Goal: Task Accomplishment & Management: Use online tool/utility

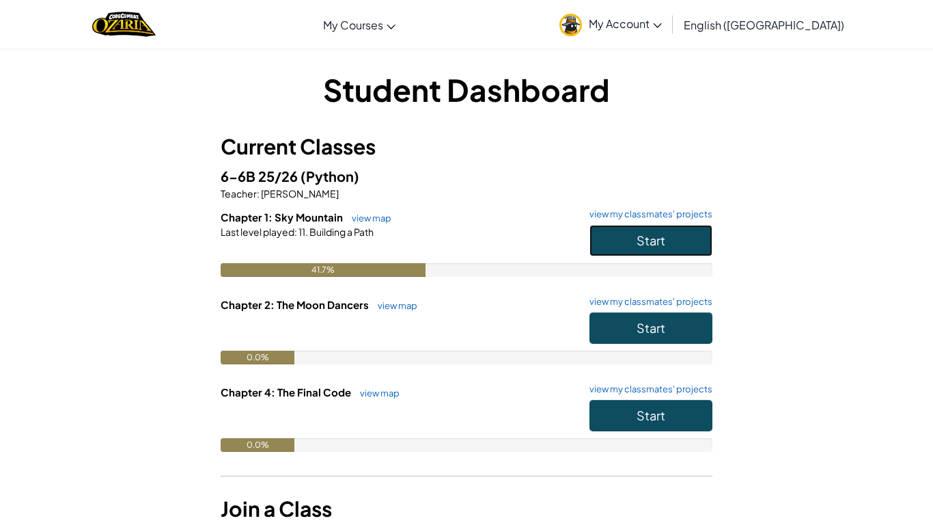
click at [673, 232] on button "Start" at bounding box center [650, 240] width 123 height 31
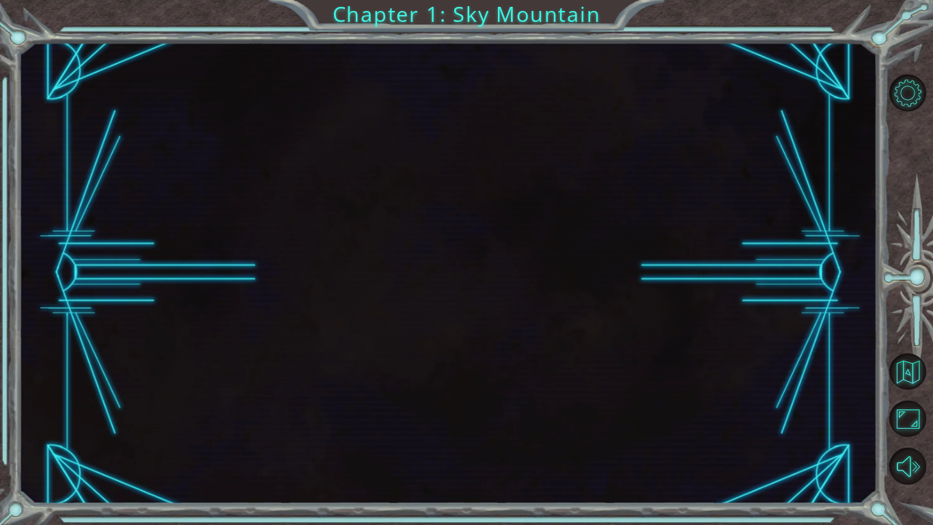
click at [673, 232] on div at bounding box center [447, 273] width 859 height 462
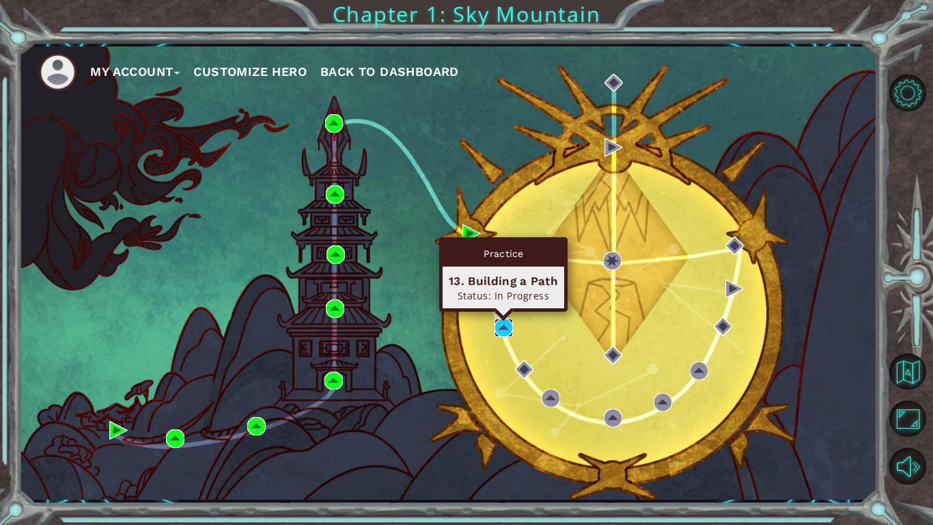
click at [503, 320] on img at bounding box center [503, 327] width 18 height 18
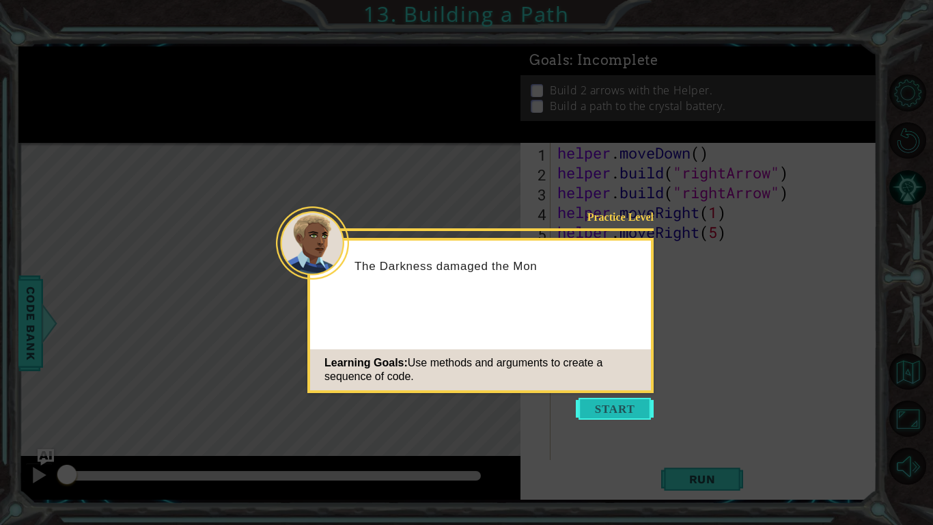
click at [601, 408] on button "Start" at bounding box center [615, 408] width 78 height 22
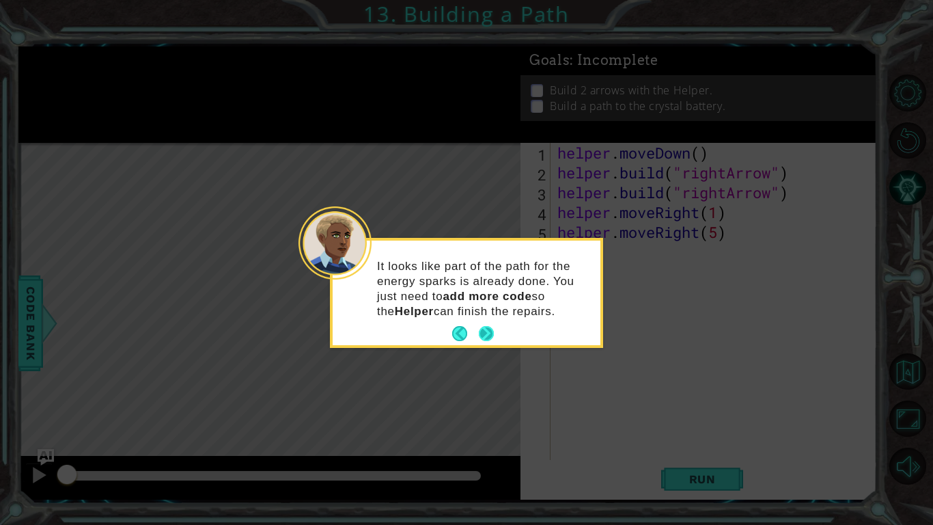
click at [494, 335] on button "Next" at bounding box center [486, 333] width 15 height 15
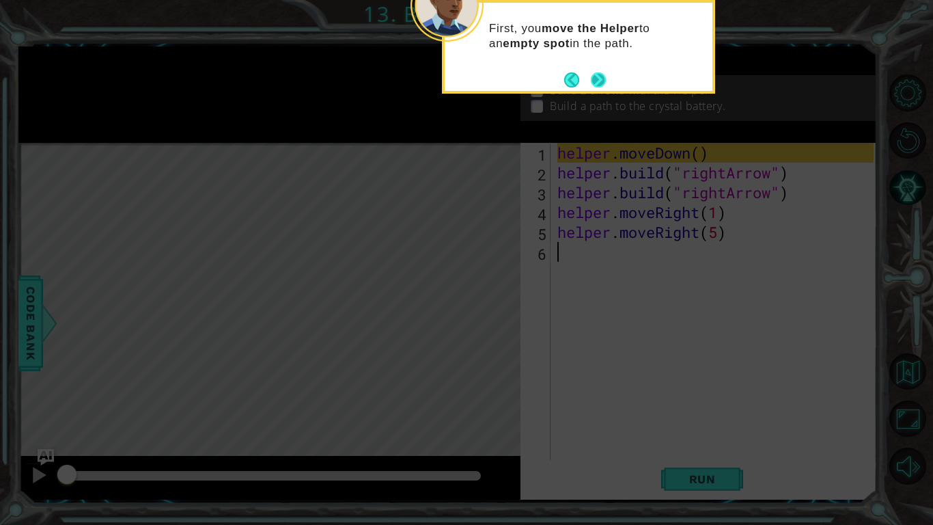
click at [595, 79] on button "Next" at bounding box center [598, 79] width 15 height 15
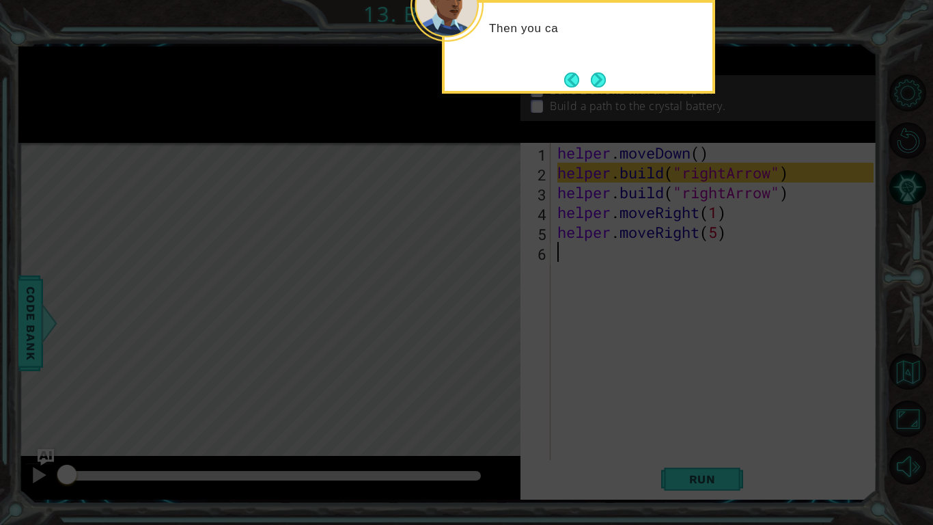
click at [595, 79] on button "Next" at bounding box center [598, 79] width 15 height 15
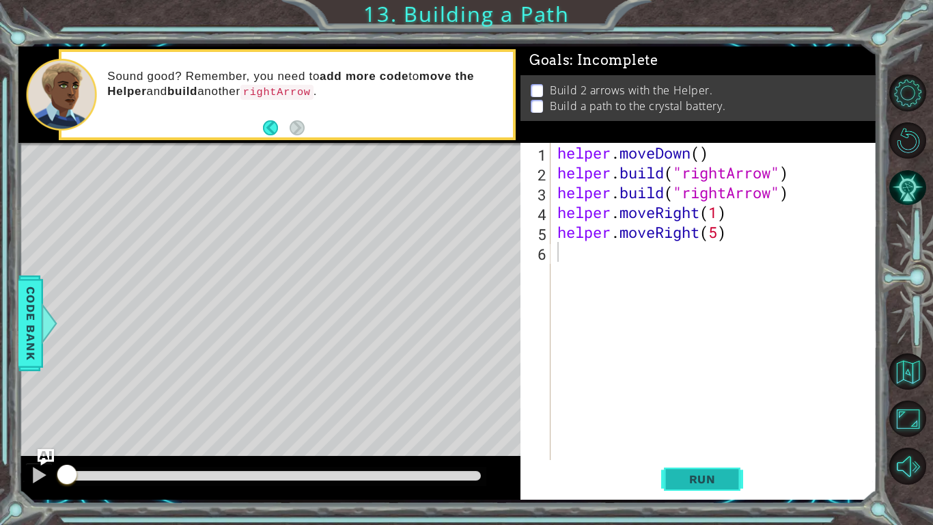
click at [682, 482] on span "Run" at bounding box center [702, 479] width 54 height 14
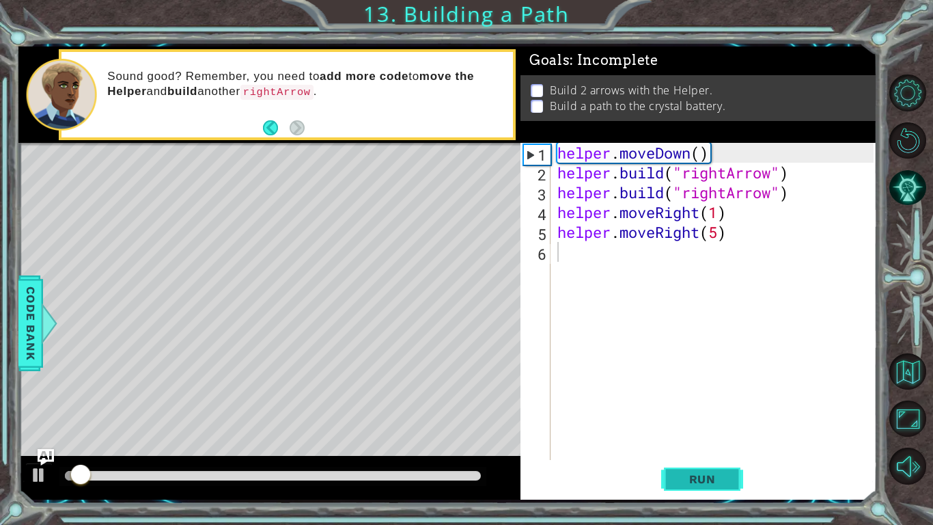
click at [682, 482] on span "Run" at bounding box center [702, 479] width 54 height 14
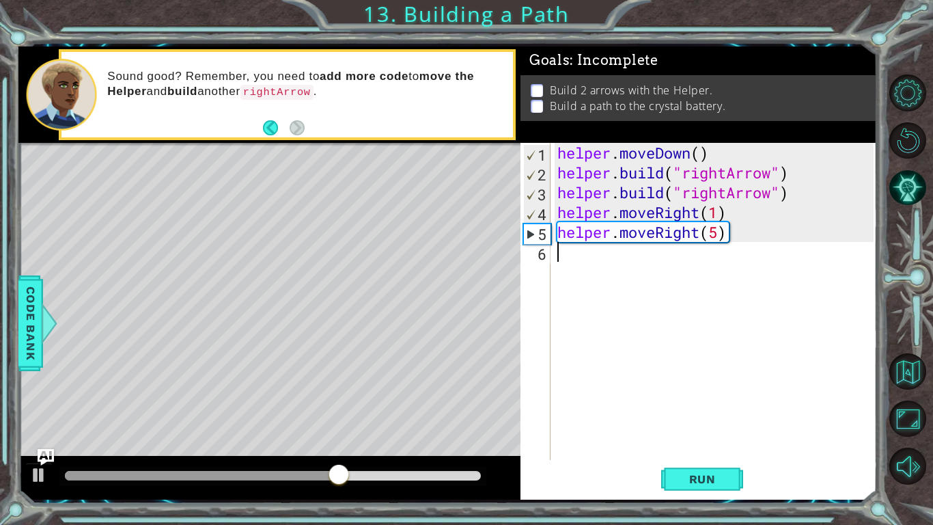
click at [557, 252] on div "helper . moveDown ( ) helper . build ( "rightArrow" ) helper . build ( "rightAr…" at bounding box center [718, 321] width 326 height 357
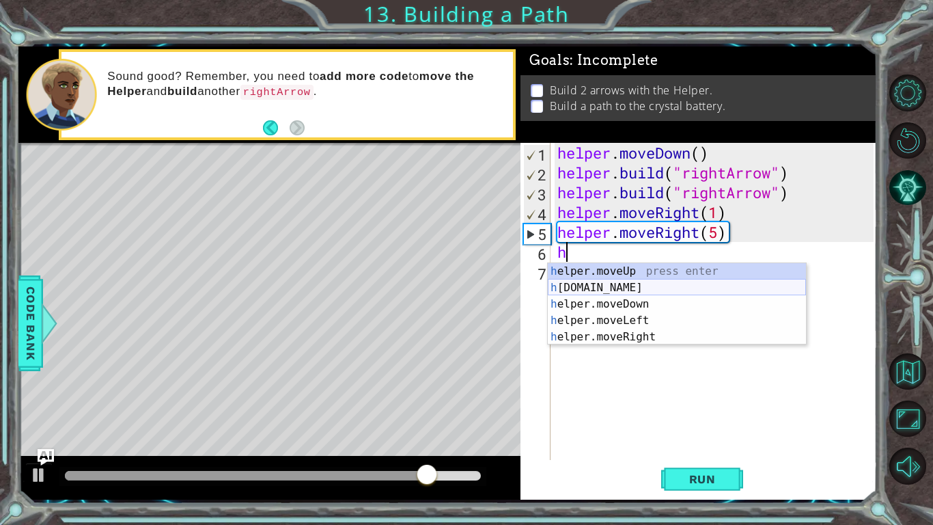
click at [611, 283] on div "h elper.moveUp press enter h [DOMAIN_NAME] press enter h elper.moveDown press e…" at bounding box center [677, 320] width 258 height 115
type textarea "[DOMAIN_NAME]("rightArrow")"
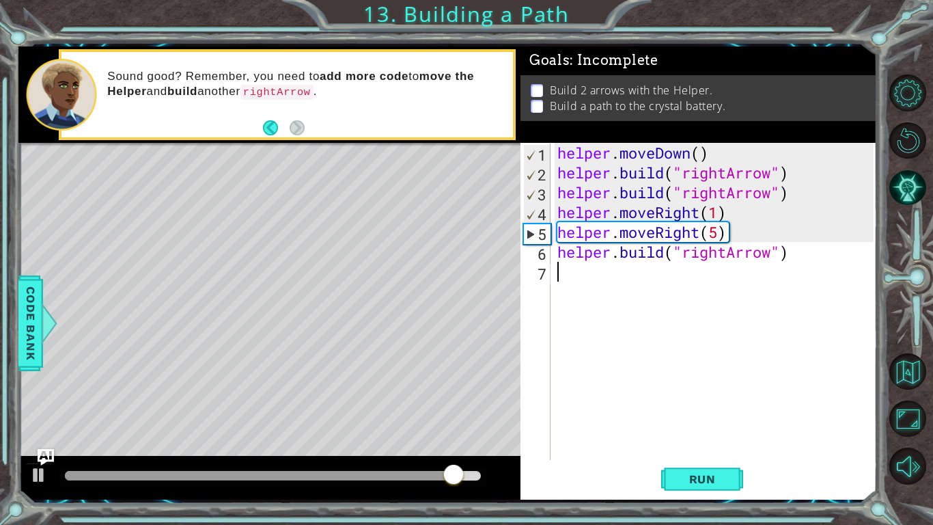
click at [706, 339] on div "helper . moveDown ( ) helper . build ( "rightArrow" ) helper . build ( "rightAr…" at bounding box center [718, 321] width 326 height 357
click at [519, 358] on div "Level Map" at bounding box center [333, 344] width 631 height 402
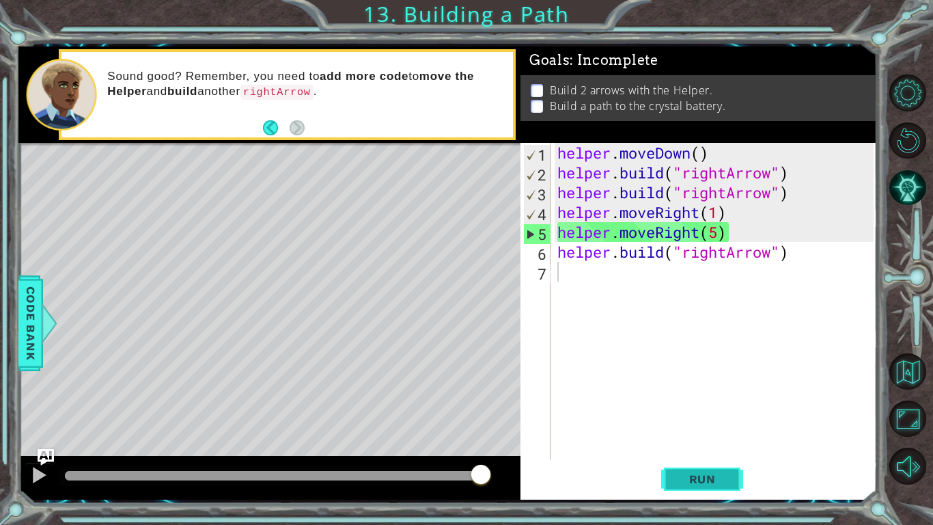
click at [720, 493] on button "Run" at bounding box center [702, 479] width 82 height 36
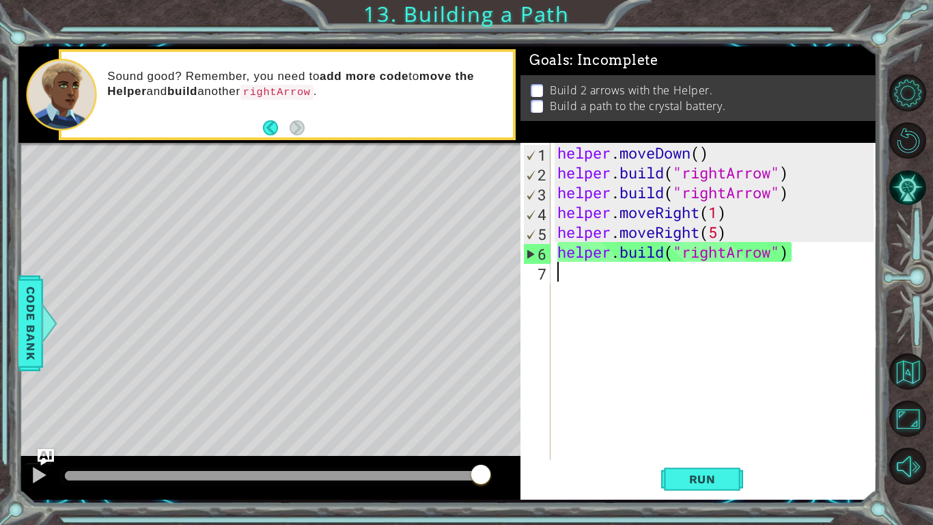
click at [106, 14] on div "1 ההההההההההההההההההההההההההההההההההההההההההההההההההההההההההההההההההההההההההההה…" at bounding box center [466, 262] width 933 height 525
click at [821, 247] on div "helper . moveDown ( ) helper . build ( "rightArrow" ) helper . build ( "rightAr…" at bounding box center [718, 321] width 326 height 357
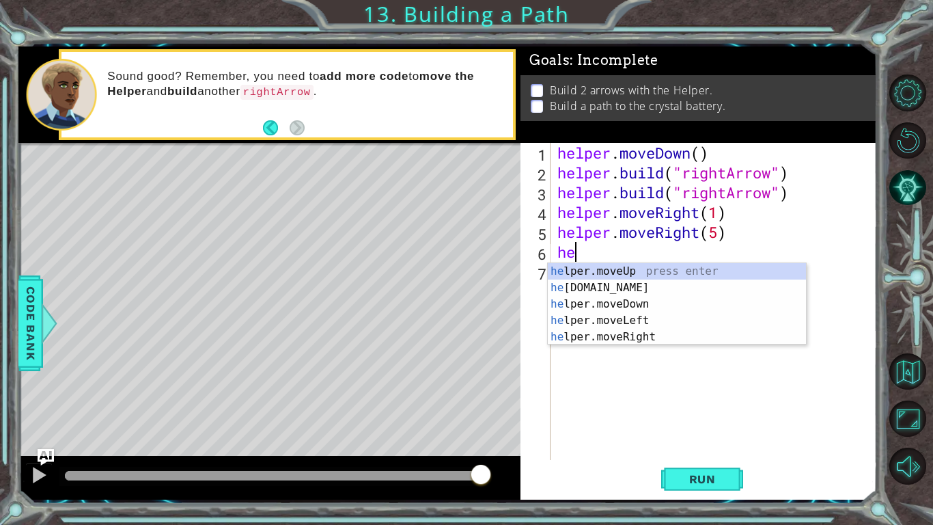
type textarea "h"
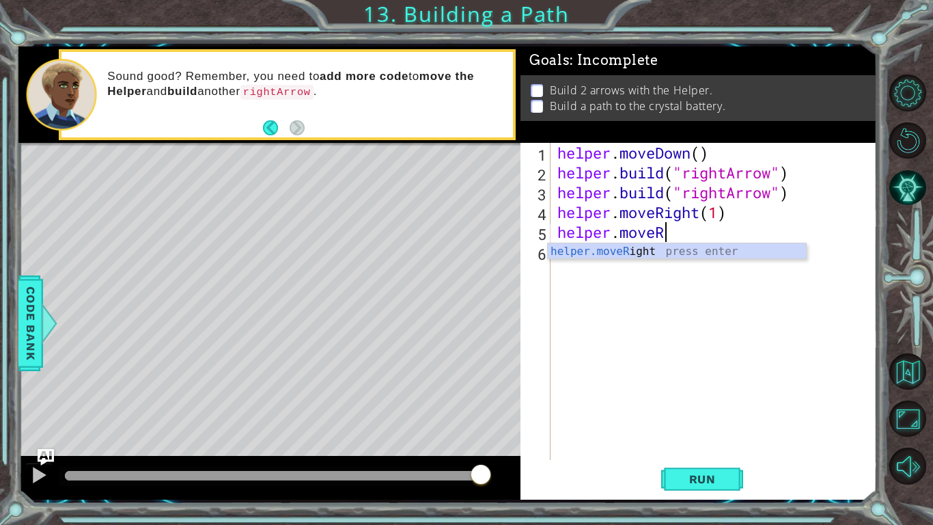
click at [802, 235] on div "helper . moveDown ( ) helper . build ( "rightArrow" ) helper . build ( "rightAr…" at bounding box center [718, 321] width 326 height 357
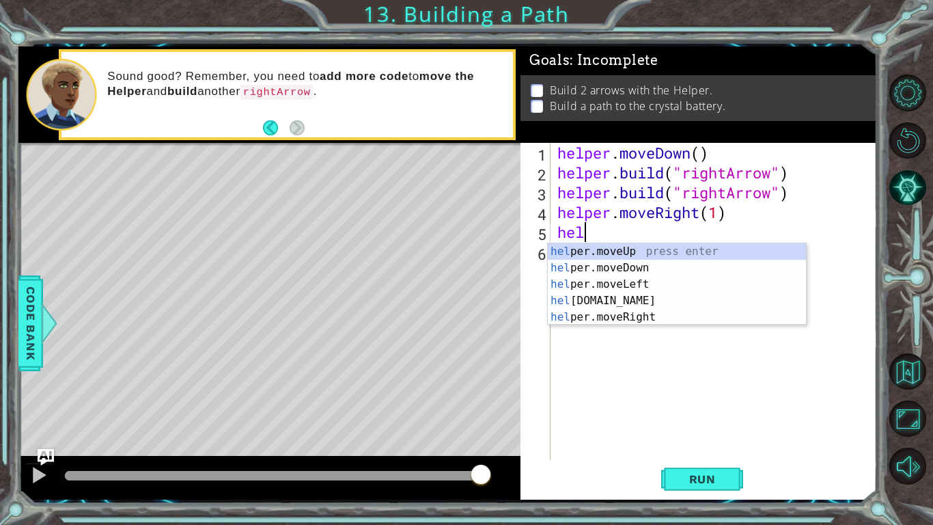
type textarea "h"
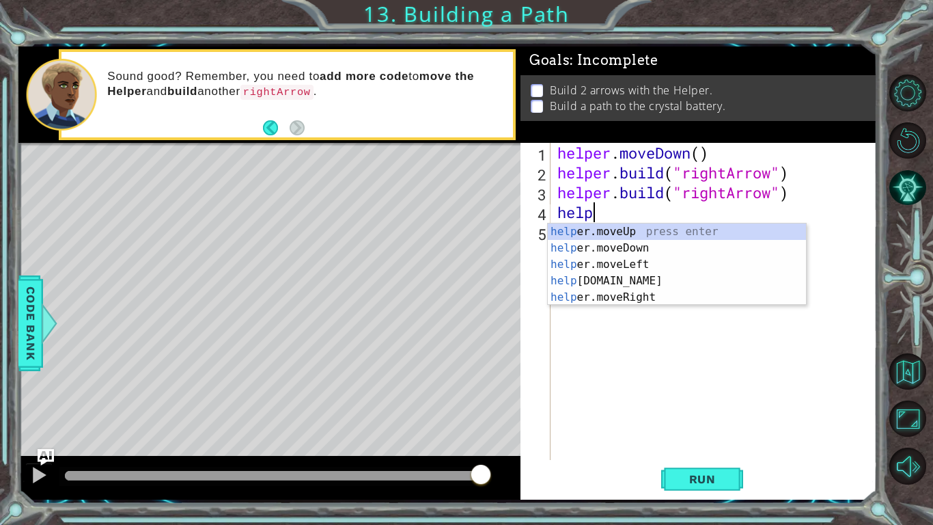
type textarea "h"
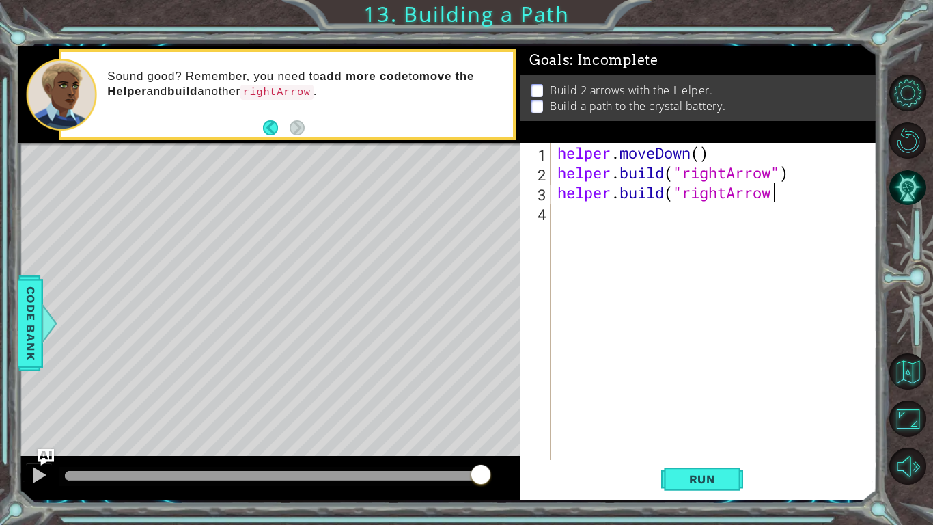
scroll to position [0, 10]
type textarea "[DOMAIN_NAME]("rightArrow")"
click at [683, 478] on span "Run" at bounding box center [702, 479] width 54 height 14
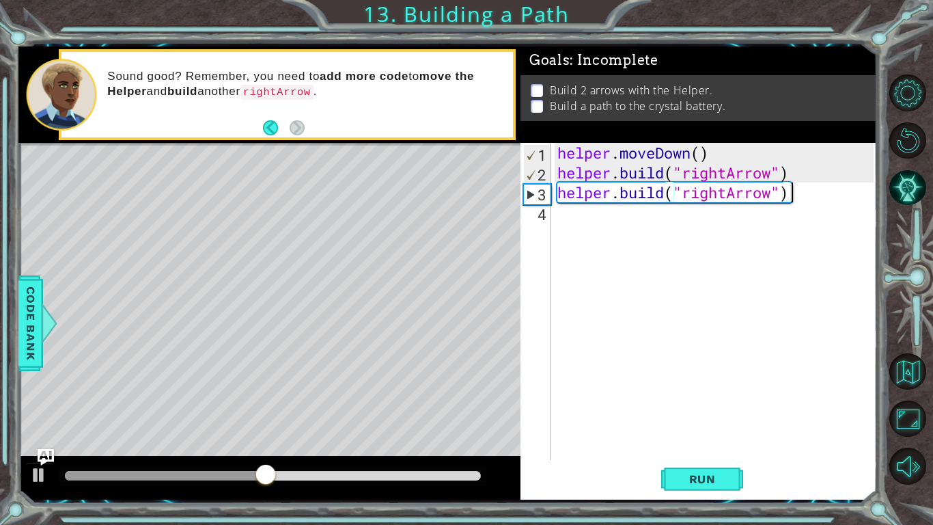
click at [661, 223] on div "helper . moveDown ( ) helper . build ( "rightArrow" ) helper . build ( "rightAr…" at bounding box center [718, 321] width 326 height 357
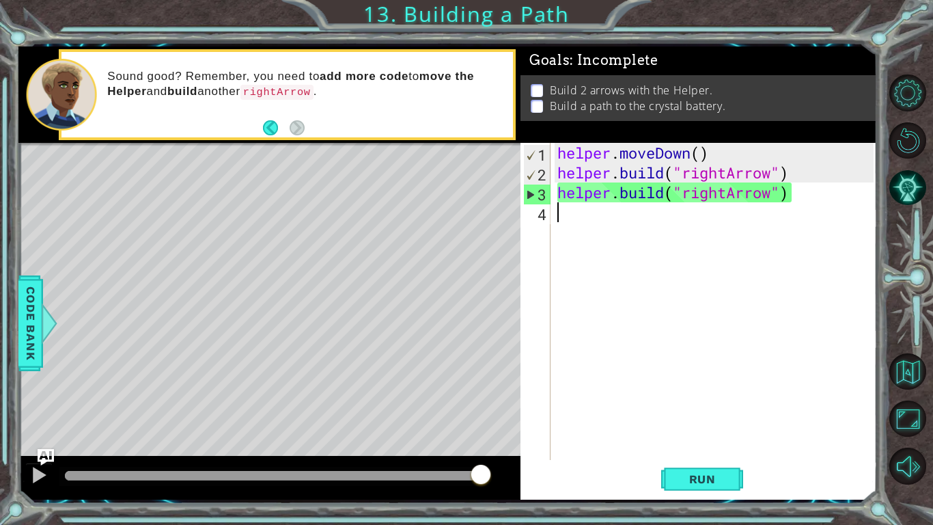
click at [453, 17] on div "1 ההההההההההההההההההההההההההההההההההההההההההההההההההההההההההההההההההההההההההההה…" at bounding box center [466, 262] width 933 height 525
click at [695, 480] on span "Run" at bounding box center [702, 479] width 54 height 14
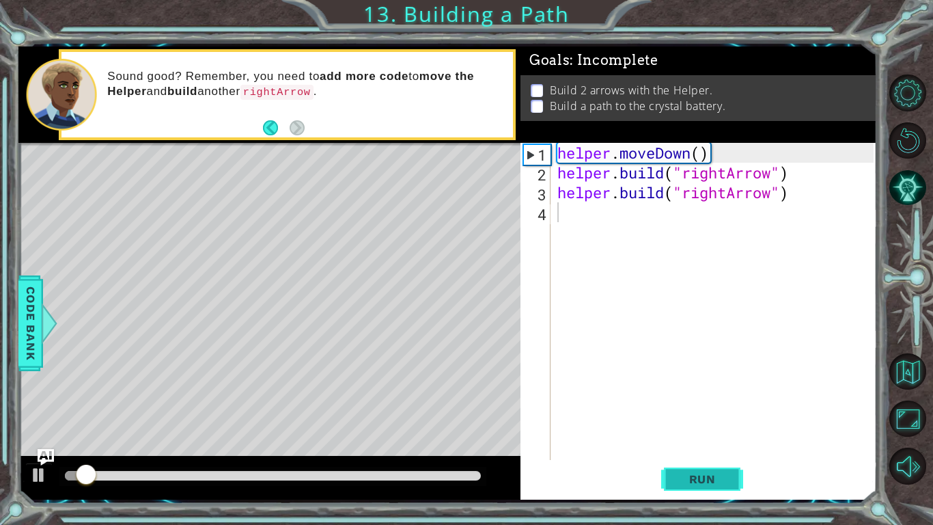
click at [695, 479] on span "Run" at bounding box center [702, 479] width 54 height 14
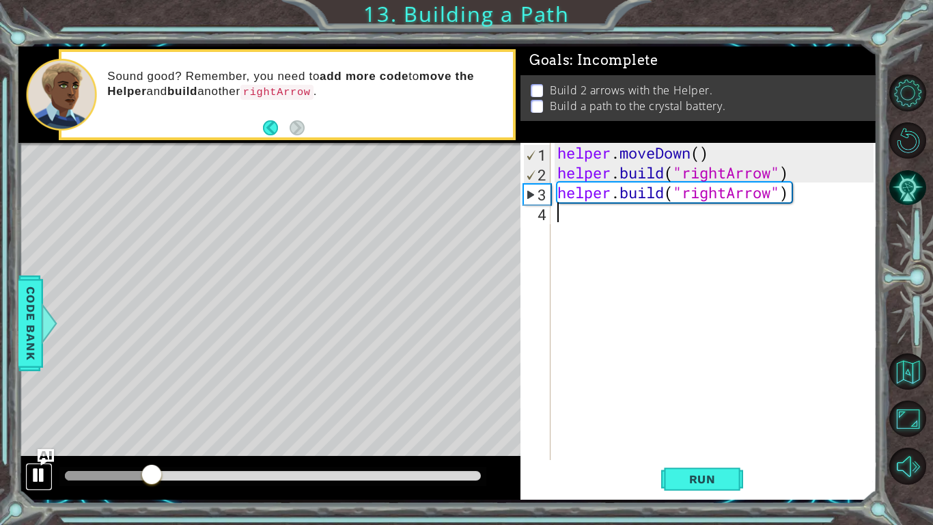
click at [39, 469] on div at bounding box center [39, 475] width 18 height 18
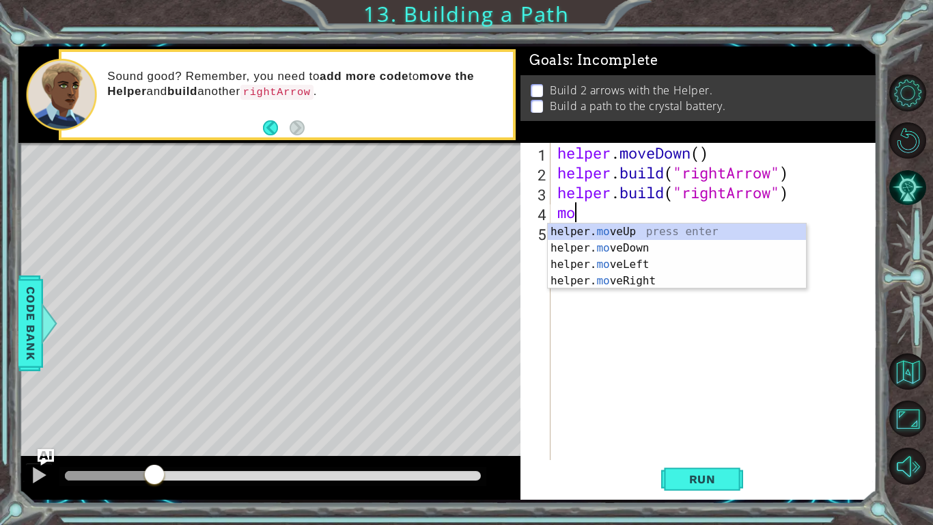
type textarea "m"
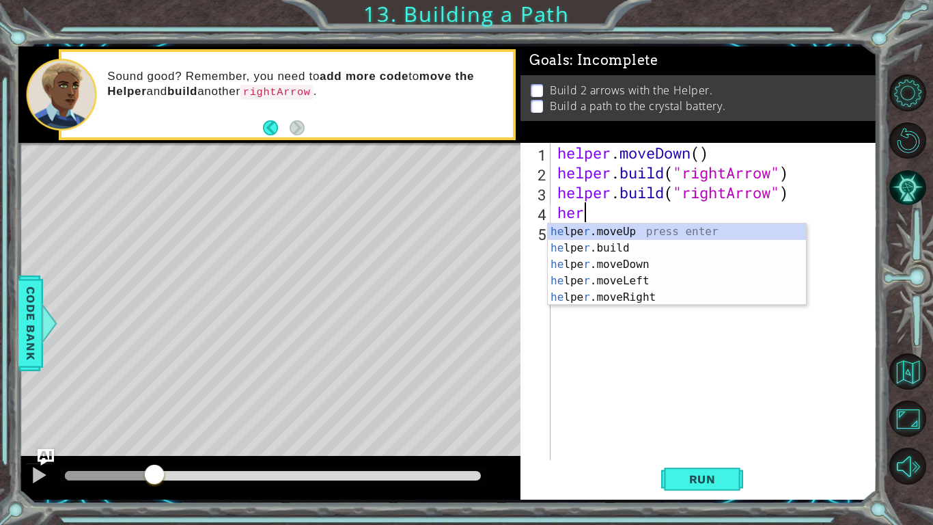
type textarea "h"
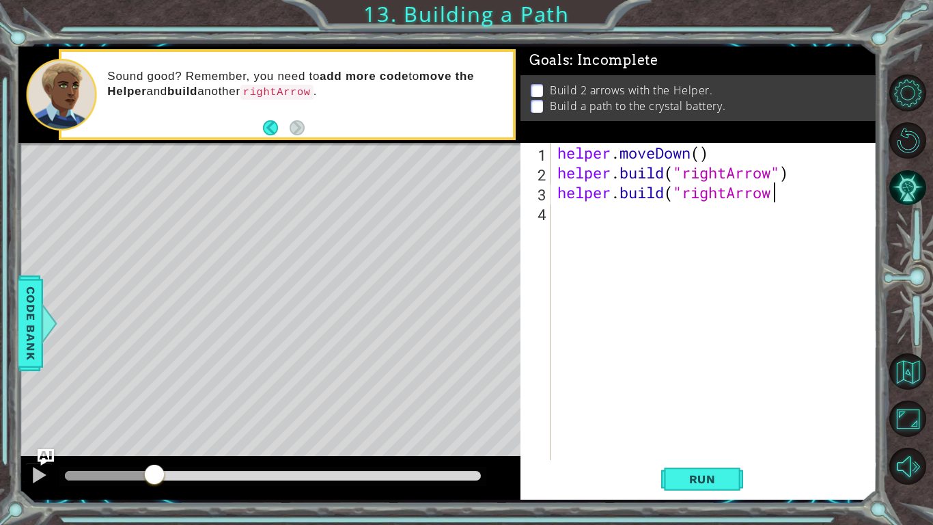
scroll to position [0, 10]
type textarea "[DOMAIN_NAME]("rightArrow")"
click at [596, 251] on div "helper . moveDown ( ) helper . build ( "rightArrow" ) helper . build ( "rightAr…" at bounding box center [718, 321] width 326 height 357
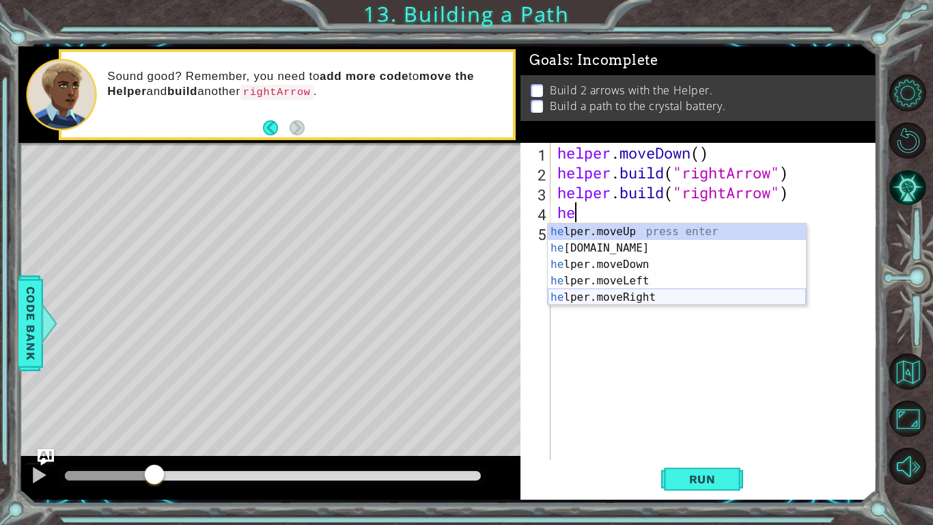
click at [615, 292] on div "he lper.moveUp press enter he [DOMAIN_NAME] press enter he lper.moveDown press …" at bounding box center [677, 280] width 258 height 115
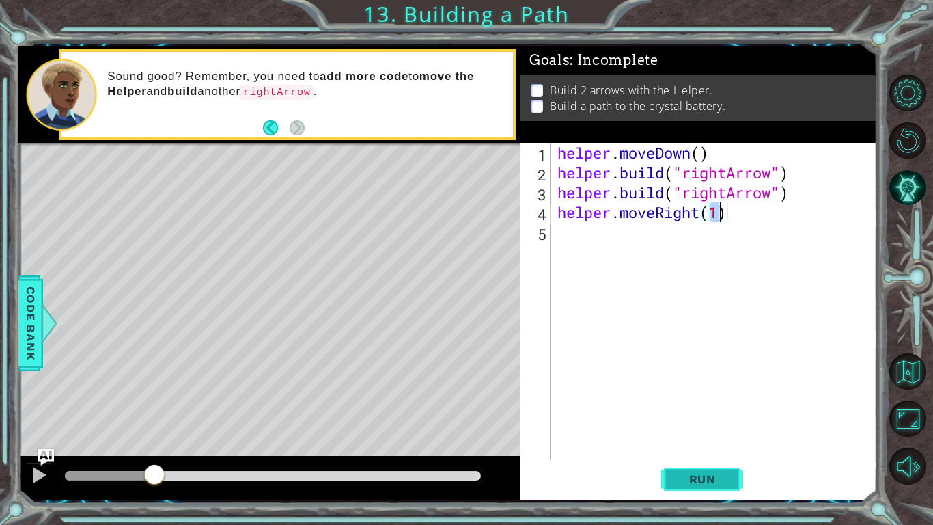
click at [705, 479] on span "Run" at bounding box center [702, 479] width 54 height 14
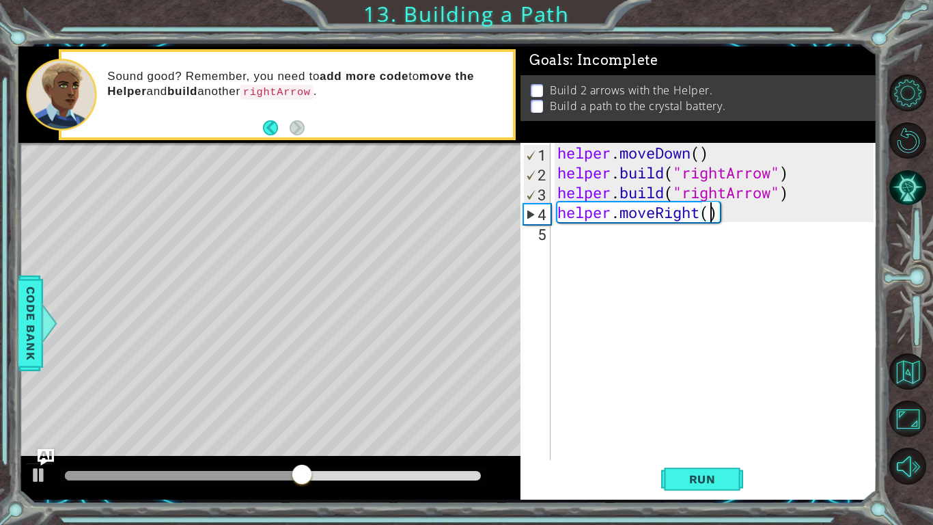
type textarea "helper.moveRight(2)"
click at [683, 478] on span "Run" at bounding box center [702, 479] width 54 height 14
click at [720, 214] on div "helper . moveDown ( ) helper . build ( "rightArrow" ) helper . build ( "rightAr…" at bounding box center [718, 321] width 326 height 357
type textarea "helper.moveRight(3)"
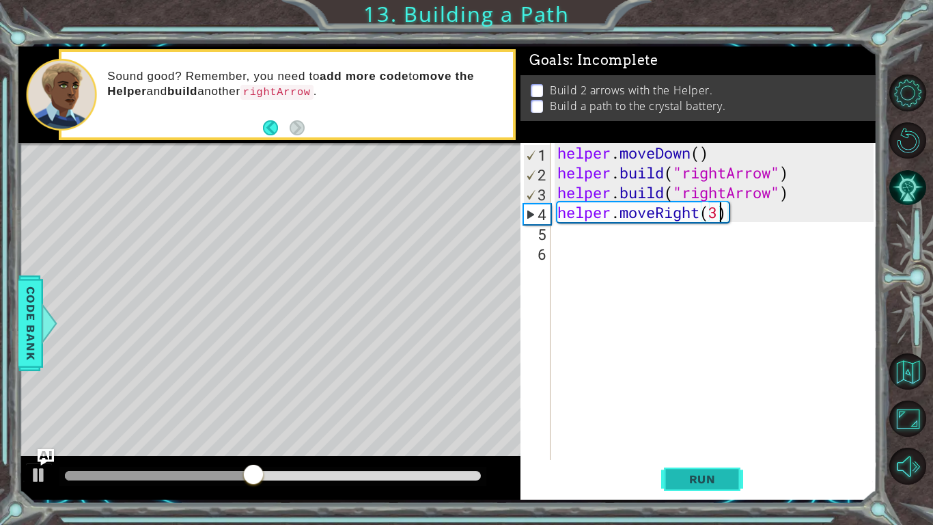
click at [727, 472] on span "Run" at bounding box center [702, 479] width 54 height 14
click at [45, 476] on div at bounding box center [39, 475] width 18 height 18
click at [559, 235] on div "helper . moveDown ( ) helper . build ( "rightArrow" ) helper . build ( "rightAr…" at bounding box center [718, 321] width 326 height 357
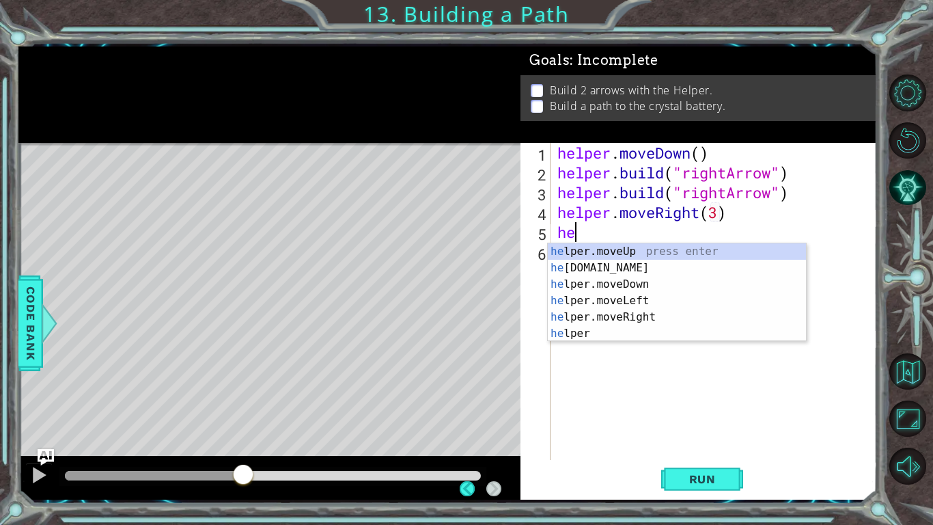
click at [577, 260] on div "he lper.moveUp press enter he [DOMAIN_NAME] press enter he lper.moveDown press …" at bounding box center [677, 308] width 258 height 131
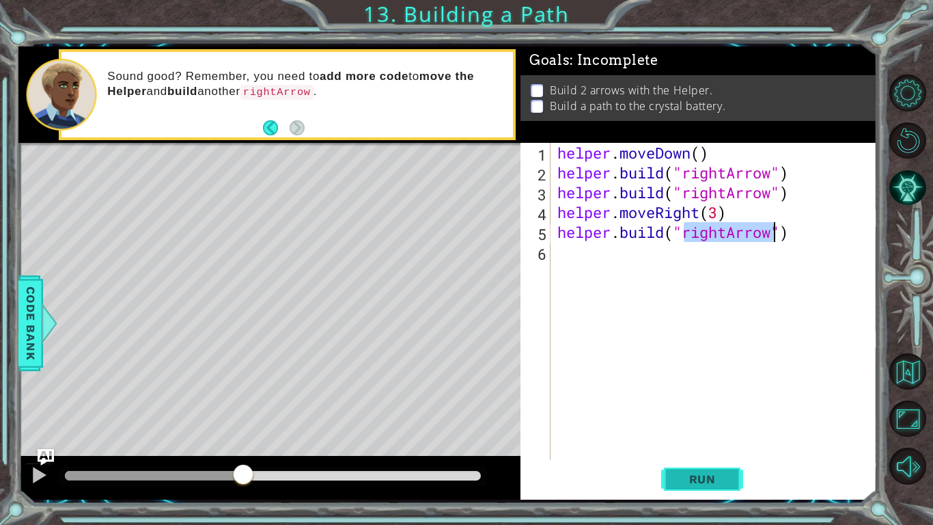
type textarea "[DOMAIN_NAME]("rightArrow")"
click at [708, 492] on button "Run" at bounding box center [702, 479] width 82 height 36
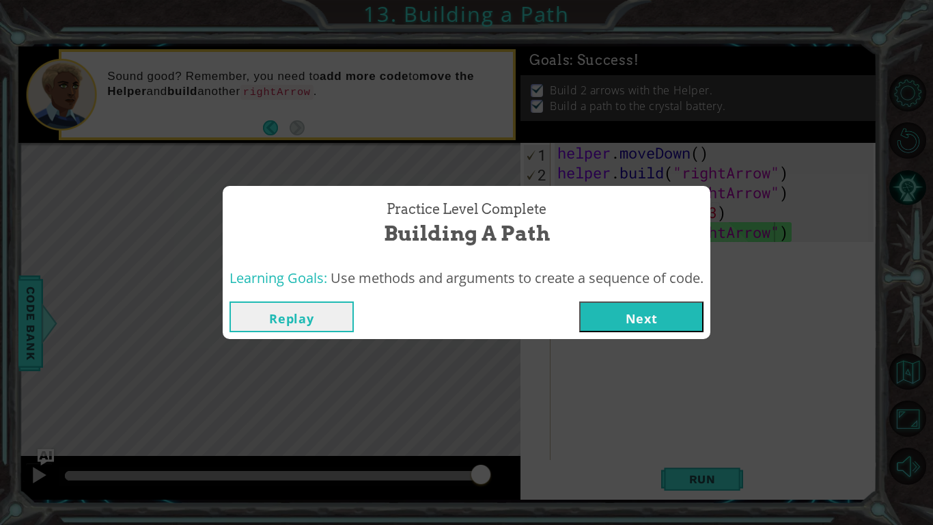
click at [701, 329] on button "Next" at bounding box center [641, 316] width 124 height 31
click at [658, 313] on body "1 ההההההההההההההההההההההההההההההההההההההההההההההההההההההההההההההההההההההההההההה…" at bounding box center [466, 262] width 933 height 525
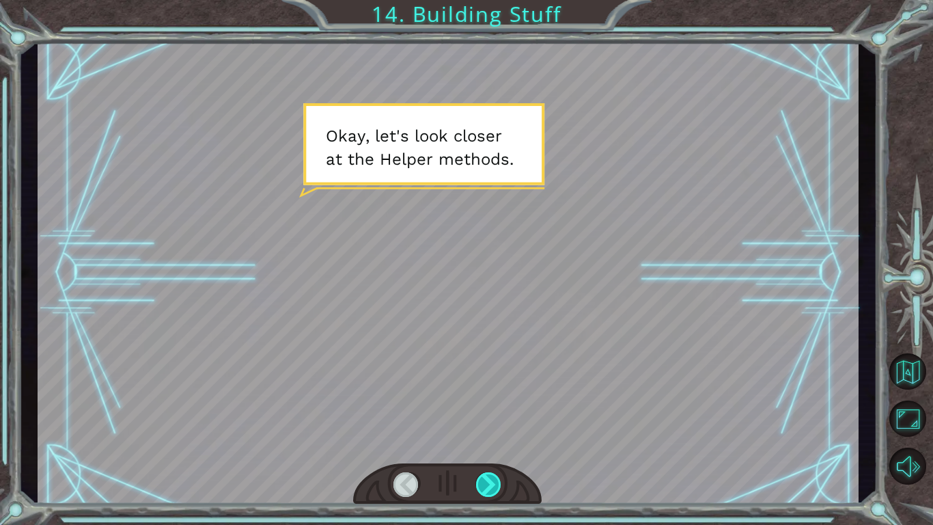
click at [496, 481] on div at bounding box center [489, 484] width 26 height 25
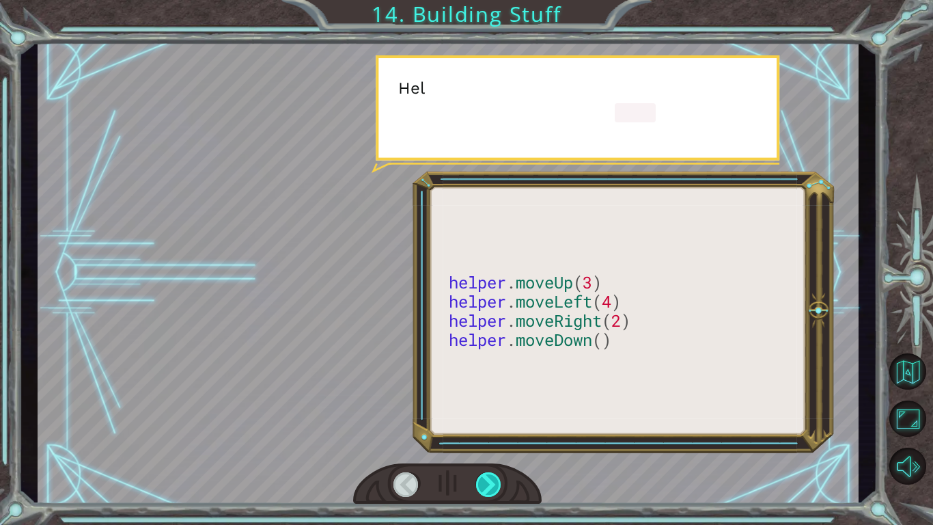
click at [496, 481] on div at bounding box center [489, 484] width 26 height 25
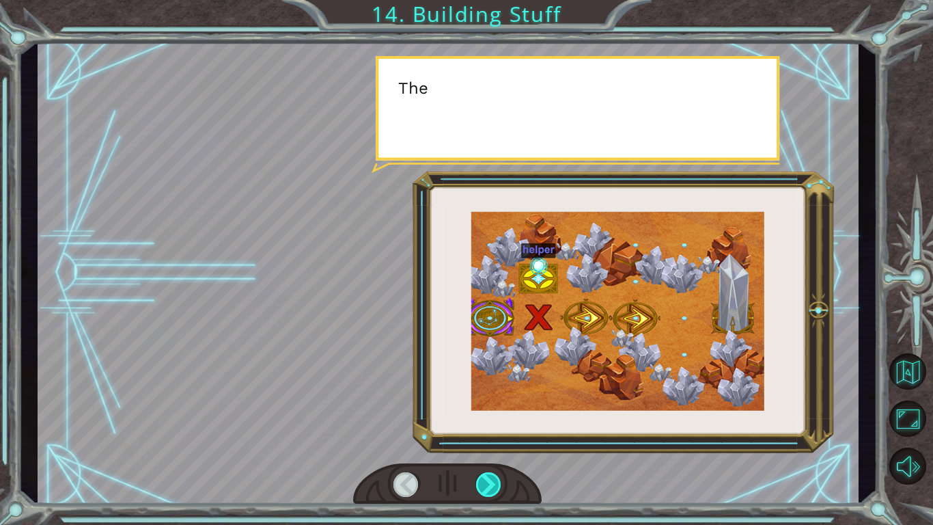
click at [496, 481] on div at bounding box center [489, 484] width 26 height 25
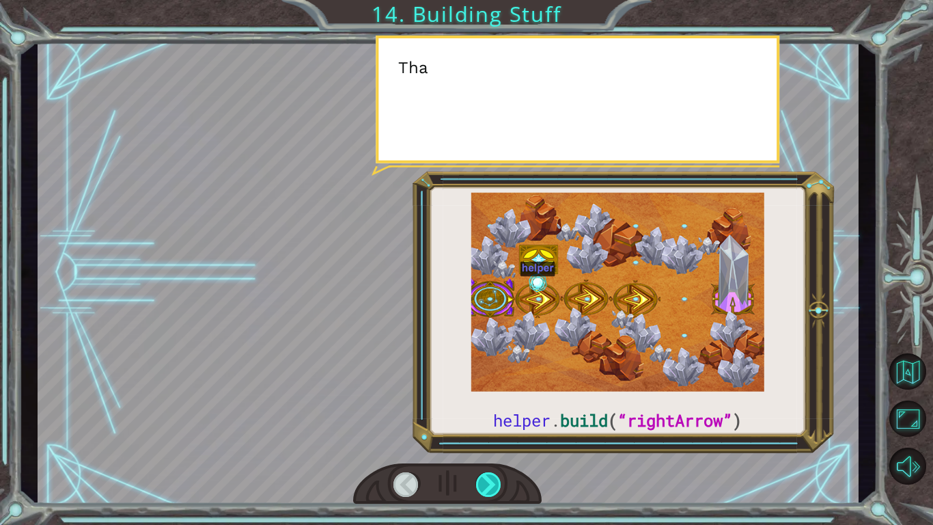
click at [496, 481] on div at bounding box center [489, 484] width 26 height 25
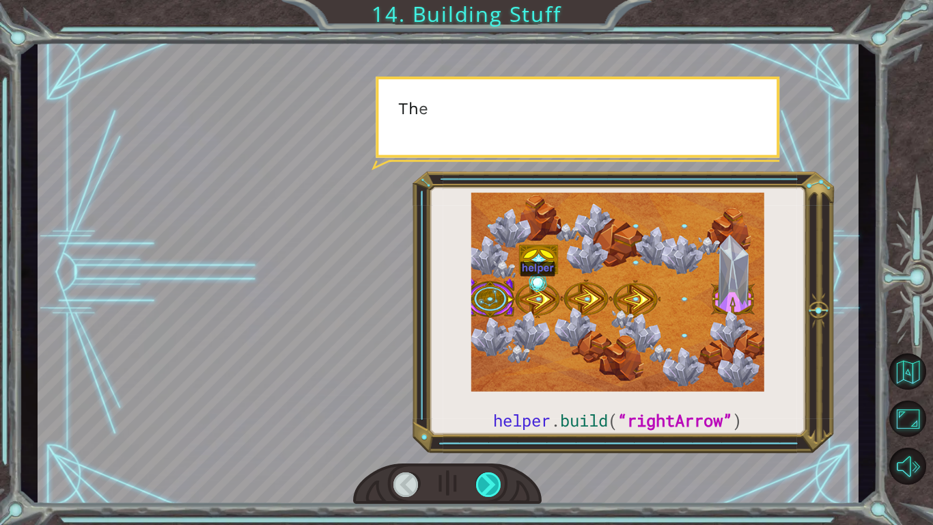
click at [496, 481] on div at bounding box center [489, 484] width 26 height 25
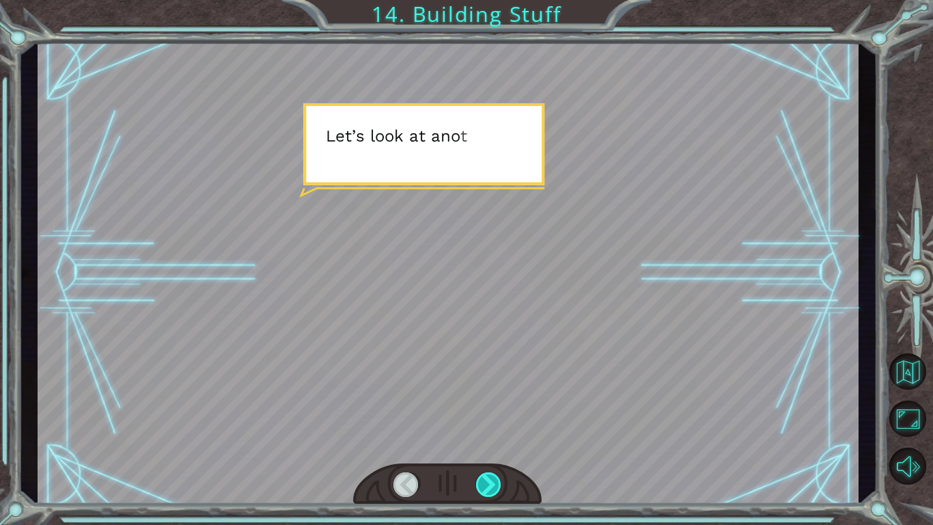
click at [496, 0] on div "helper . build ( “rightArrow” ) O k a y , l e t ' s l o o k c l o s e r a t t h…" at bounding box center [466, 0] width 933 height 0
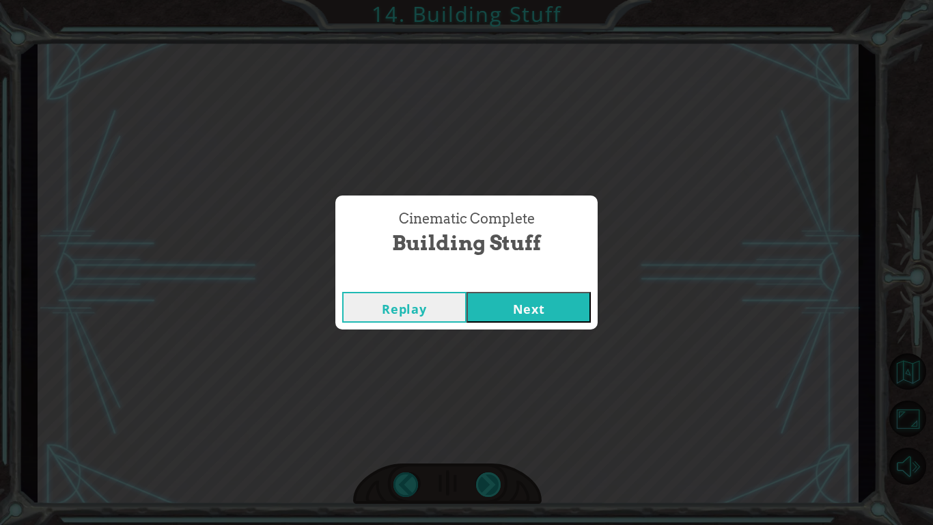
click at [496, 481] on div "Cinematic Complete Building Stuff Replay Next" at bounding box center [466, 262] width 933 height 525
click at [497, 476] on div "Cinematic Complete Building Stuff Replay Next" at bounding box center [466, 262] width 933 height 525
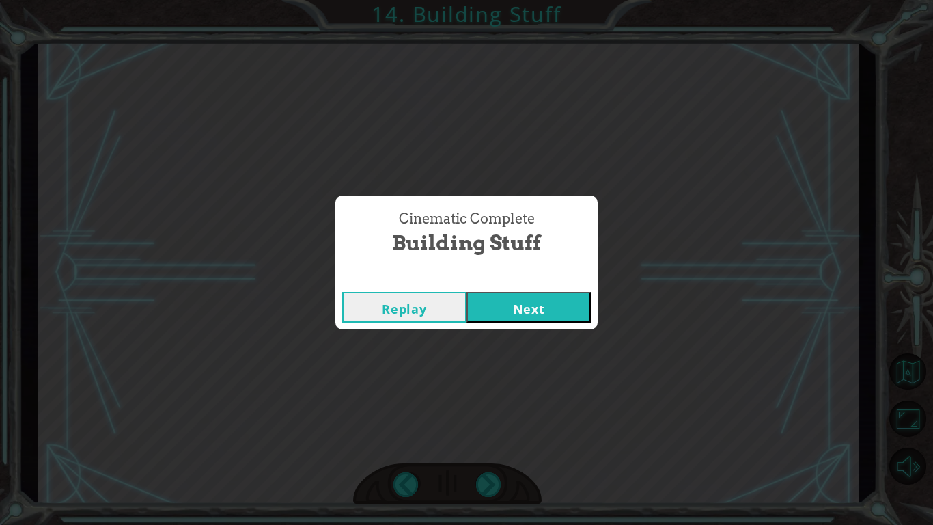
click at [497, 476] on div "Cinematic Complete Building Stuff Replay Next" at bounding box center [466, 262] width 933 height 525
click at [527, 308] on button "Next" at bounding box center [528, 307] width 124 height 31
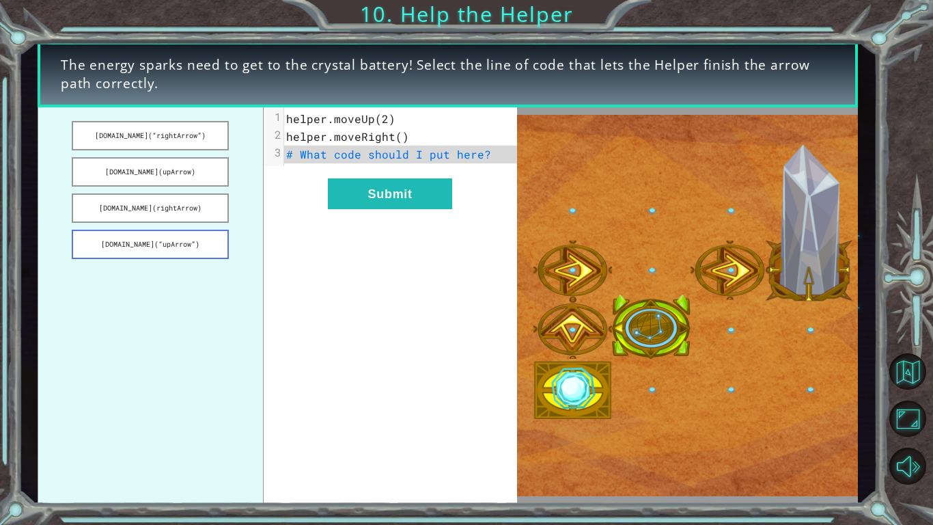
click at [102, 242] on button "[DOMAIN_NAME](“upArrow”)" at bounding box center [150, 243] width 157 height 29
click at [114, 238] on button "[DOMAIN_NAME](“upArrow”)" at bounding box center [150, 243] width 157 height 29
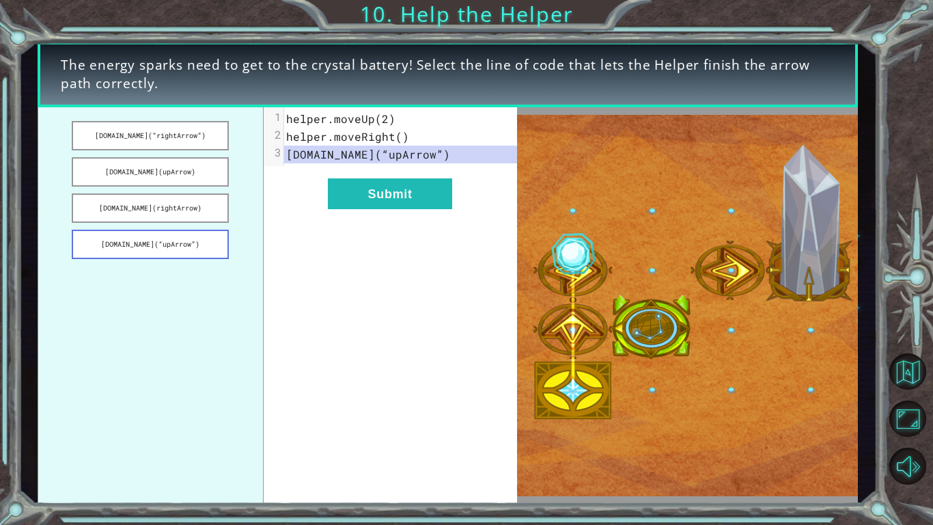
click at [124, 245] on button "[DOMAIN_NAME](“upArrow”)" at bounding box center [150, 243] width 157 height 29
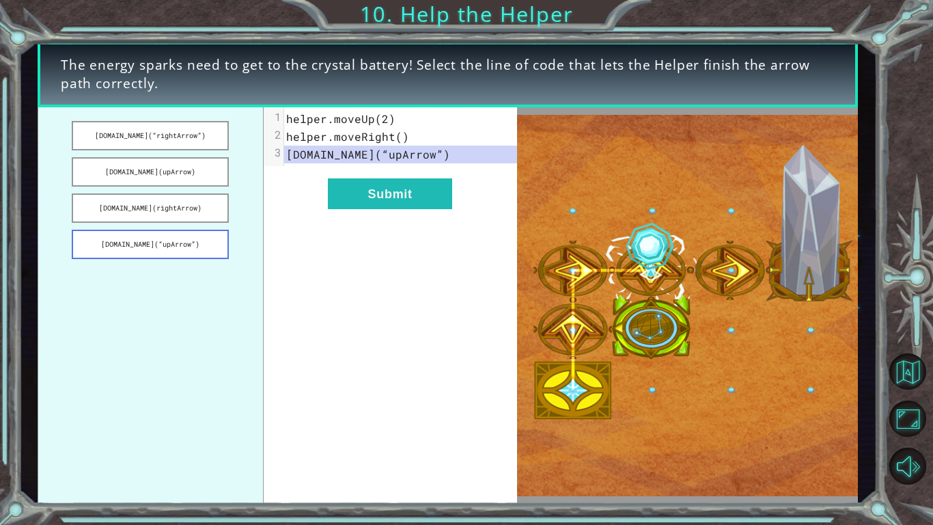
click at [123, 246] on button "[DOMAIN_NAME](“upArrow”)" at bounding box center [150, 243] width 157 height 29
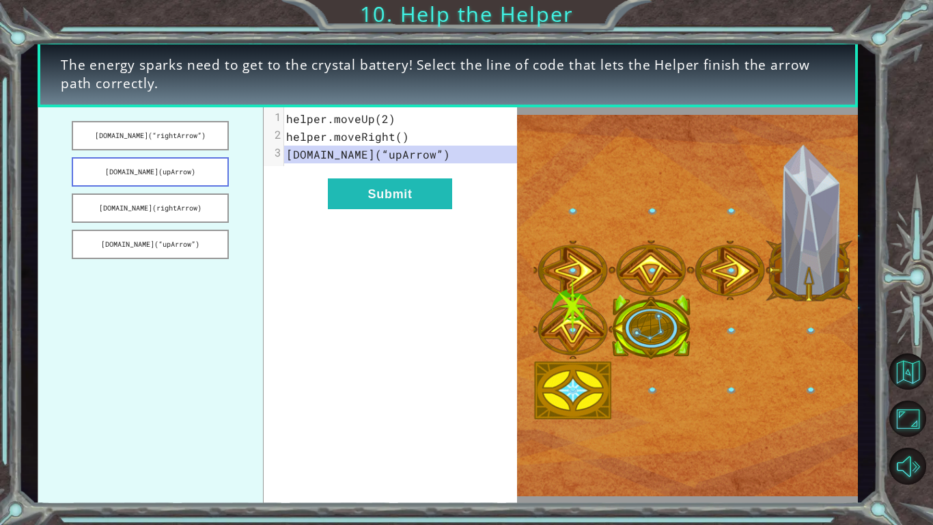
click at [111, 172] on button "[DOMAIN_NAME](upArrow)" at bounding box center [150, 171] width 157 height 29
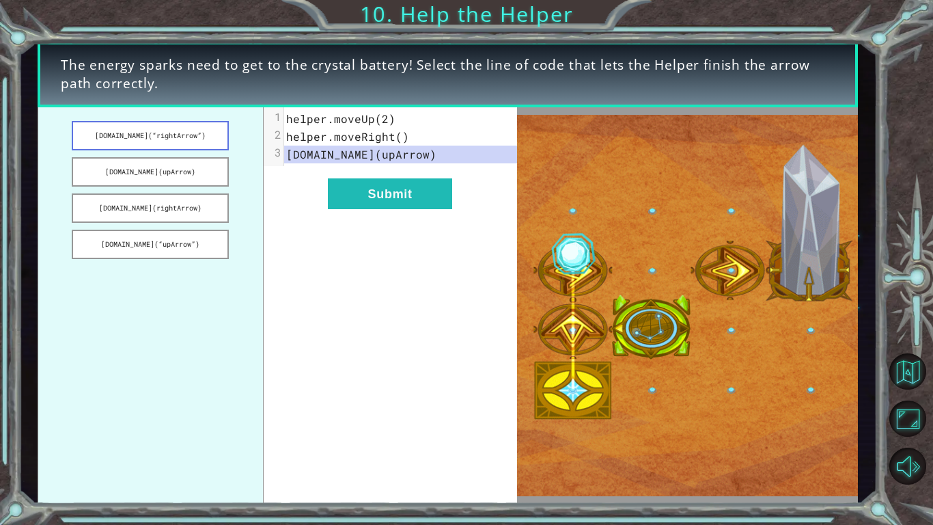
click at [96, 133] on button "[DOMAIN_NAME](“rightArrow”)" at bounding box center [150, 135] width 157 height 29
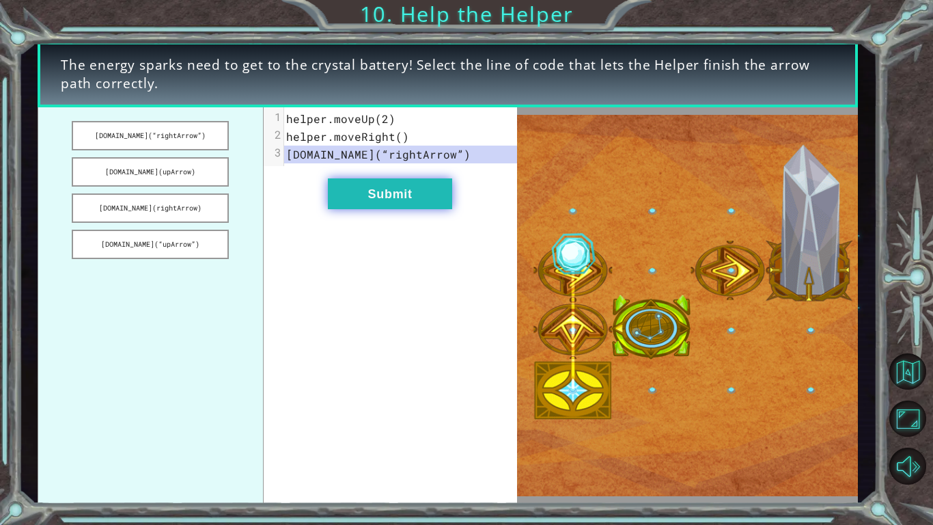
click at [397, 188] on button "Submit" at bounding box center [390, 193] width 124 height 31
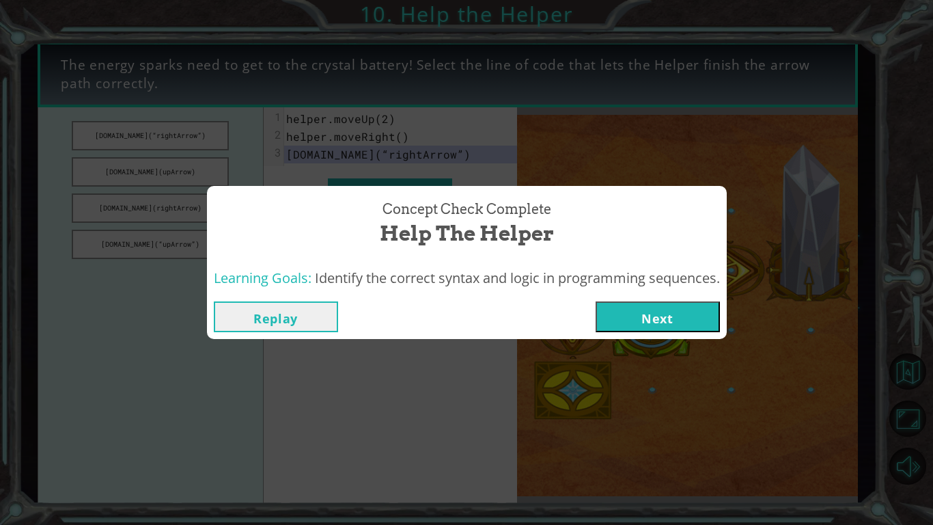
click at [617, 321] on button "Next" at bounding box center [658, 316] width 124 height 31
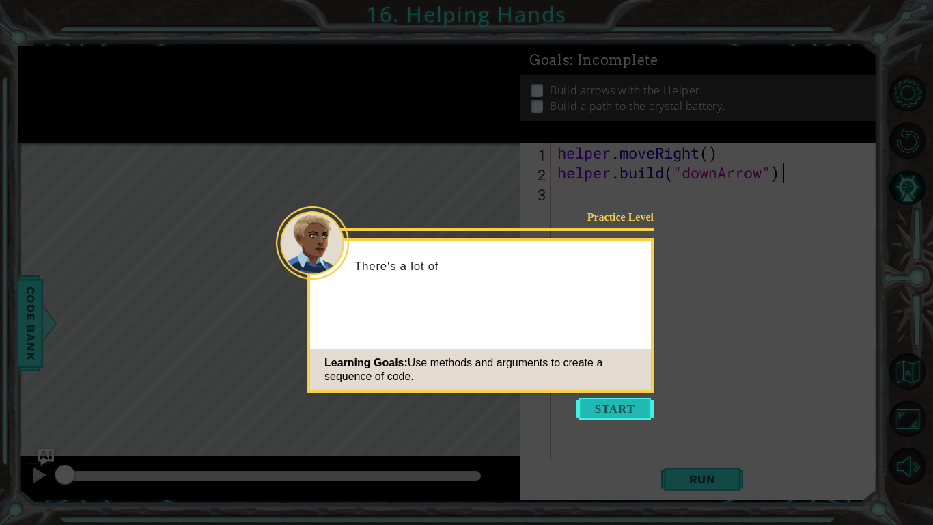
click at [622, 400] on button "Start" at bounding box center [615, 408] width 78 height 22
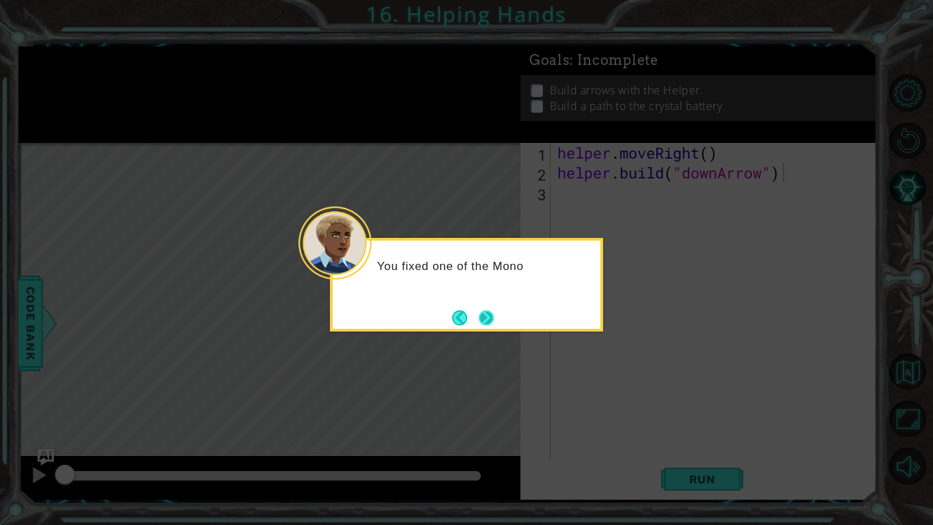
click at [479, 321] on button "Next" at bounding box center [486, 317] width 15 height 15
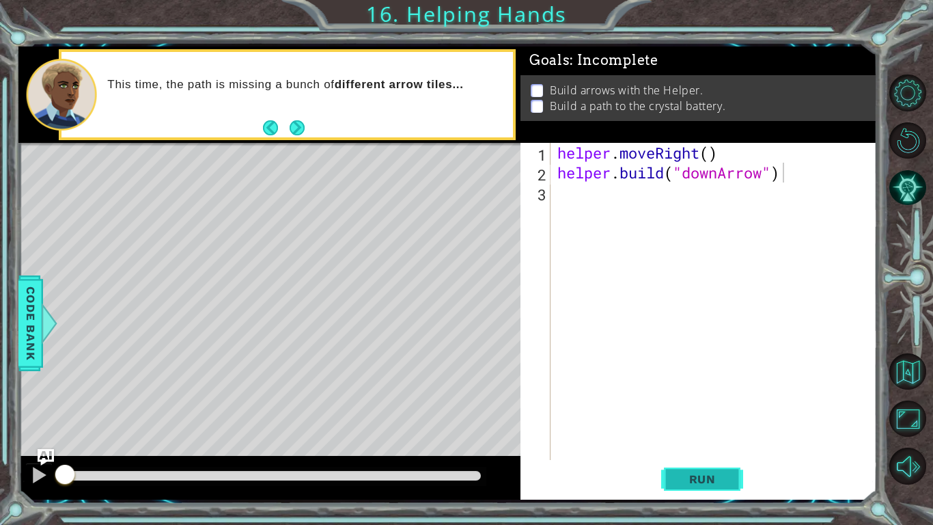
click at [682, 477] on span "Run" at bounding box center [702, 479] width 54 height 14
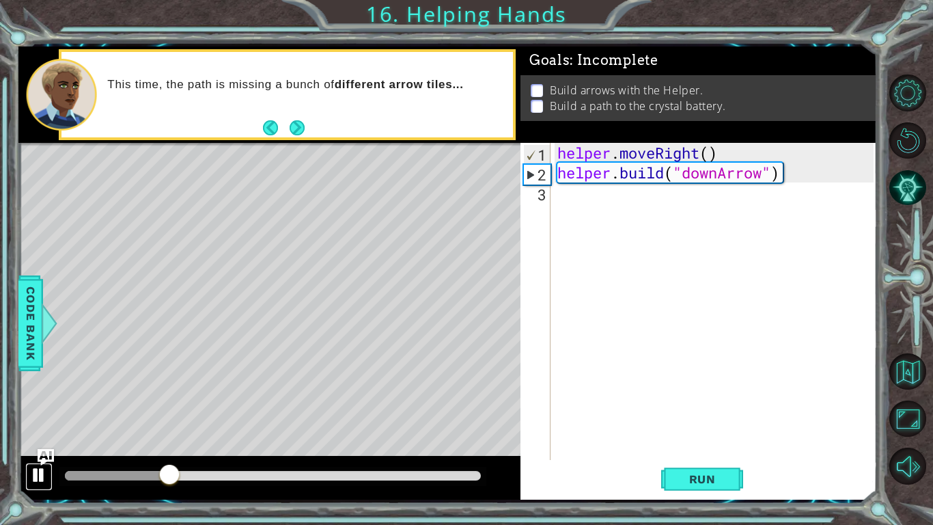
click at [27, 474] on button at bounding box center [38, 476] width 27 height 28
click at [578, 199] on div "helper . moveRight ( ) helper . build ( "downArrow" )" at bounding box center [718, 321] width 326 height 357
type textarea "g"
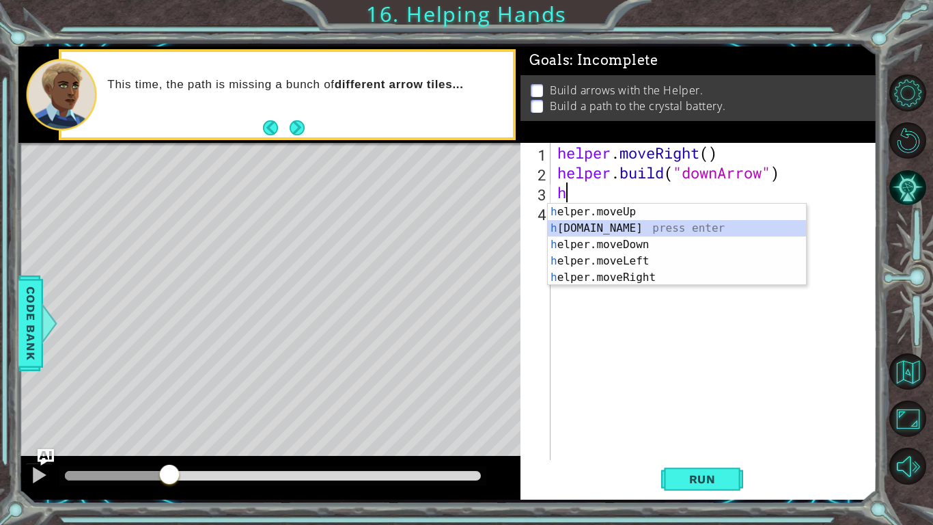
click at [605, 225] on div "h elper.moveUp press enter h [DOMAIN_NAME] press enter h elper.moveDown press e…" at bounding box center [677, 261] width 258 height 115
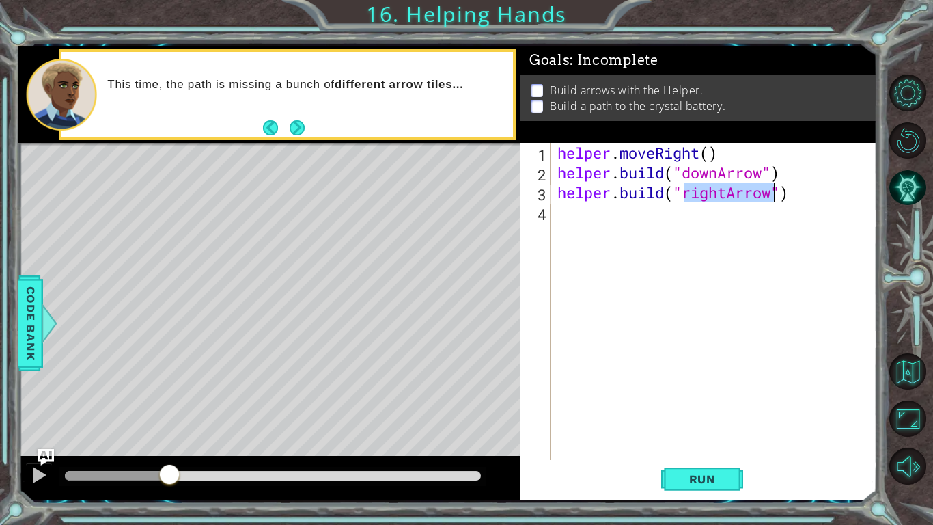
click at [722, 193] on div "helper . moveRight ( ) helper . build ( "downArrow" ) helper . build ( "rightAr…" at bounding box center [714, 301] width 319 height 317
click at [725, 197] on div "helper . moveRight ( ) helper . build ( "downArrow" ) helper . build ( "rightAr…" at bounding box center [718, 321] width 326 height 357
type textarea "[DOMAIN_NAME]("downArrow")"
click at [625, 223] on div "helper . moveRight ( ) helper . build ( "downArrow" ) helper . build ( "downArr…" at bounding box center [718, 321] width 326 height 357
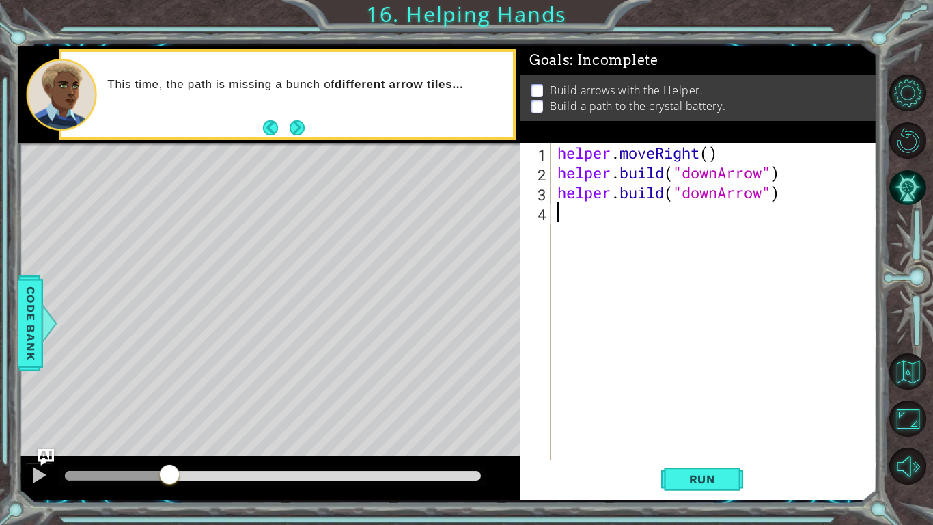
scroll to position [0, 0]
click at [697, 478] on span "Run" at bounding box center [702, 479] width 54 height 14
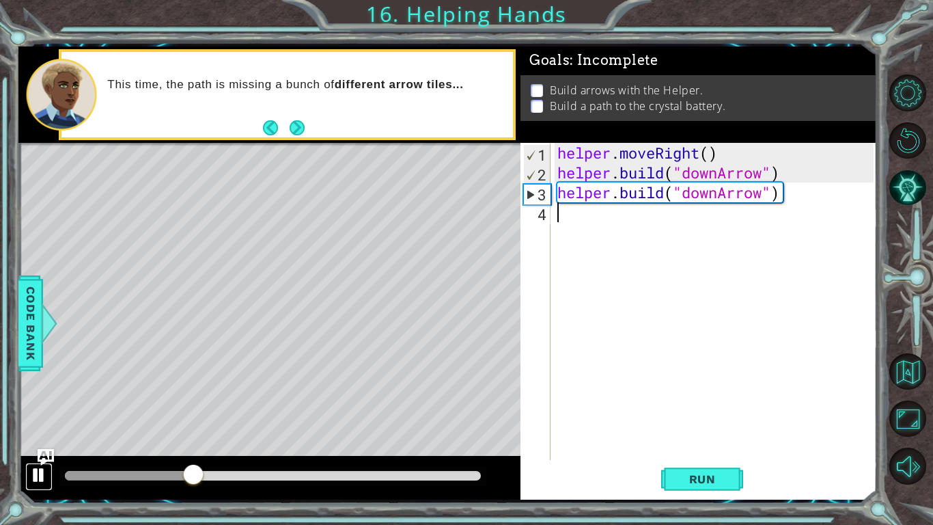
click at [36, 480] on div at bounding box center [39, 475] width 18 height 18
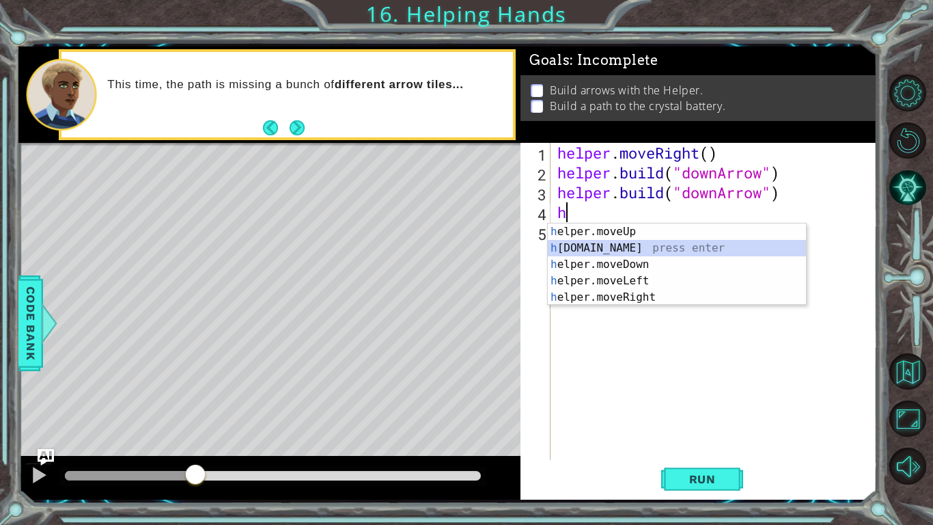
click at [687, 247] on div "h elper.moveUp press enter h [DOMAIN_NAME] press enter h elper.moveDown press e…" at bounding box center [677, 280] width 258 height 115
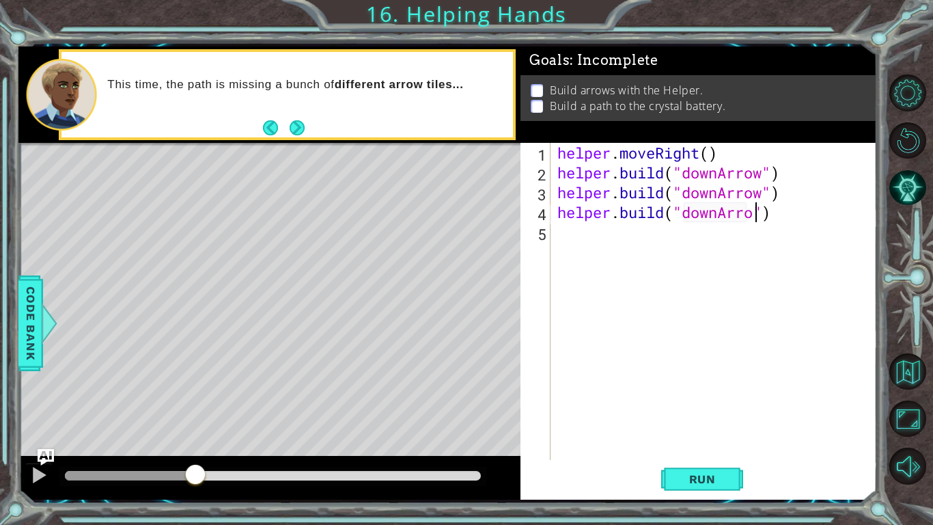
scroll to position [0, 9]
type textarea "[DOMAIN_NAME]("downArrow")"
click at [44, 469] on div at bounding box center [39, 475] width 18 height 18
click at [568, 249] on div "helper . moveRight ( ) helper . build ( "downArrow" ) helper . build ( "downArr…" at bounding box center [718, 321] width 326 height 357
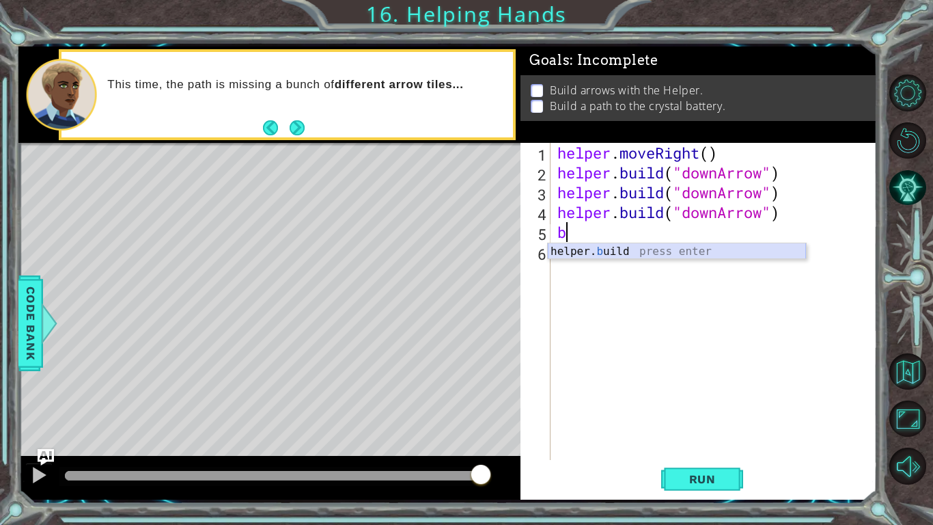
click at [624, 251] on div "helper. b uild press enter" at bounding box center [677, 267] width 258 height 49
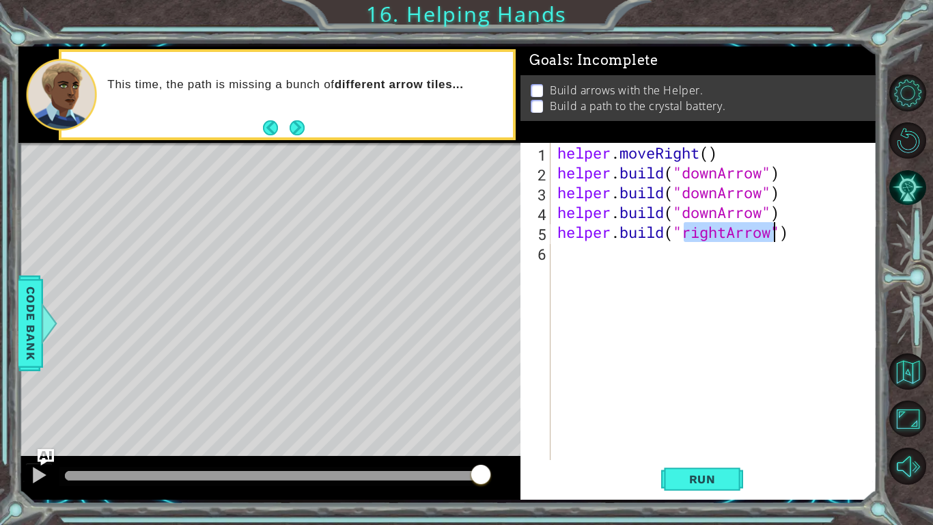
click at [725, 237] on div "helper . moveRight ( ) helper . build ( "downArrow" ) helper . build ( "downArr…" at bounding box center [714, 301] width 319 height 317
type textarea "[DOMAIN_NAME]("downArrow")"
click at [702, 471] on button "Run" at bounding box center [702, 479] width 82 height 36
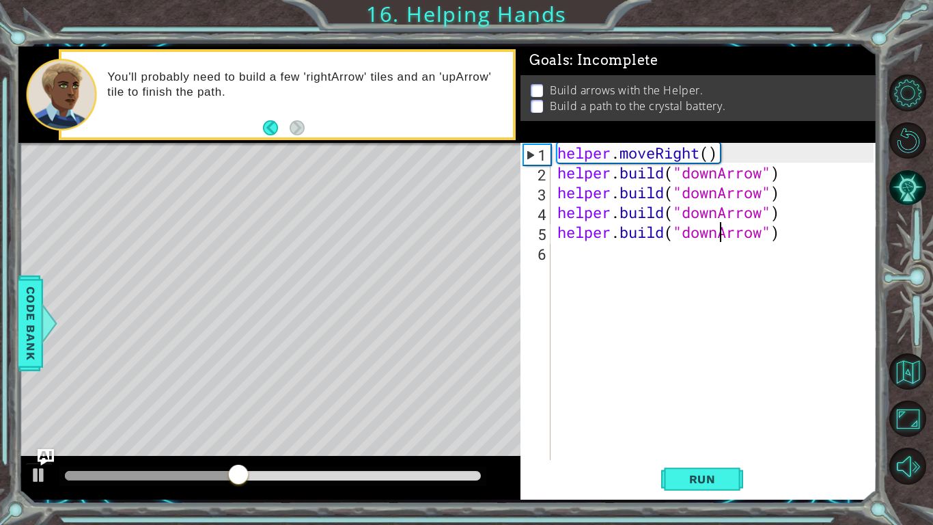
click at [584, 281] on div "helper . moveRight ( ) helper . build ( "downArrow" ) helper . build ( "downArr…" at bounding box center [718, 321] width 326 height 357
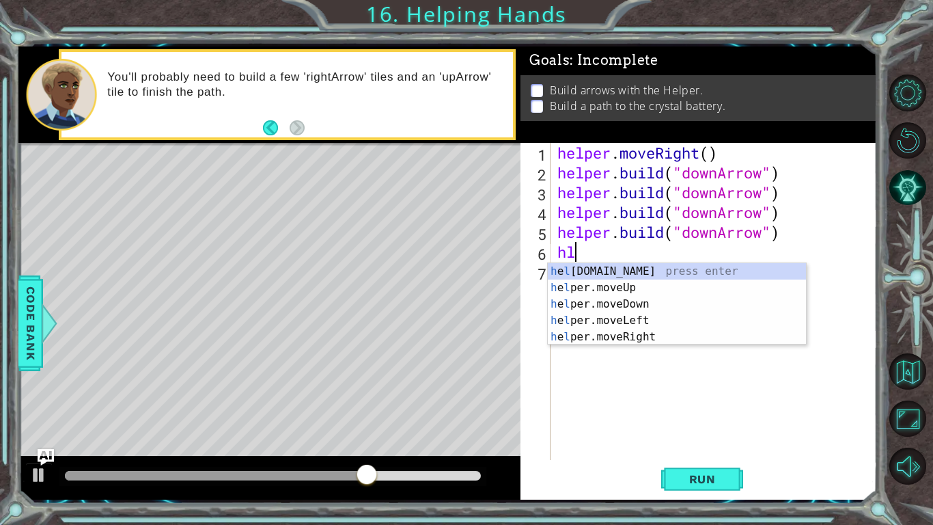
type textarea "h"
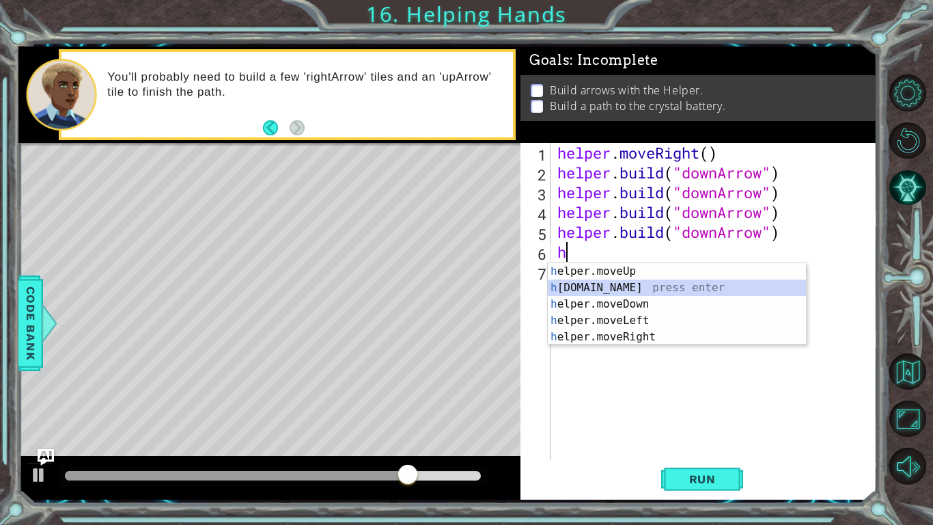
click at [641, 290] on div "h elper.moveUp press enter h [DOMAIN_NAME] press enter h elper.moveDown press e…" at bounding box center [677, 320] width 258 height 115
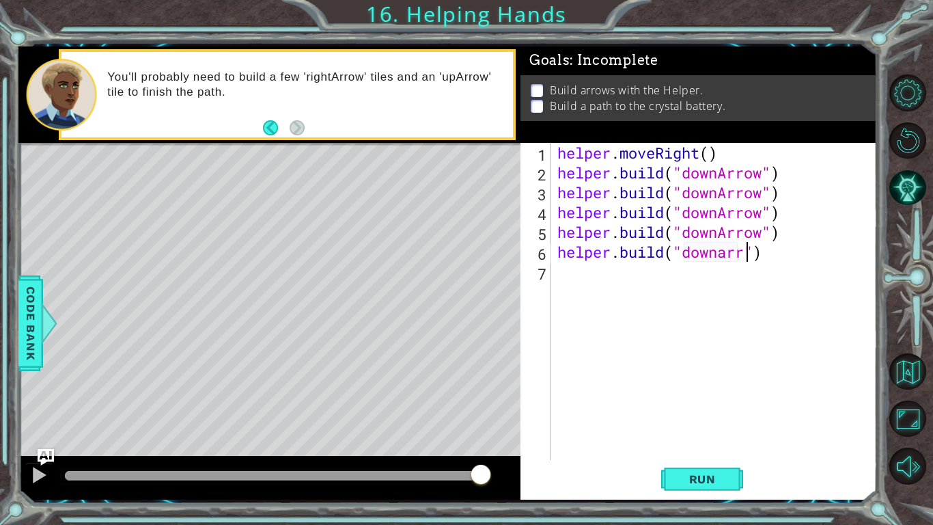
scroll to position [0, 9]
click at [673, 486] on button "Run" at bounding box center [702, 479] width 82 height 36
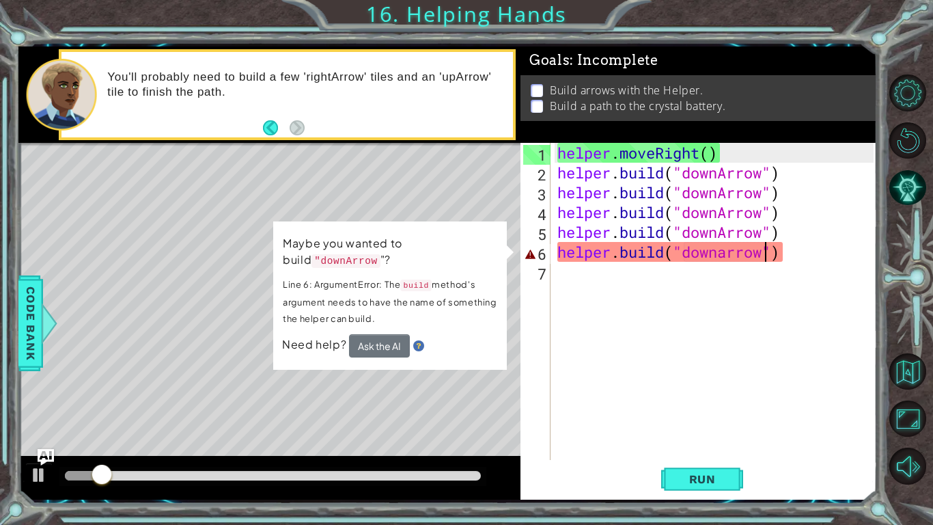
click at [728, 253] on div "helper . moveRight ( ) helper . build ( "downArrow" ) helper . build ( "downArr…" at bounding box center [718, 321] width 326 height 357
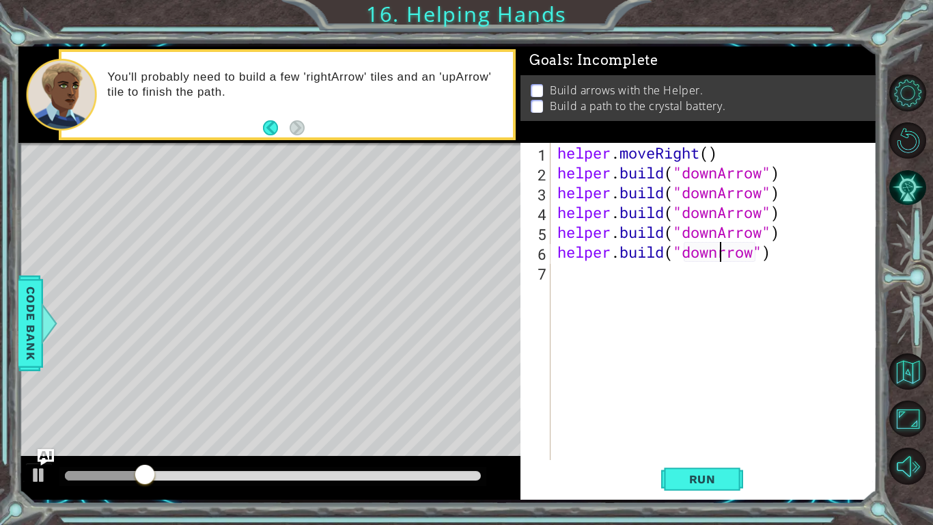
scroll to position [0, 8]
click at [696, 475] on span "Run" at bounding box center [702, 479] width 54 height 14
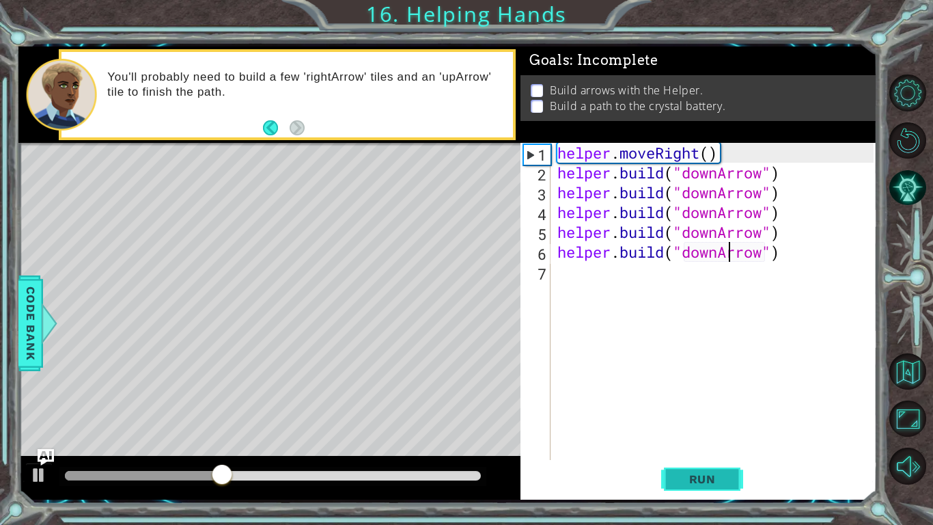
click at [667, 474] on button "Run" at bounding box center [702, 479] width 82 height 36
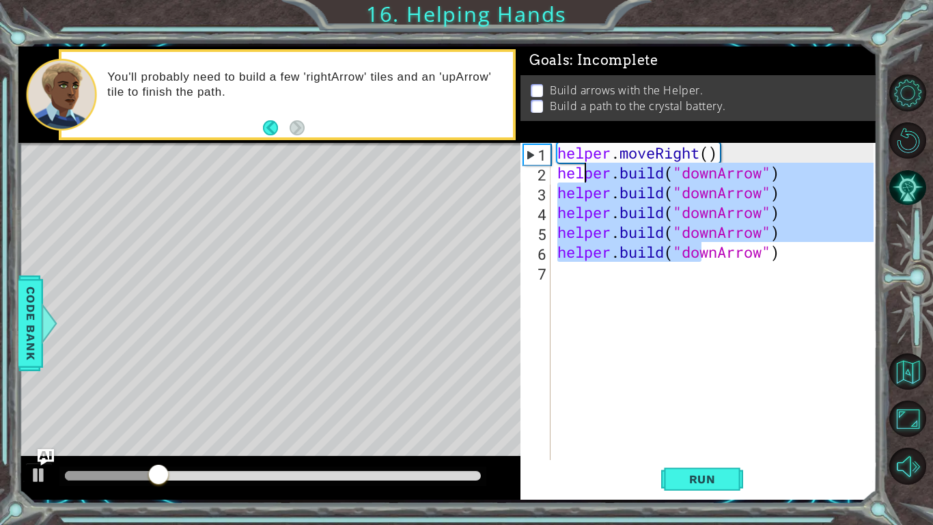
drag, startPoint x: 699, startPoint y: 261, endPoint x: 587, endPoint y: 171, distance: 143.4
click at [587, 171] on div "helper . moveRight ( ) helper . build ( "downArrow" ) helper . build ( "downArr…" at bounding box center [718, 321] width 326 height 357
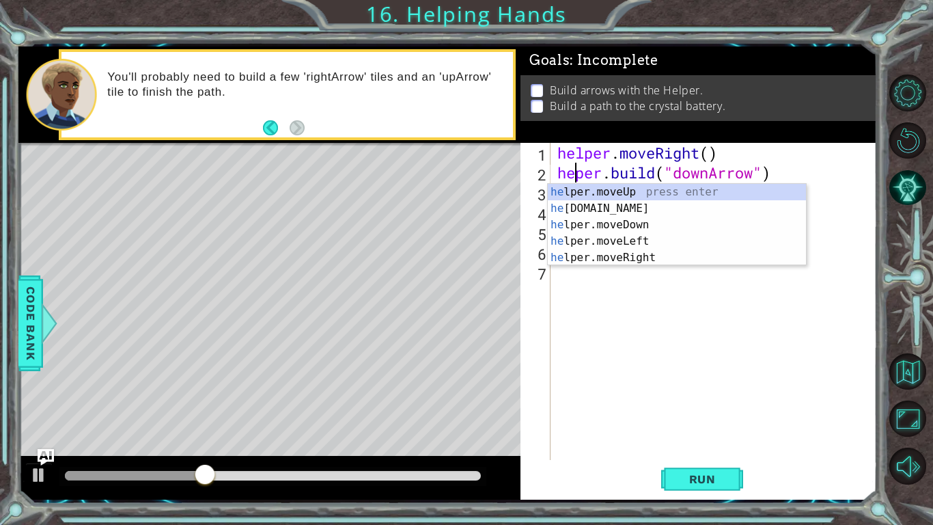
click at [782, 179] on div "helper . moveRight ( ) heper . build ( "downArrow" ) helper . build ( "downArro…" at bounding box center [718, 321] width 326 height 357
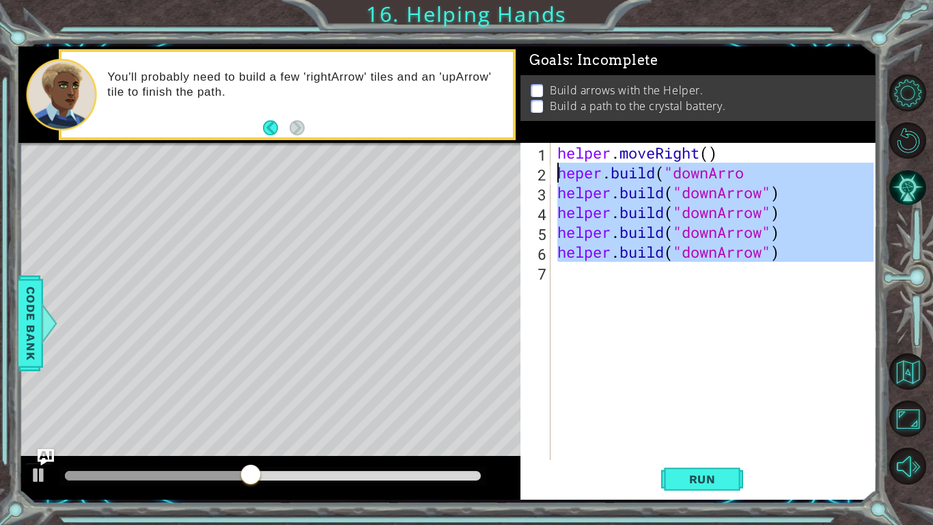
drag, startPoint x: 783, startPoint y: 285, endPoint x: 537, endPoint y: 169, distance: 271.9
click at [537, 169] on div "[DOMAIN_NAME]("downArro 1 2 3 4 5 6 7 helper . moveRight ( ) heper . build ( "d…" at bounding box center [696, 301] width 353 height 317
type textarea "[DOMAIN_NAME]("downArro [DOMAIN_NAME]("downArrow")"
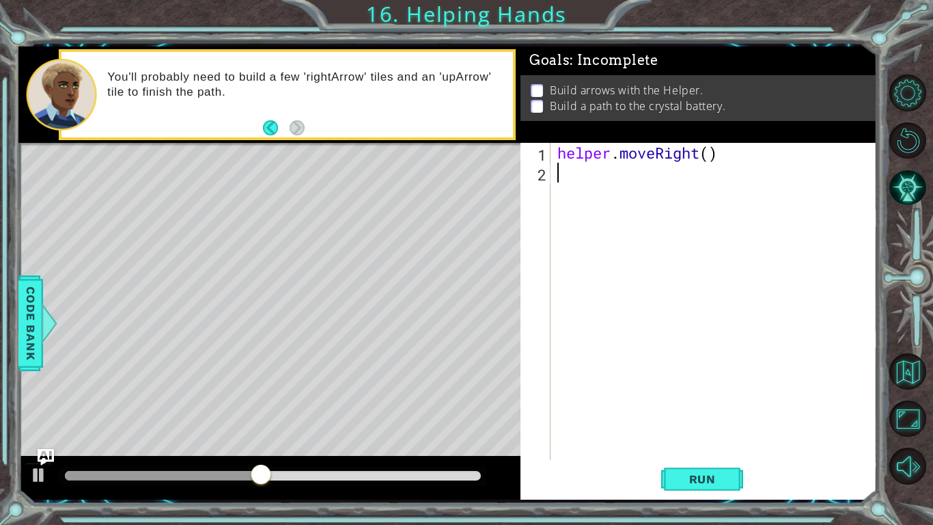
scroll to position [0, 0]
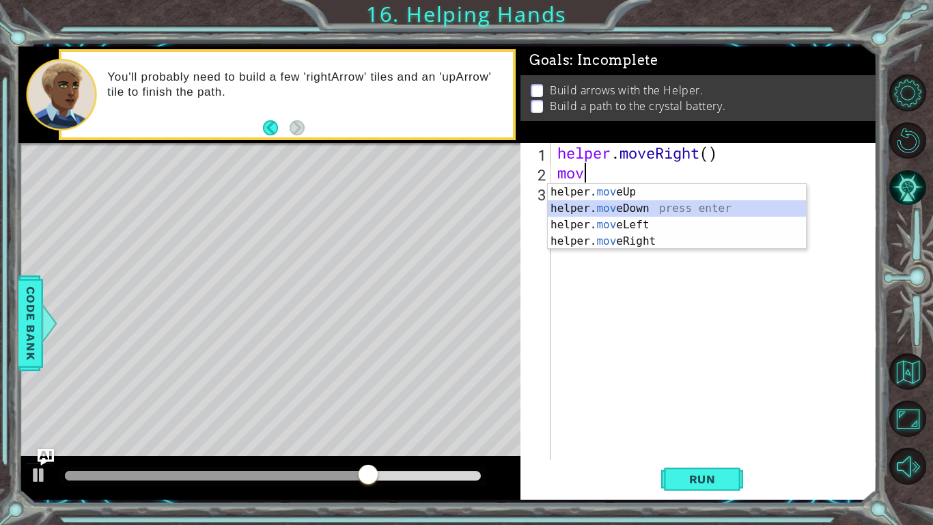
click at [609, 206] on div "helper. mov eUp press enter helper. mov eDown press enter helper. mov eLeft pre…" at bounding box center [677, 233] width 258 height 98
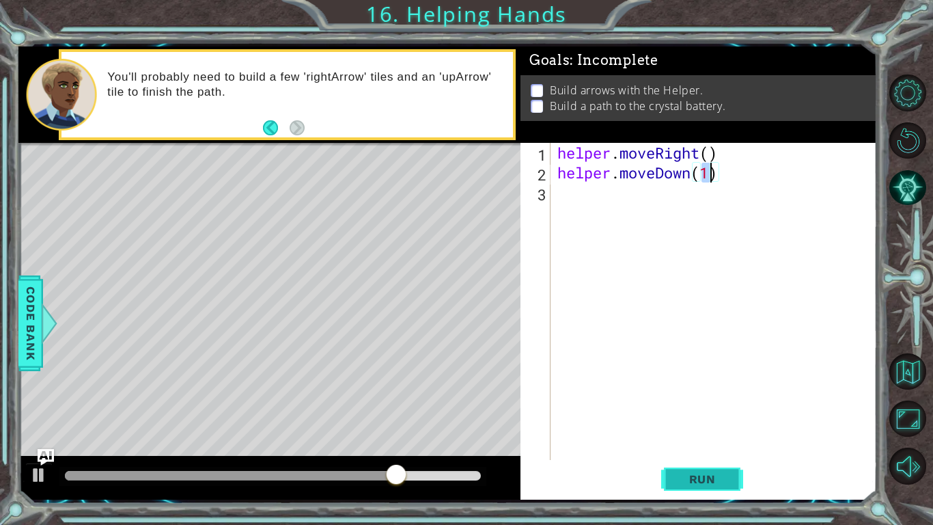
click at [677, 485] on span "Run" at bounding box center [702, 479] width 54 height 14
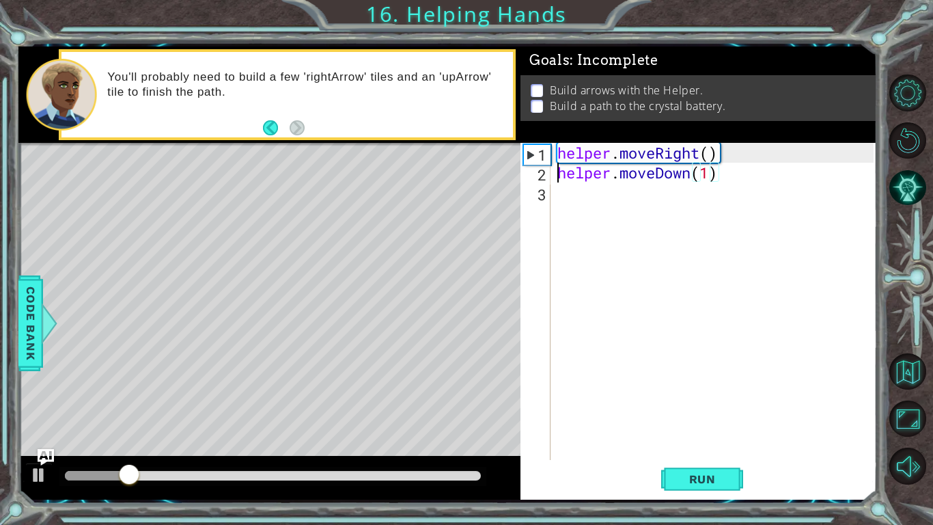
click at [556, 179] on div "helper . moveRight ( ) helper . moveDown ( 1 )" at bounding box center [718, 321] width 326 height 357
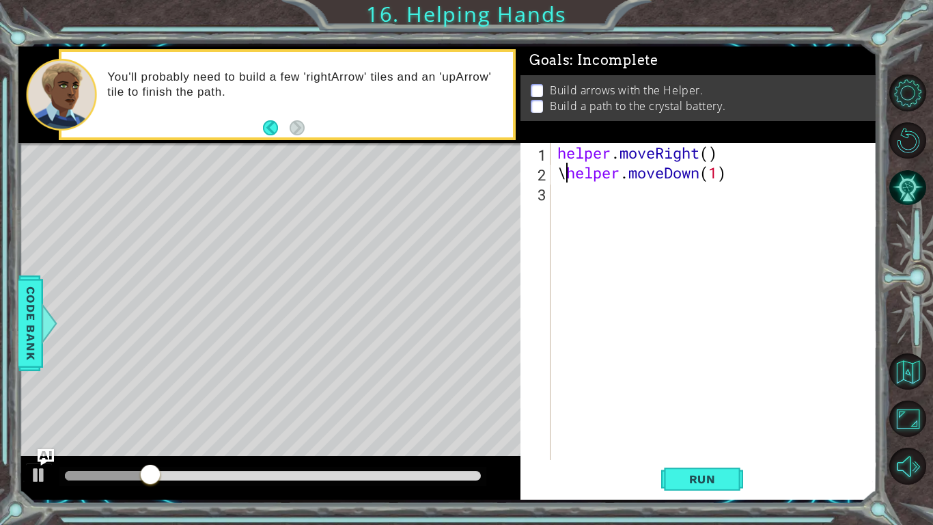
type textarea "helper.moveDown(1)"
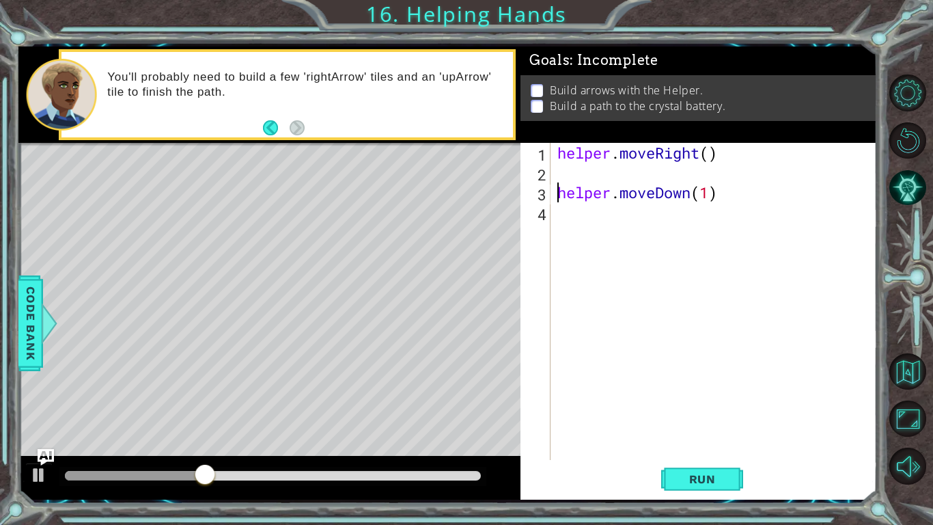
click at [567, 168] on div "helper . moveRight ( ) helper . moveDown ( 1 )" at bounding box center [718, 321] width 326 height 357
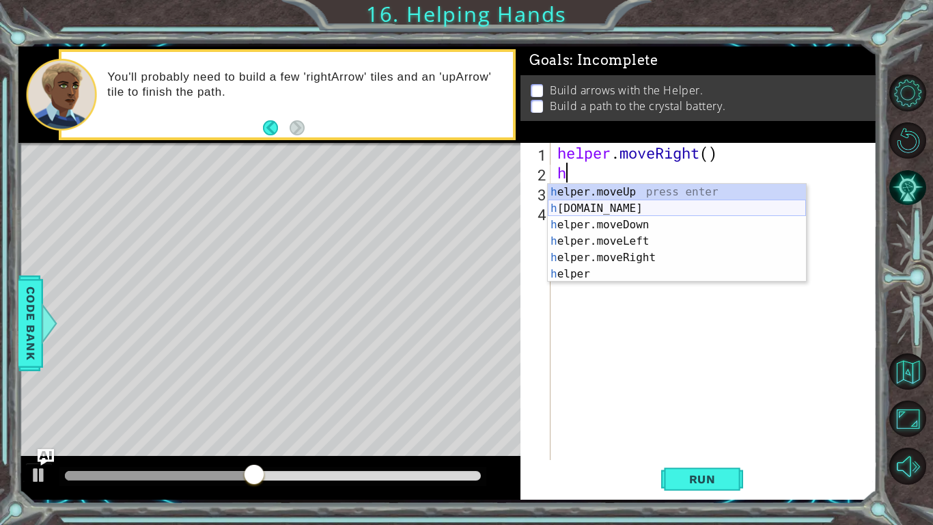
click at [616, 206] on div "h elper.moveUp press enter h [DOMAIN_NAME] press enter h elper.moveDown press e…" at bounding box center [677, 249] width 258 height 131
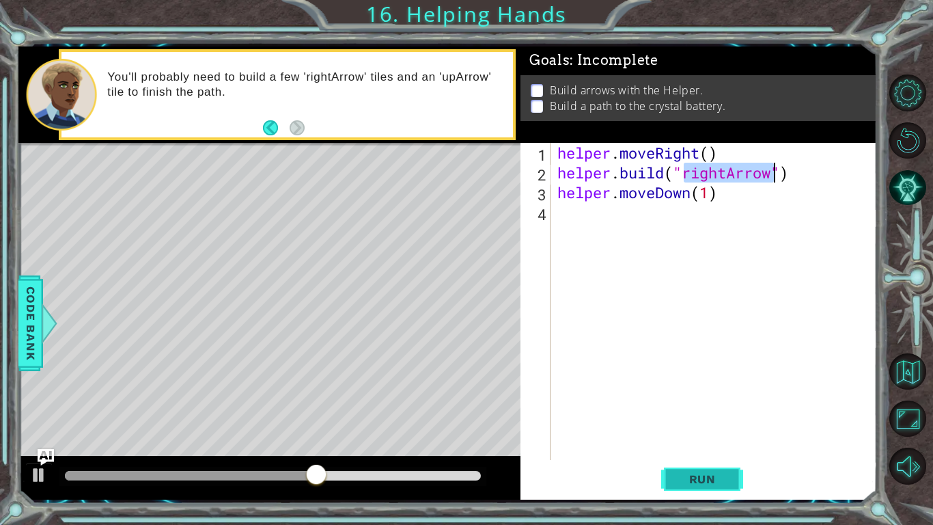
type textarea "[DOMAIN_NAME]("rightArrow")"
click at [709, 473] on span "Run" at bounding box center [702, 479] width 54 height 14
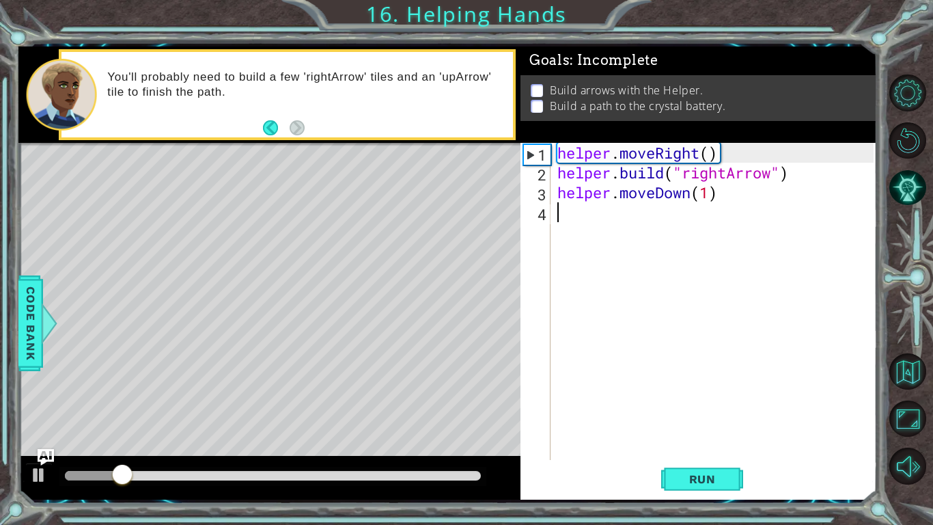
click at [577, 208] on div "helper . moveRight ( ) helper . build ( "rightArrow" ) helper . moveDown ( 1 )" at bounding box center [718, 321] width 326 height 357
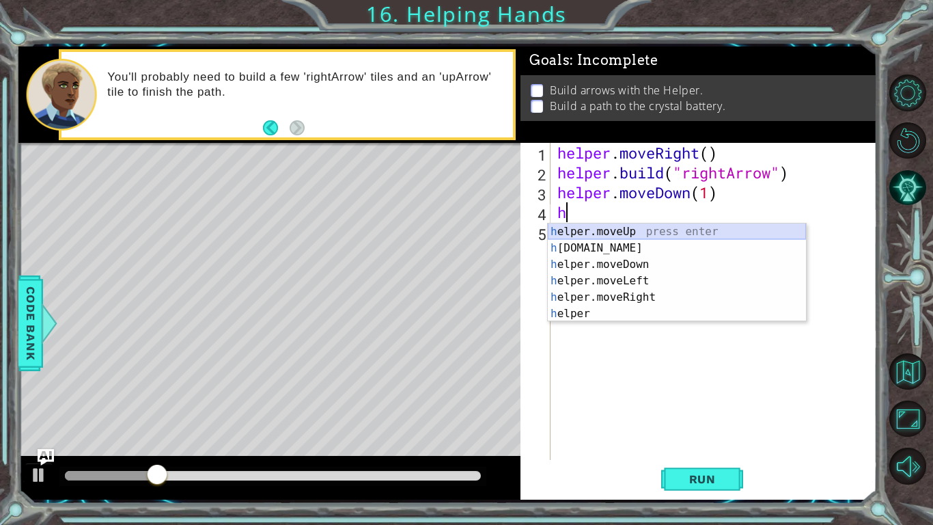
click at [630, 243] on div "h elper.moveUp press enter h [DOMAIN_NAME] press enter h elper.moveDown press e…" at bounding box center [677, 288] width 258 height 131
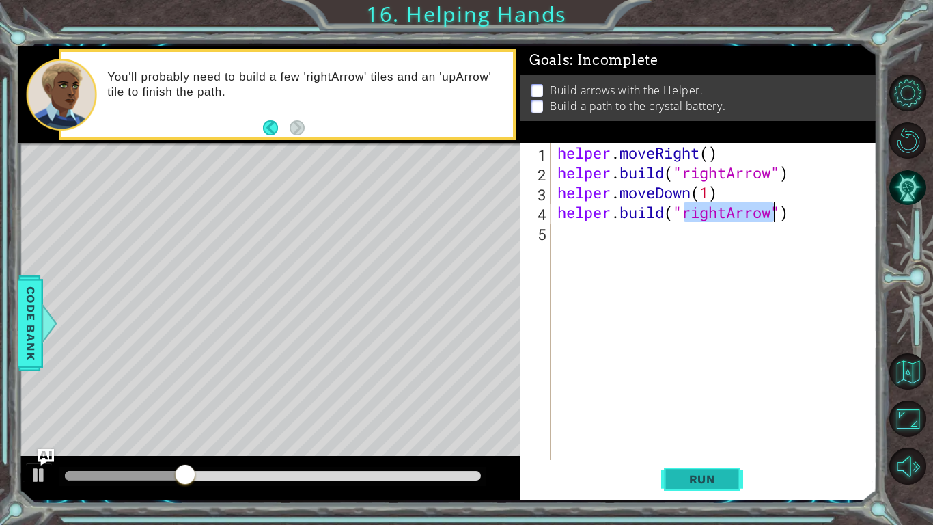
click at [720, 486] on button "Run" at bounding box center [702, 479] width 82 height 36
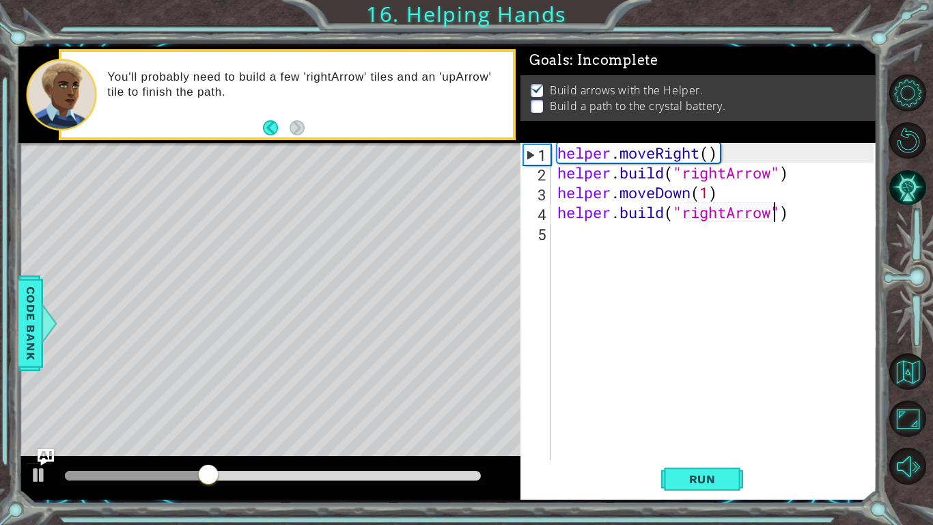
click at [724, 170] on div "helper . moveRight ( ) helper . build ( "rightArrow" ) helper . moveDown ( 1 ) …" at bounding box center [718, 321] width 326 height 357
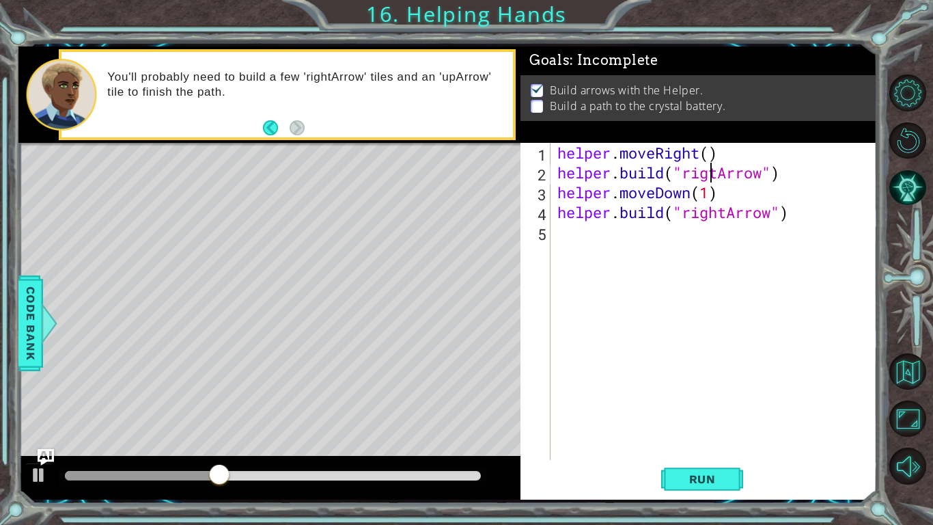
click at [724, 170] on div "helper . moveRight ( ) helper . build ( "rigtArrow" ) helper . moveDown ( 1 ) h…" at bounding box center [718, 321] width 326 height 357
click at [724, 212] on div "helper . moveRight ( ) helper . build ( "downArrow" ) helper . moveDown ( 1 ) h…" at bounding box center [718, 321] width 326 height 357
click at [712, 212] on div "helper . moveRight ( ) helper . build ( "downArrow" ) helper . moveDown ( 1 ) h…" at bounding box center [718, 321] width 326 height 357
type textarea "[DOMAIN_NAME]("downArrow")"
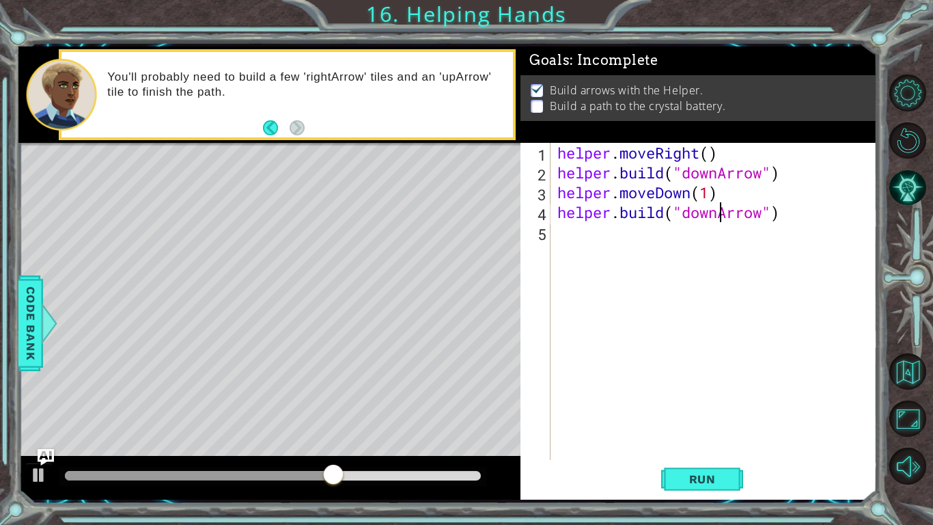
click at [703, 237] on div "helper . moveRight ( ) helper . build ( "downArrow" ) helper . moveDown ( 1 ) h…" at bounding box center [718, 321] width 326 height 357
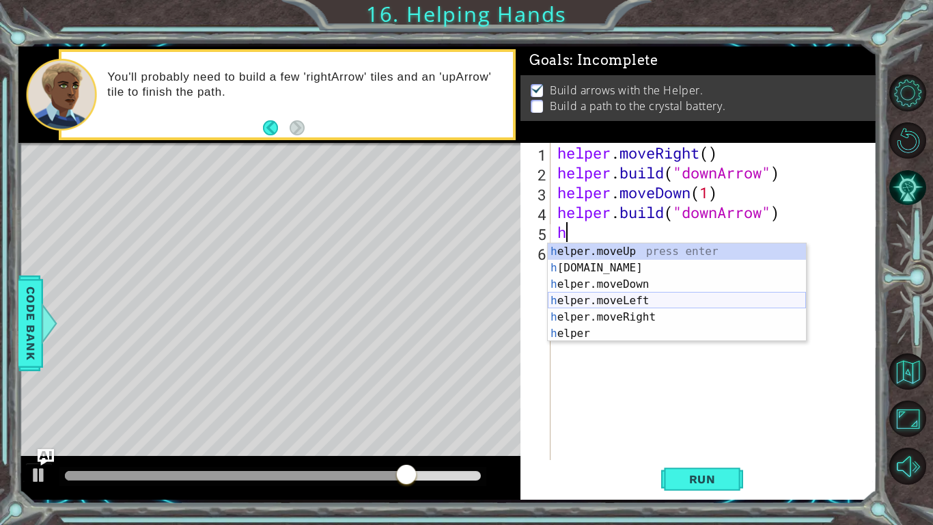
click at [637, 300] on div "h elper.moveUp press enter h [DOMAIN_NAME] press enter h elper.moveDown press e…" at bounding box center [677, 308] width 258 height 131
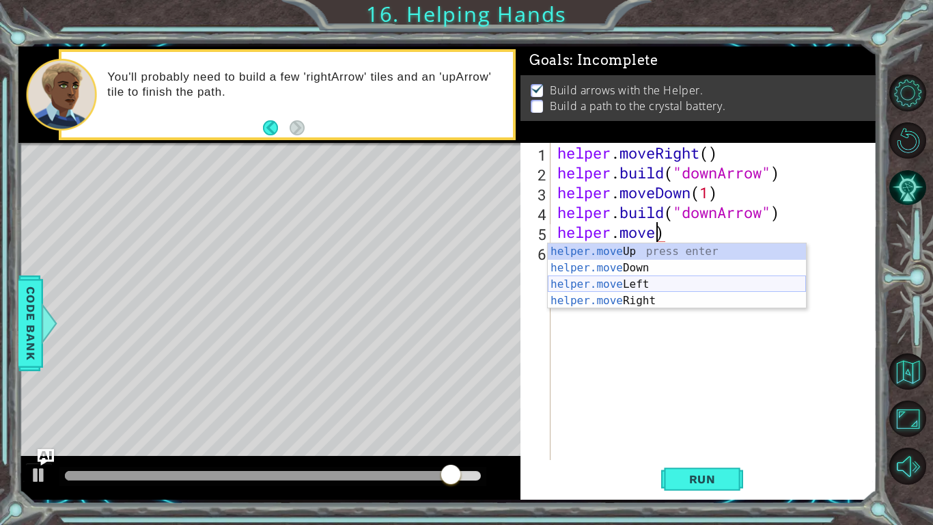
click at [668, 297] on div "helper.move Up press enter helper.move Down press enter helper.move Left press …" at bounding box center [677, 292] width 258 height 98
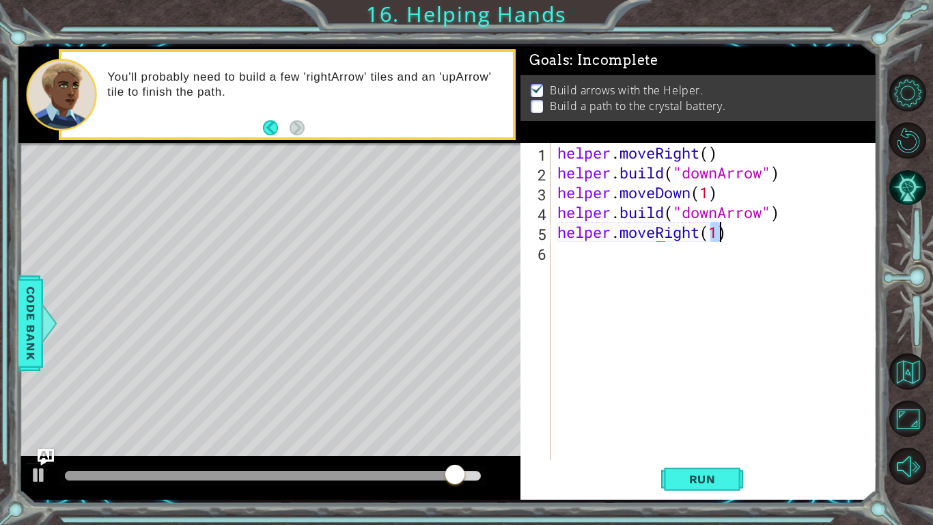
type textarea "helper.moveRight(1)"
click at [685, 264] on div "helper . moveRight ( ) helper . build ( "downArrow" ) helper . moveDown ( 1 ) h…" at bounding box center [718, 321] width 326 height 357
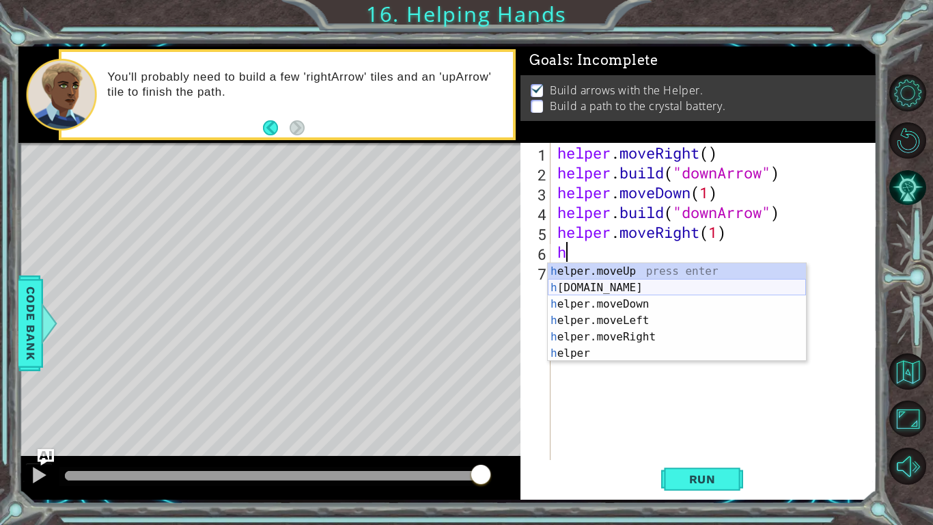
click at [654, 290] on div "h elper.moveUp press enter h [DOMAIN_NAME] press enter h elper.moveDown press e…" at bounding box center [677, 328] width 258 height 131
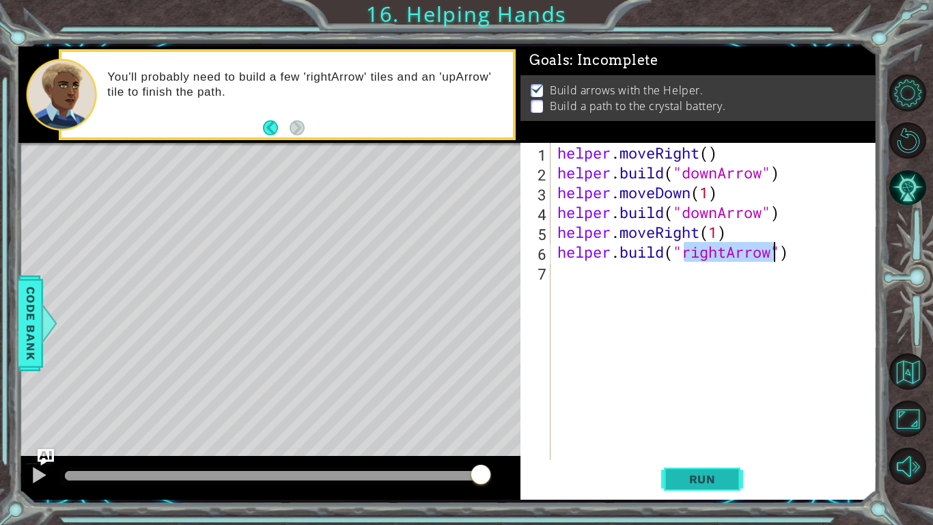
type textarea "[DOMAIN_NAME]("rightArrow")"
click at [684, 469] on button "Run" at bounding box center [702, 479] width 82 height 36
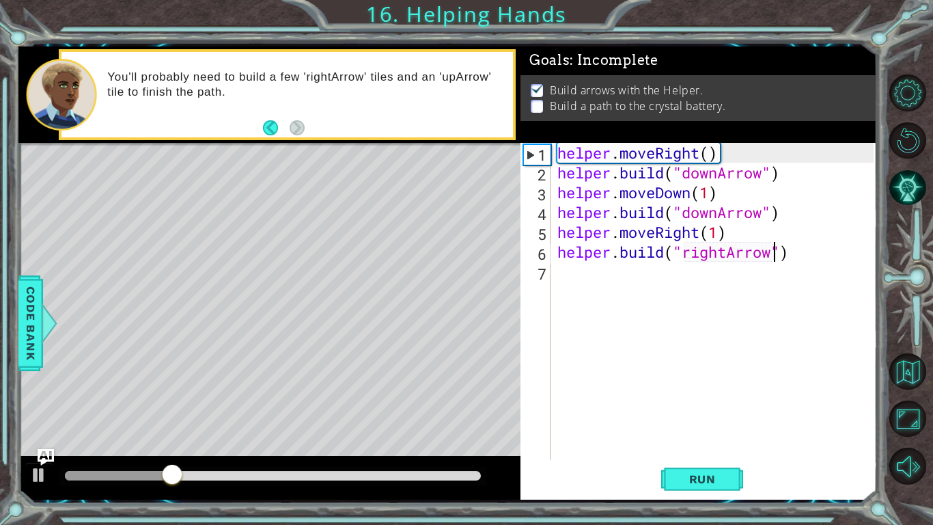
click at [607, 295] on div "helper . moveRight ( ) helper . build ( "downArrow" ) helper . moveDown ( 1 ) h…" at bounding box center [718, 321] width 326 height 357
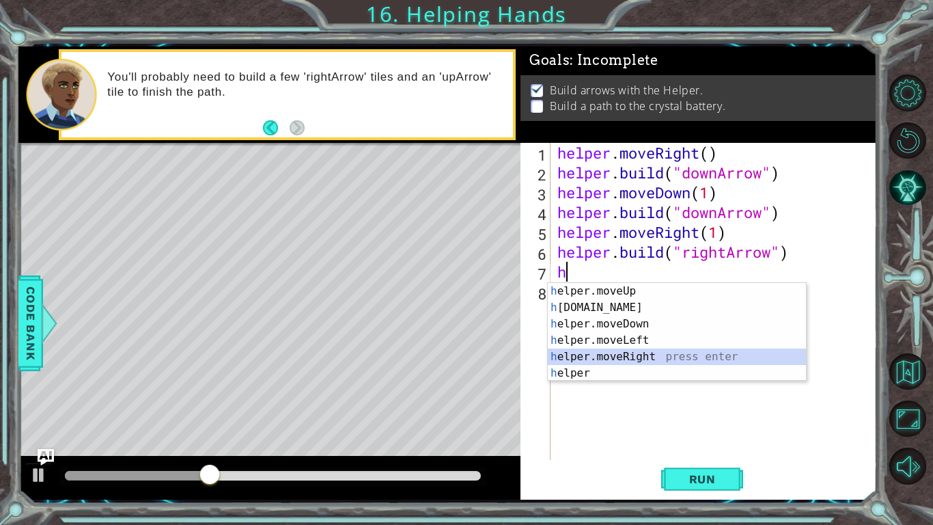
click at [639, 352] on div "h elper.moveUp press enter h [DOMAIN_NAME] press enter h elper.moveDown press e…" at bounding box center [677, 348] width 258 height 131
type textarea "helper.moveRight(1)"
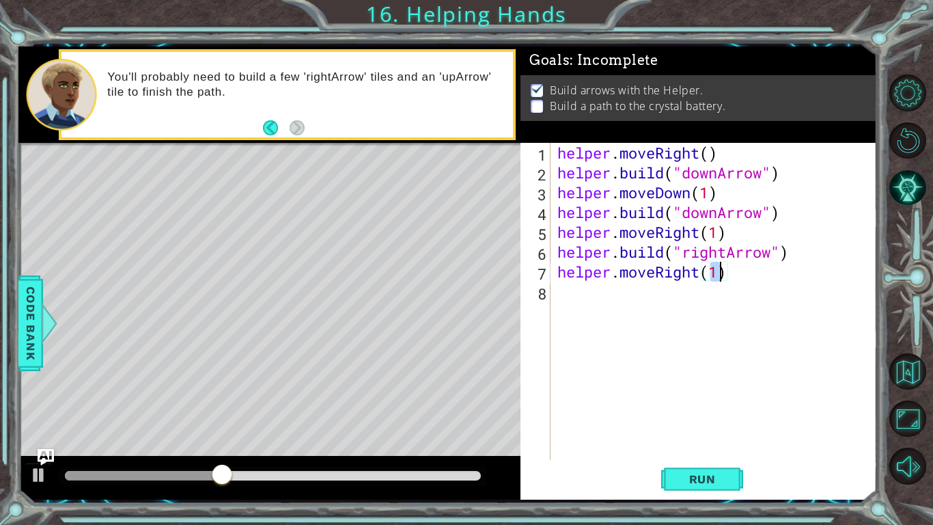
click at [578, 306] on div "helper . moveRight ( ) helper . build ( "downArrow" ) helper . moveDown ( 1 ) h…" at bounding box center [718, 321] width 326 height 357
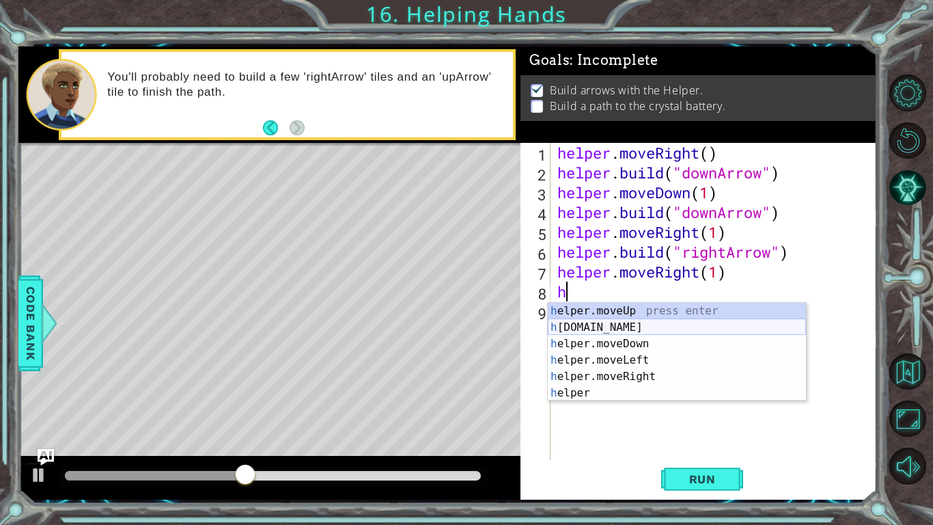
click at [595, 331] on div "h elper.moveUp press enter h [DOMAIN_NAME] press enter h elper.moveDown press e…" at bounding box center [677, 368] width 258 height 131
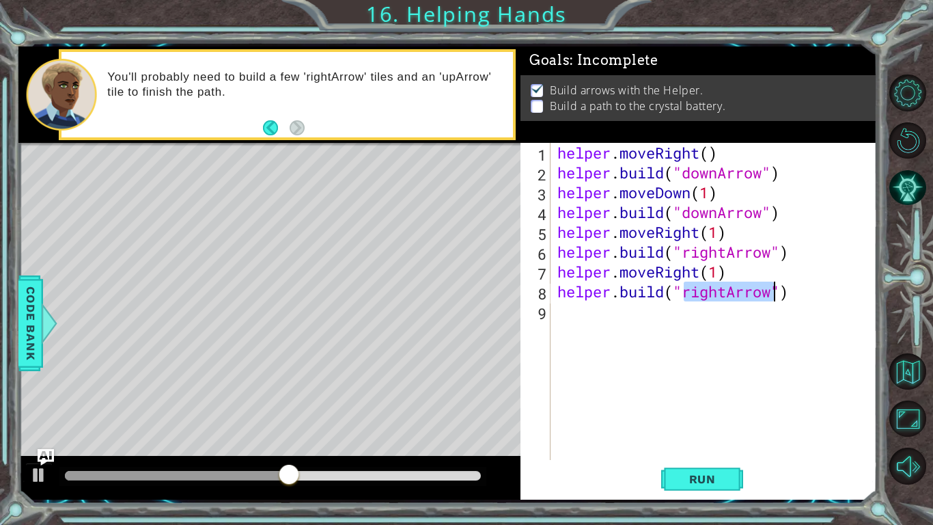
type textarea "[DOMAIN_NAME]("h")"
click at [685, 324] on div "helper . moveRight ( ) helper . build ( "downArrow" ) helper . moveDown ( 1 ) h…" at bounding box center [718, 321] width 326 height 357
click at [690, 296] on div "helper . moveRight ( ) helper . build ( "downArrow" ) helper . moveDown ( 1 ) h…" at bounding box center [718, 321] width 326 height 357
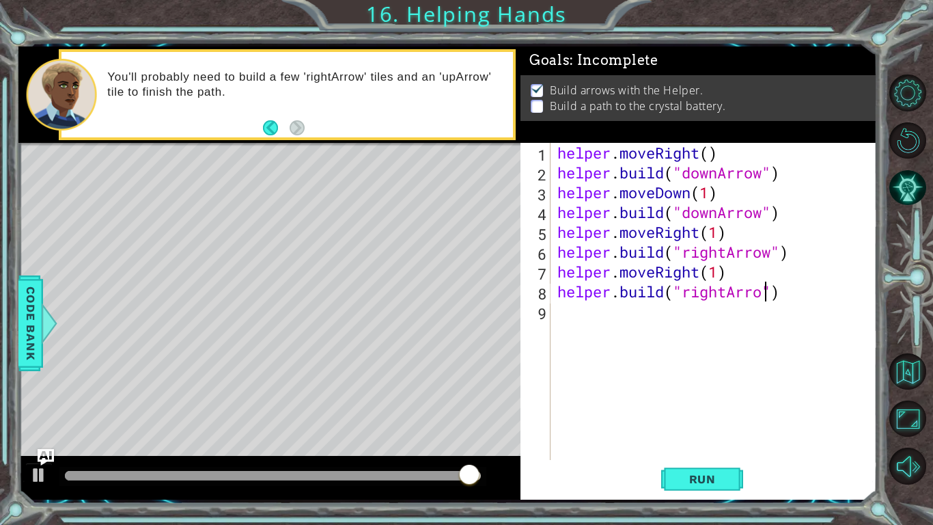
type textarea "[DOMAIN_NAME]("rightArrow")"
click at [652, 309] on div "helper . moveRight ( ) helper . build ( "downArrow" ) helper . moveDown ( 1 ) h…" at bounding box center [718, 321] width 326 height 357
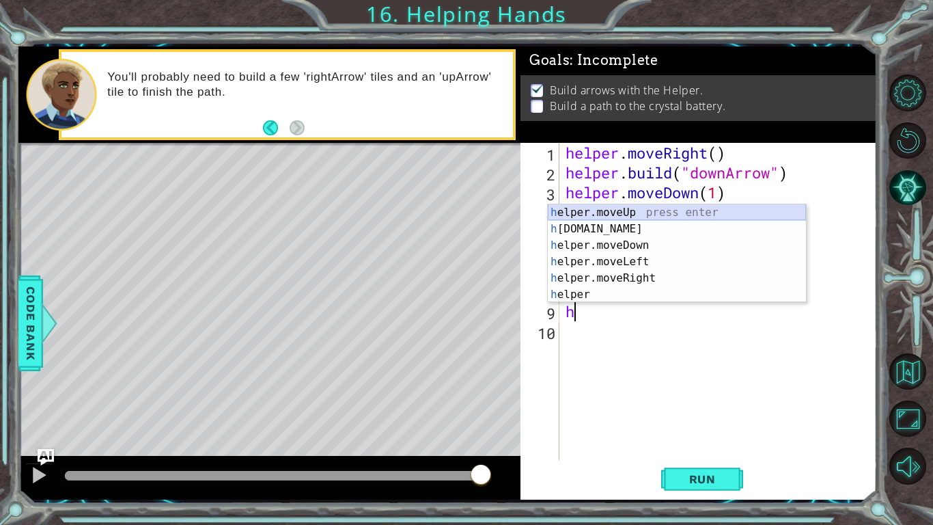
click at [629, 212] on div "h elper.moveUp press enter h [DOMAIN_NAME] press enter h elper.moveDown press e…" at bounding box center [677, 269] width 258 height 131
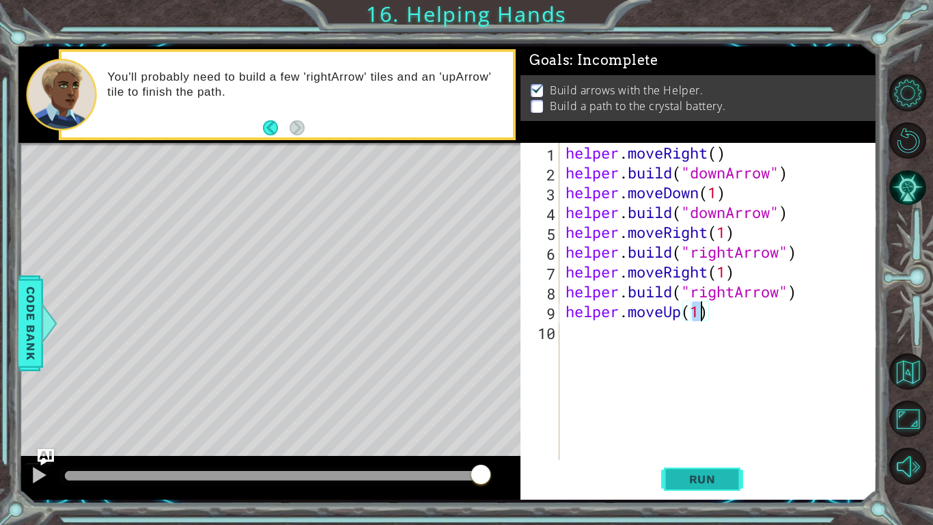
type textarea "helper.moveUp(1)"
click at [727, 484] on span "Run" at bounding box center [702, 479] width 54 height 14
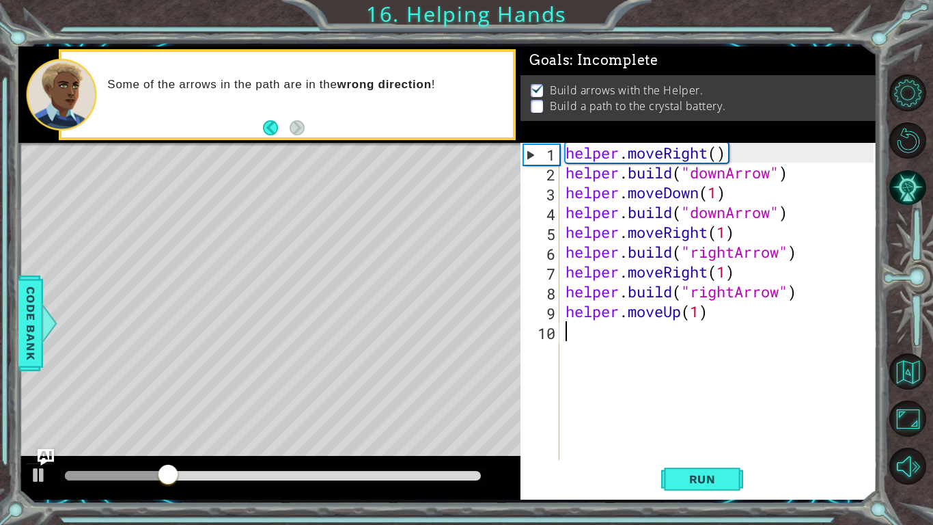
click at [569, 333] on div "helper . moveRight ( ) helper . build ( "downArrow" ) helper . moveDown ( 1 ) h…" at bounding box center [722, 321] width 318 height 357
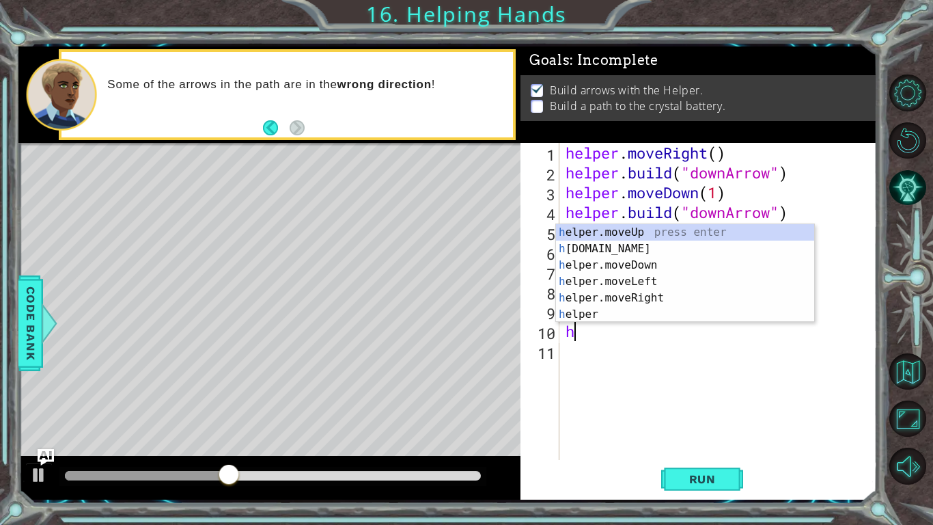
click at [660, 328] on div "helper . moveRight ( ) helper . build ( "downArrow" ) helper . moveDown ( 1 ) h…" at bounding box center [722, 321] width 318 height 357
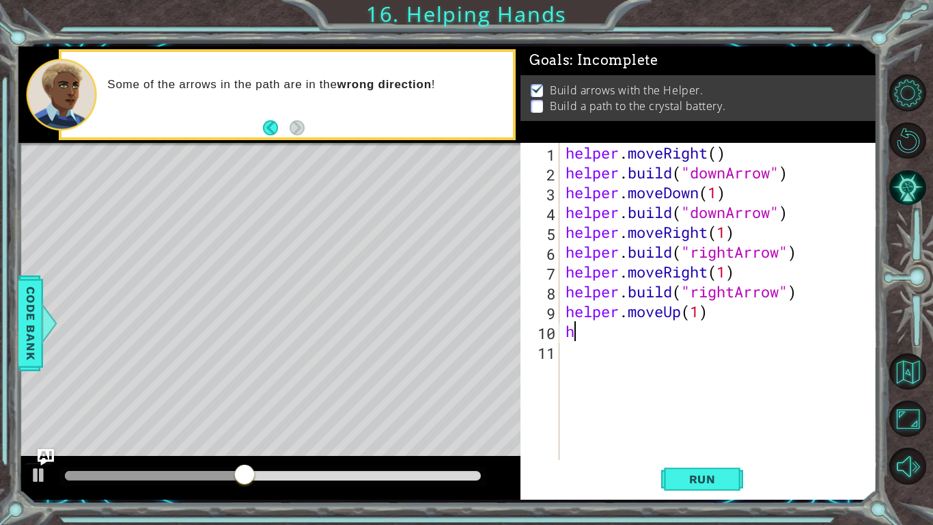
click at [699, 311] on div "helper . moveRight ( ) helper . build ( "downArrow" ) helper . moveDown ( 1 ) h…" at bounding box center [722, 321] width 318 height 357
type textarea "helper.moveUp(17)"
click at [718, 375] on div "helper . moveRight ( ) helper . build ( "downArrow" ) helper . moveDown ( 1 ) h…" at bounding box center [722, 321] width 318 height 357
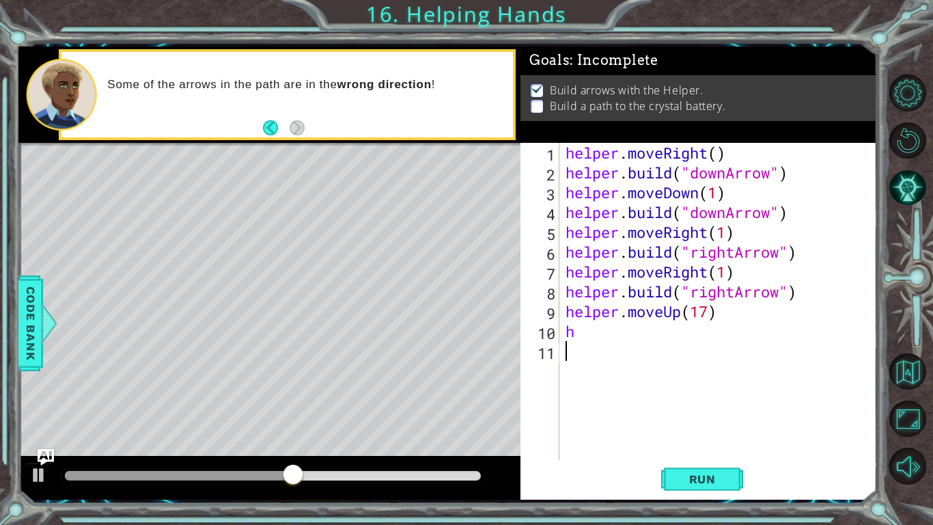
click at [706, 312] on div "helper . moveRight ( ) helper . build ( "downArrow" ) helper . moveDown ( 1 ) h…" at bounding box center [722, 321] width 318 height 357
click at [592, 326] on div "helper . moveRight ( ) helper . build ( "downArrow" ) helper . moveDown ( 1 ) h…" at bounding box center [722, 321] width 318 height 357
type textarea "h"
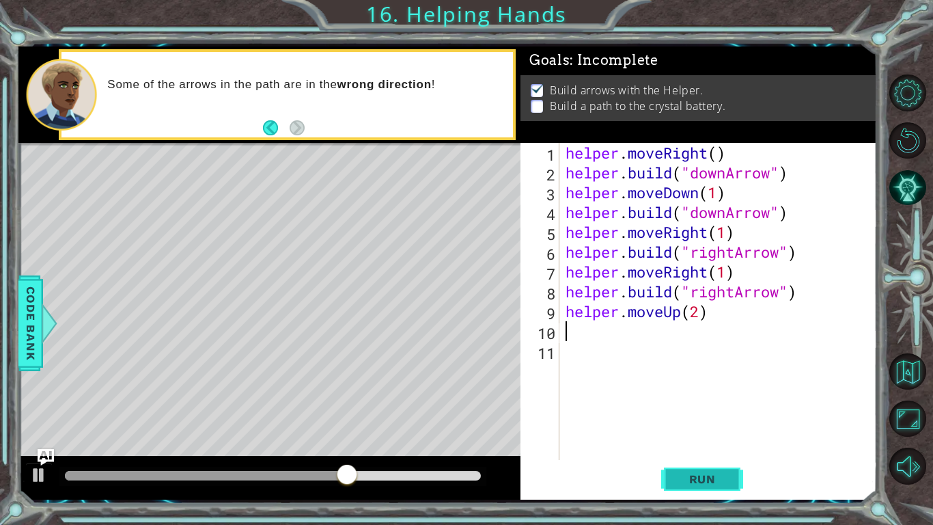
click at [678, 483] on span "Run" at bounding box center [702, 479] width 54 height 14
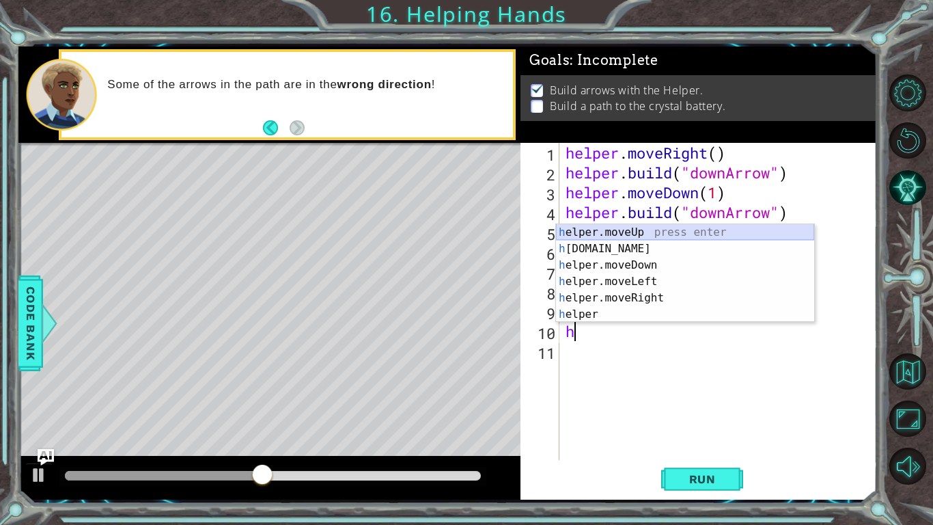
click at [615, 233] on div "h elper.moveUp press enter h [DOMAIN_NAME] press enter h elper.moveDown press e…" at bounding box center [685, 289] width 258 height 131
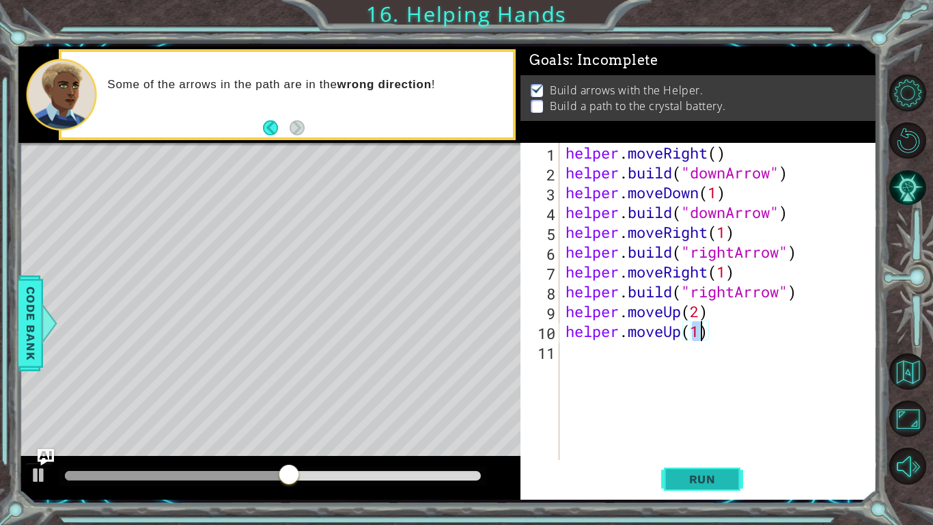
click at [724, 492] on button "Run" at bounding box center [702, 479] width 82 height 36
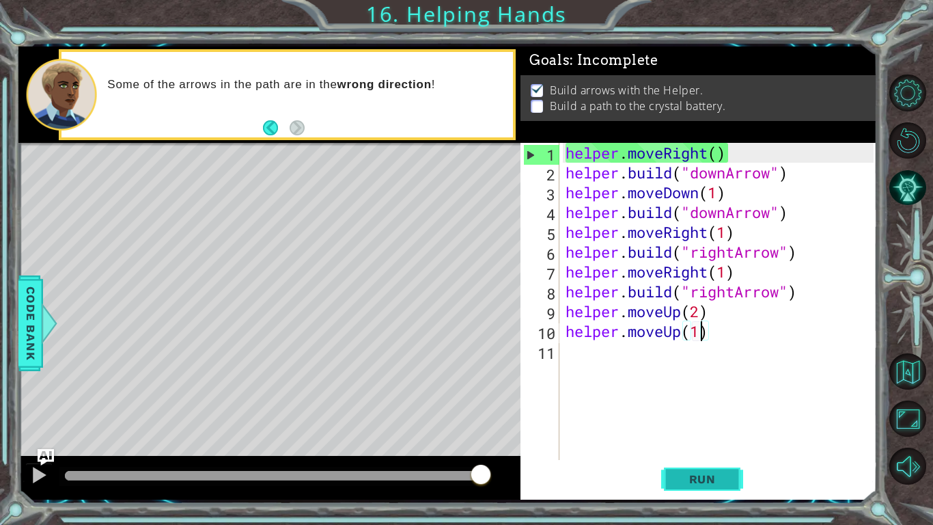
click at [725, 478] on span "Run" at bounding box center [702, 479] width 54 height 14
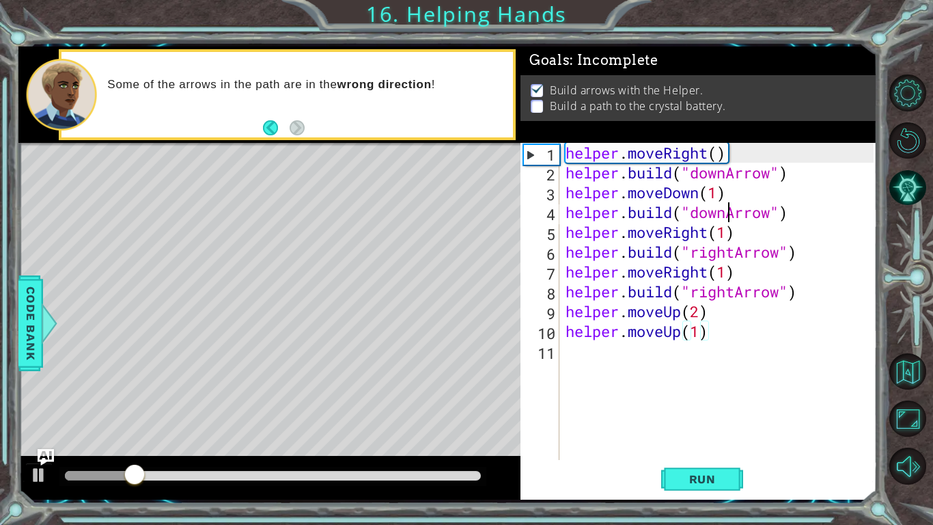
click at [725, 214] on div "helper . moveRight ( ) helper . build ( "downArrow" ) helper . moveDown ( 1 ) h…" at bounding box center [722, 321] width 318 height 357
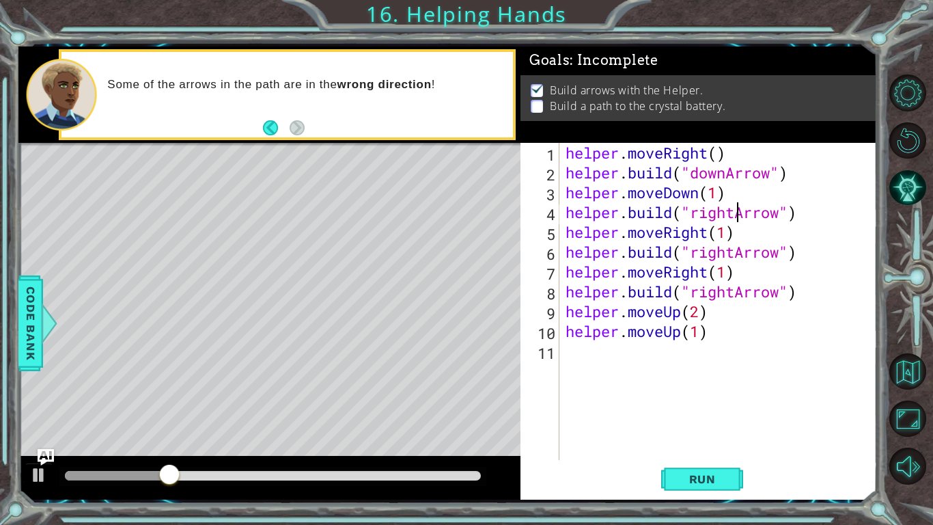
scroll to position [0, 2]
click at [703, 466] on button "Run" at bounding box center [702, 479] width 82 height 36
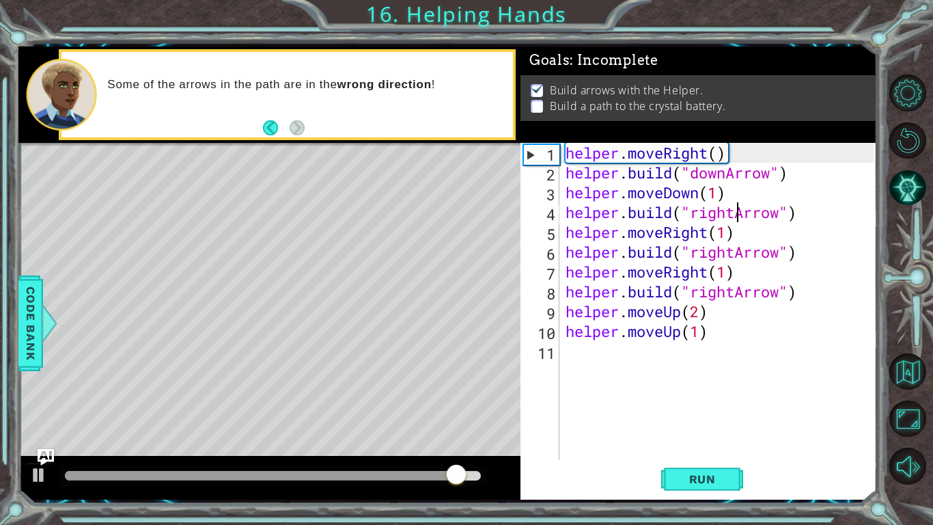
click at [726, 296] on div "helper . moveRight ( ) helper . build ( "downArrow" ) helper . moveDown ( 1 ) h…" at bounding box center [722, 321] width 318 height 357
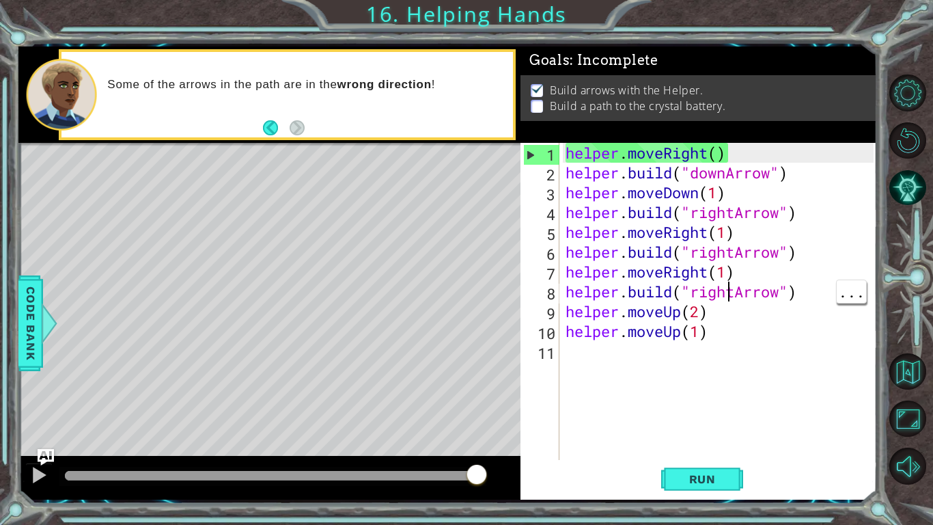
click at [725, 284] on div "helper . moveRight ( ) helper . build ( "downArrow" ) helper . moveDown ( 1 ) h…" at bounding box center [722, 321] width 318 height 357
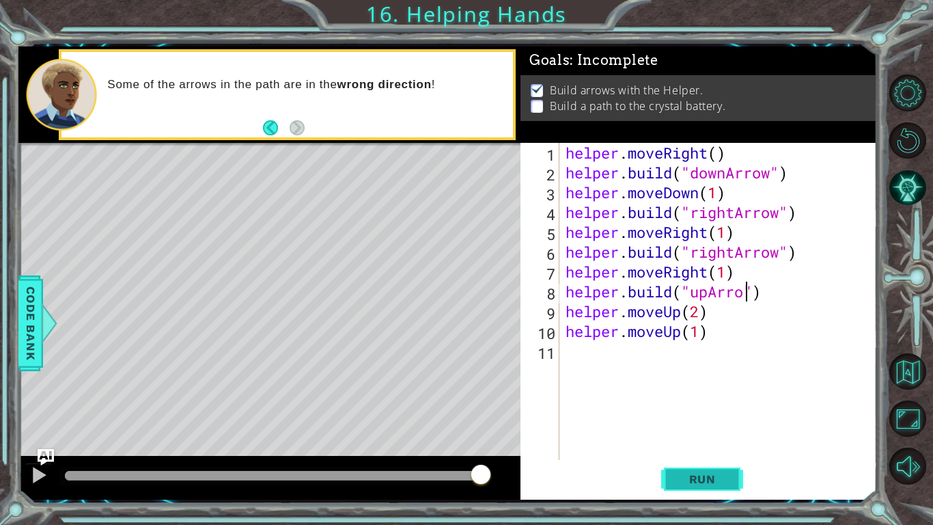
scroll to position [0, 8]
type textarea "[DOMAIN_NAME]("upArrow")"
click at [678, 477] on span "Run" at bounding box center [702, 479] width 54 height 14
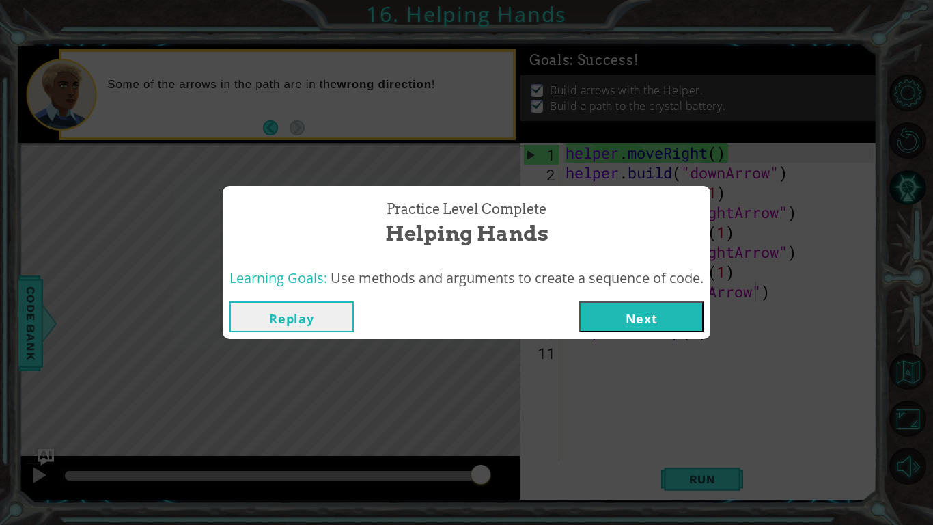
click at [648, 307] on button "Next" at bounding box center [641, 316] width 124 height 31
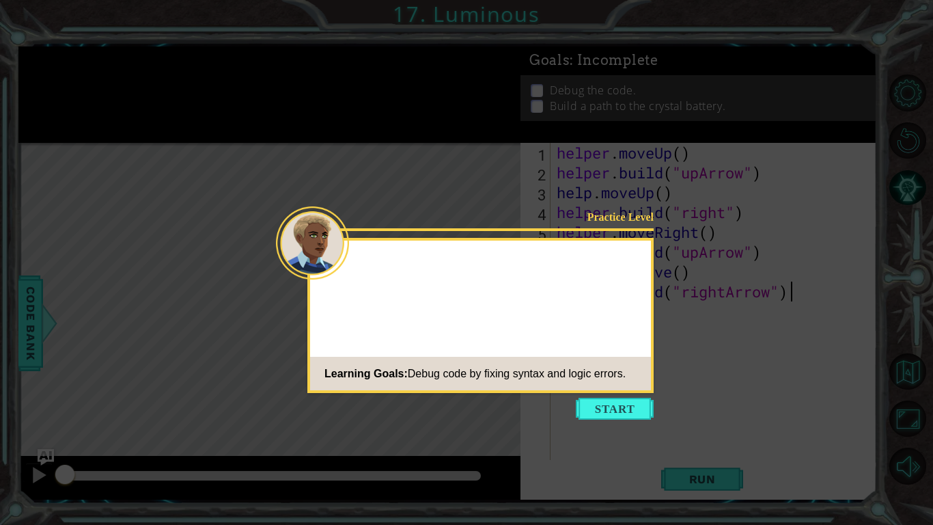
click at [617, 303] on div "Practice Level Learning Goals: Debug code by fixing syntax and logic errors." at bounding box center [480, 315] width 346 height 155
click at [617, 407] on button "Start" at bounding box center [615, 408] width 78 height 22
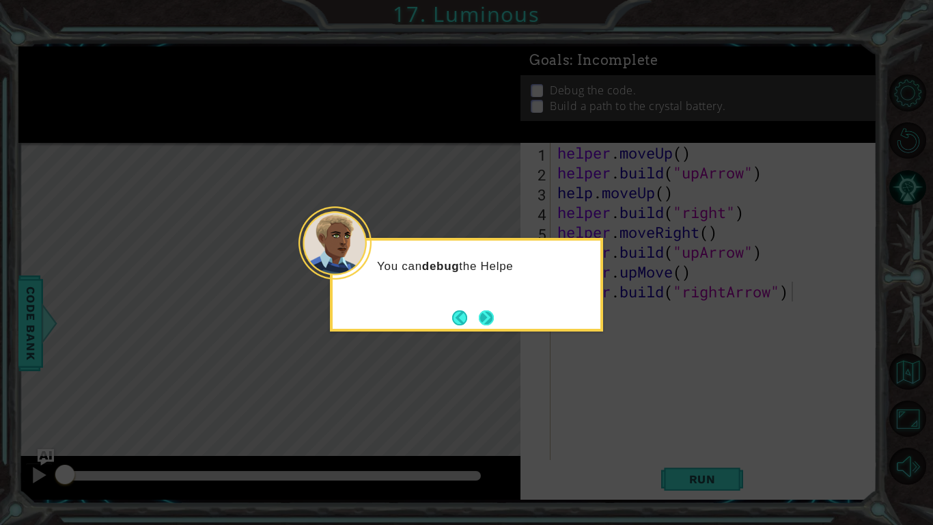
click at [479, 317] on button "Next" at bounding box center [486, 317] width 15 height 15
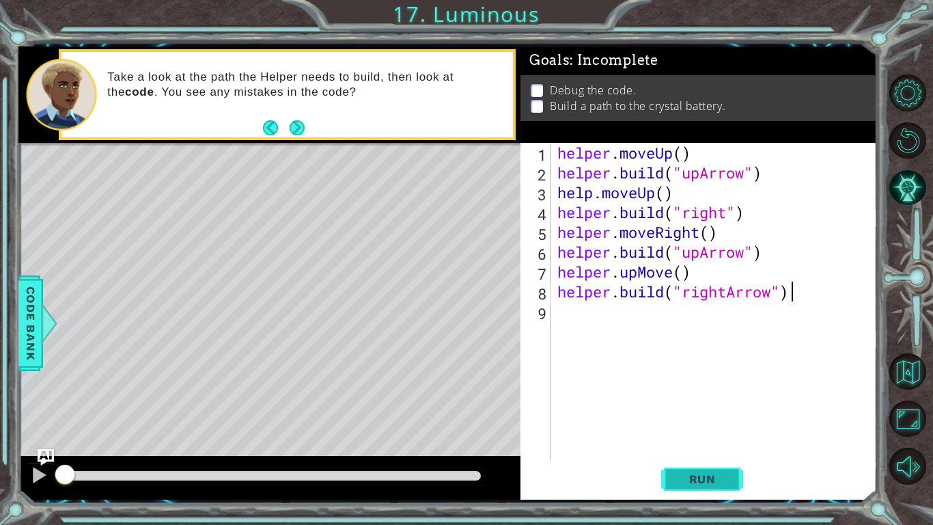
click at [684, 477] on span "Run" at bounding box center [702, 479] width 54 height 14
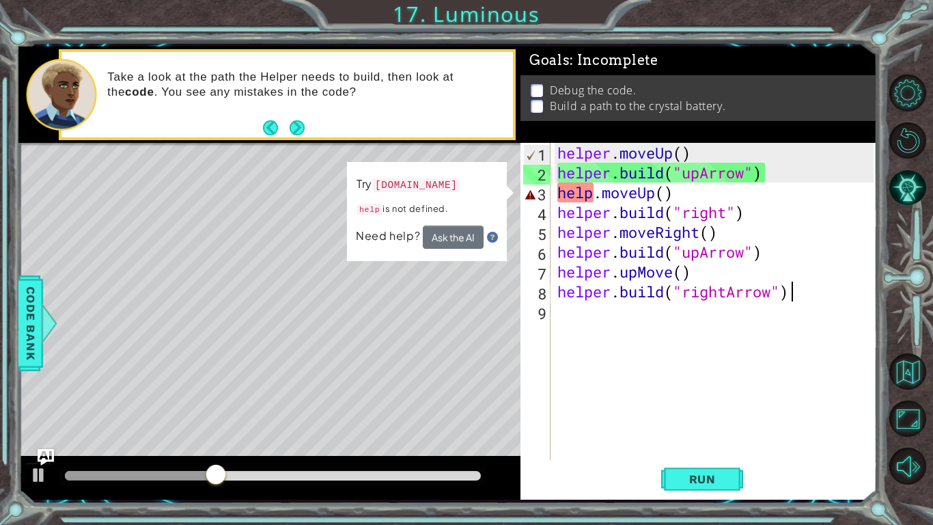
click at [691, 199] on div "helper . moveUp ( ) helper . build ( "upArrow" ) help . moveUp ( ) helper . bui…" at bounding box center [718, 321] width 326 height 357
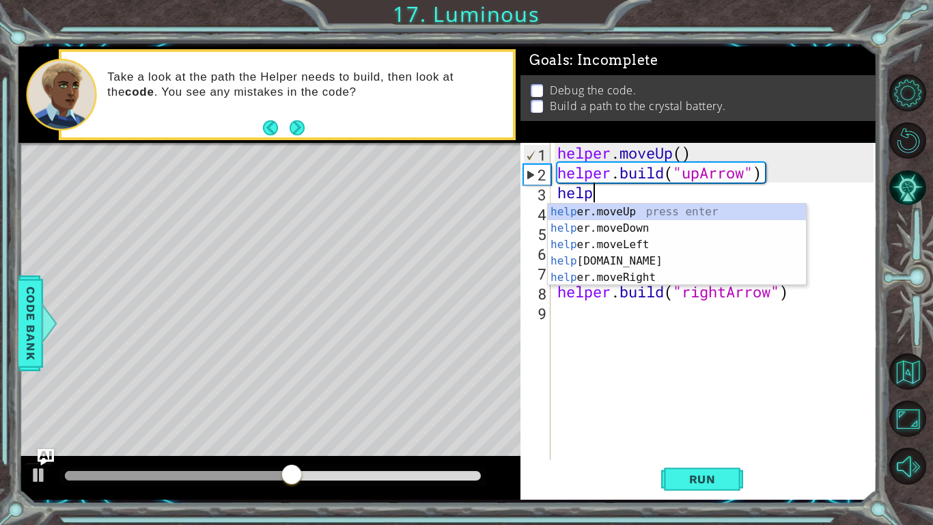
type textarea "h"
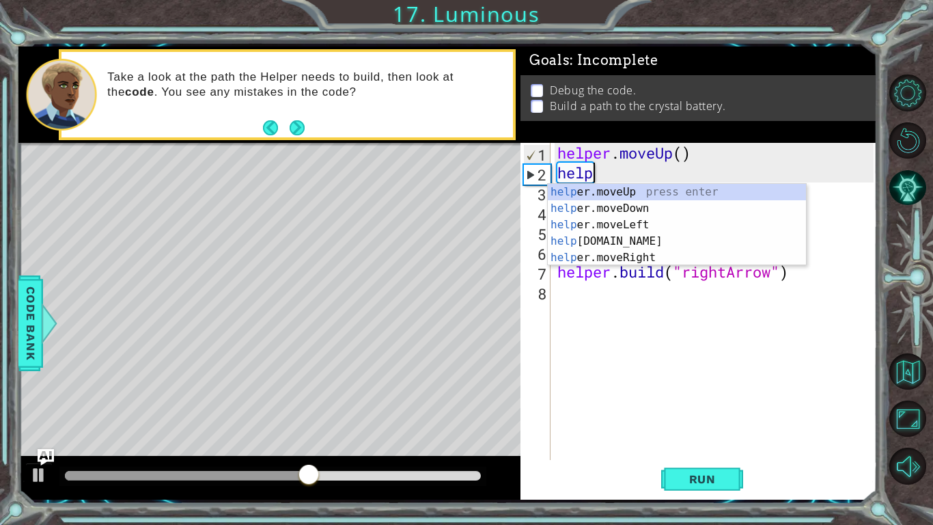
type textarea "h"
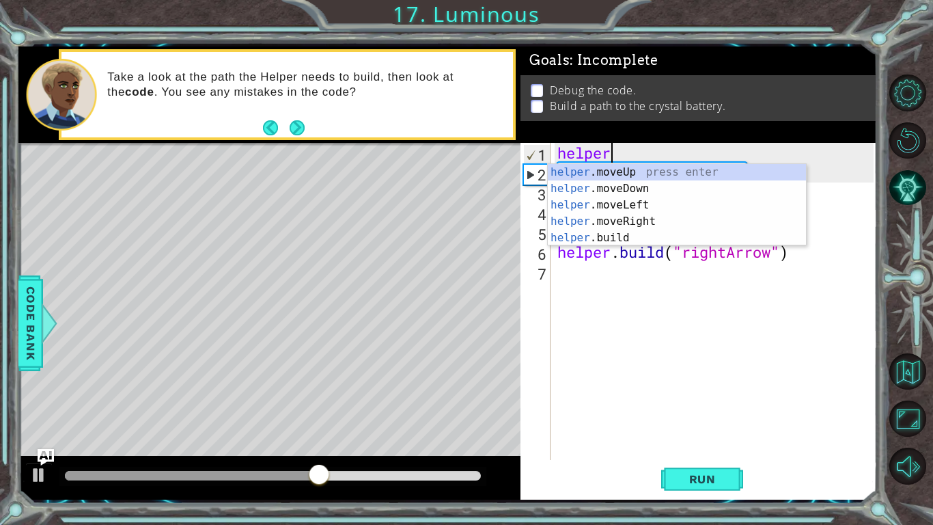
click at [742, 249] on div "helper helper . build ( "right" ) helper . moveRight ( ) helper . build ( "upAr…" at bounding box center [718, 321] width 326 height 357
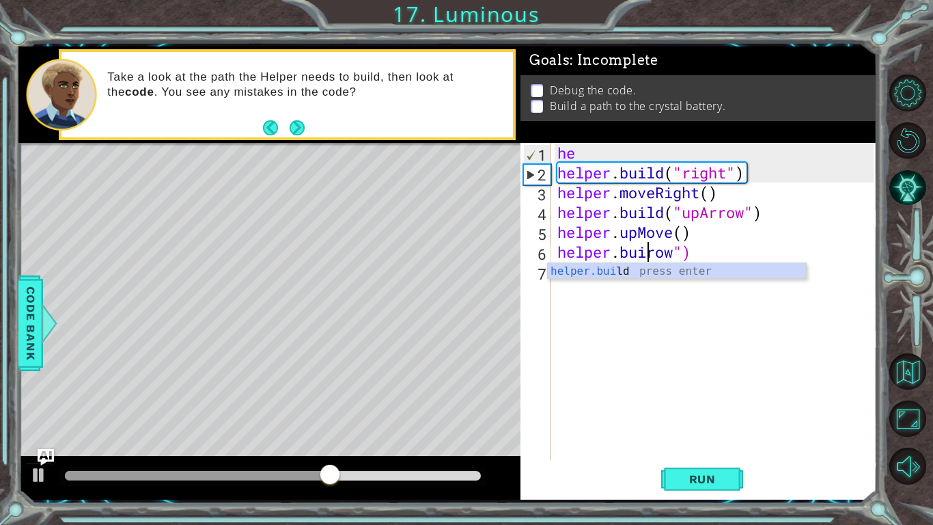
click at [789, 260] on div "he helper . build ( "right" ) helper . moveRight ( ) helper . build ( "upArrow"…" at bounding box center [718, 321] width 326 height 357
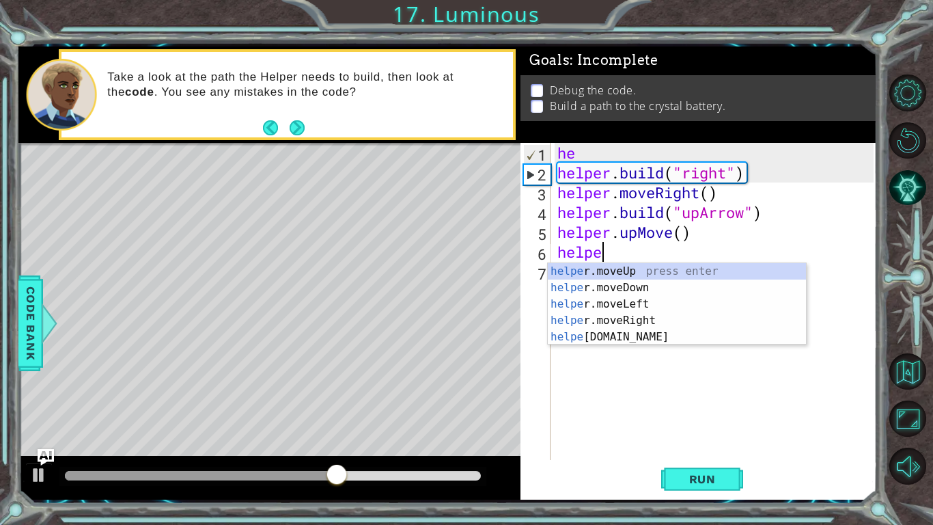
type textarea "h"
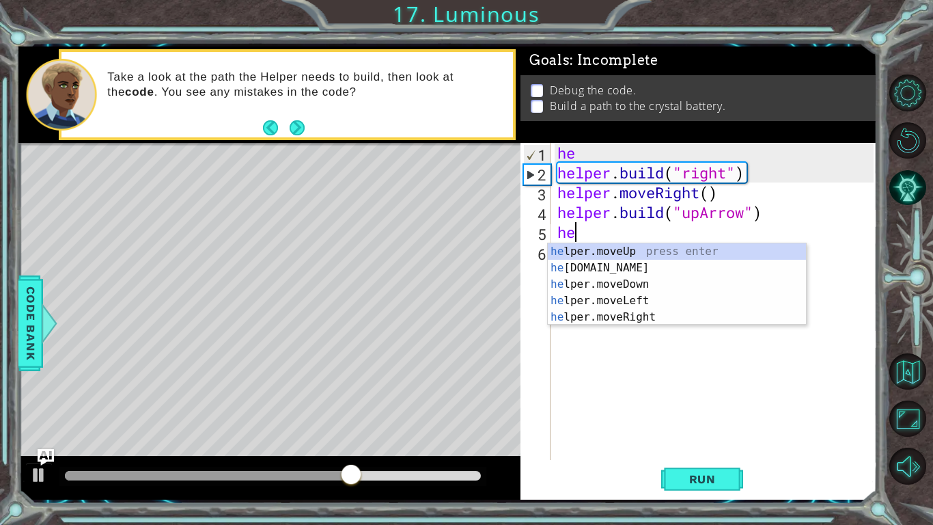
type textarea "h"
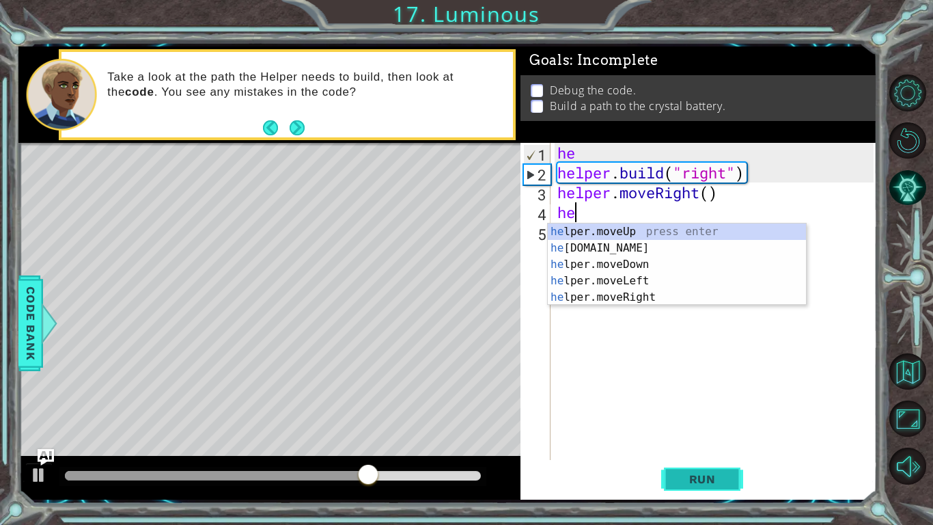
type textarea "h"
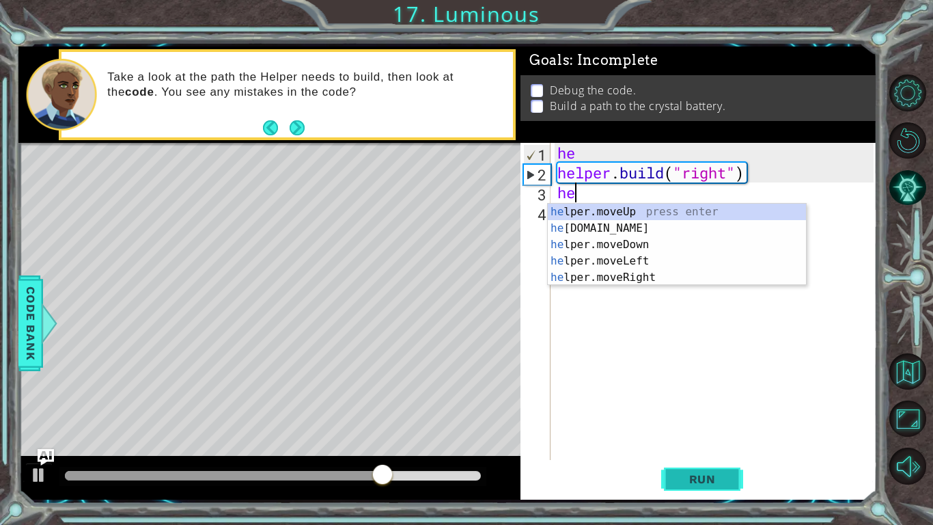
type textarea "h"
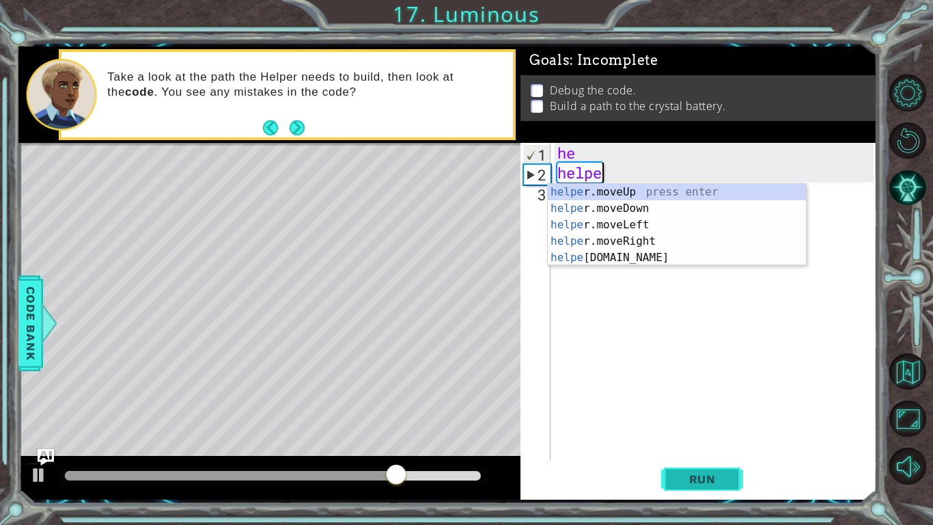
type textarea "h"
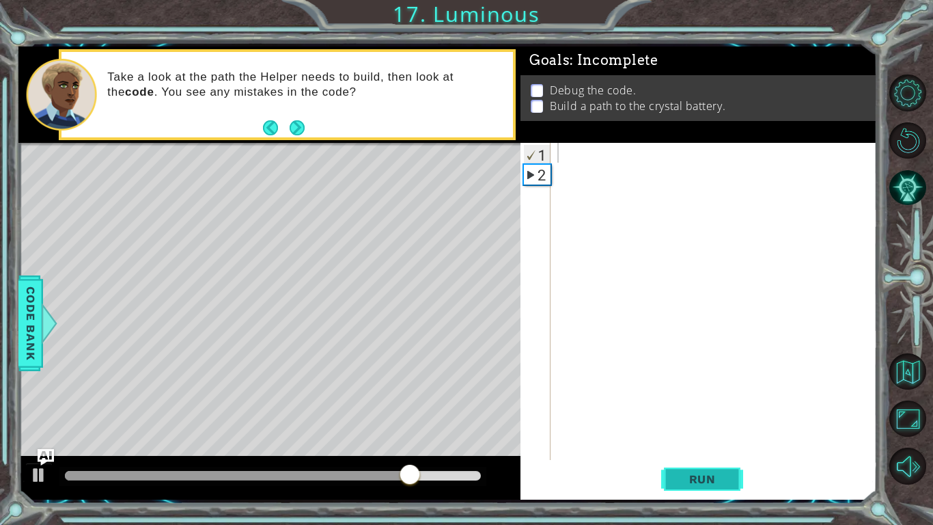
click at [686, 472] on span "Run" at bounding box center [702, 479] width 54 height 14
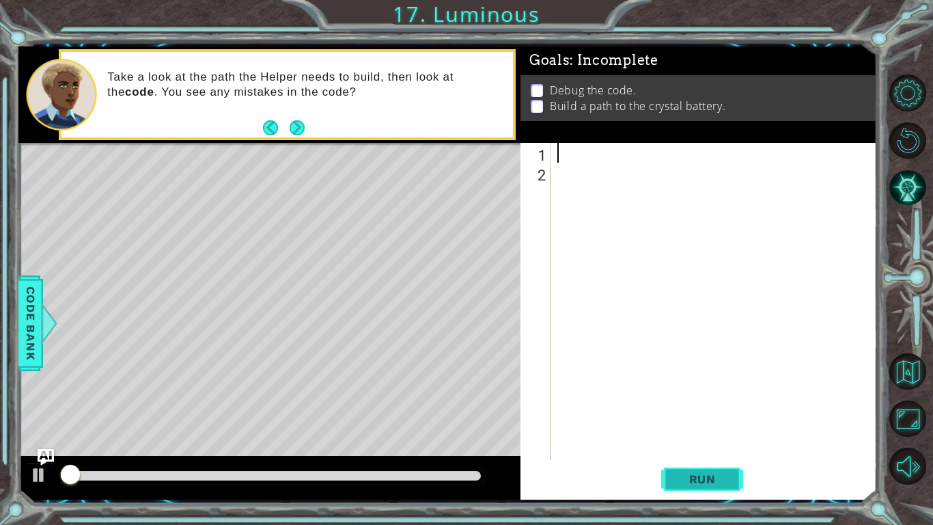
click at [689, 472] on span "Run" at bounding box center [702, 479] width 54 height 14
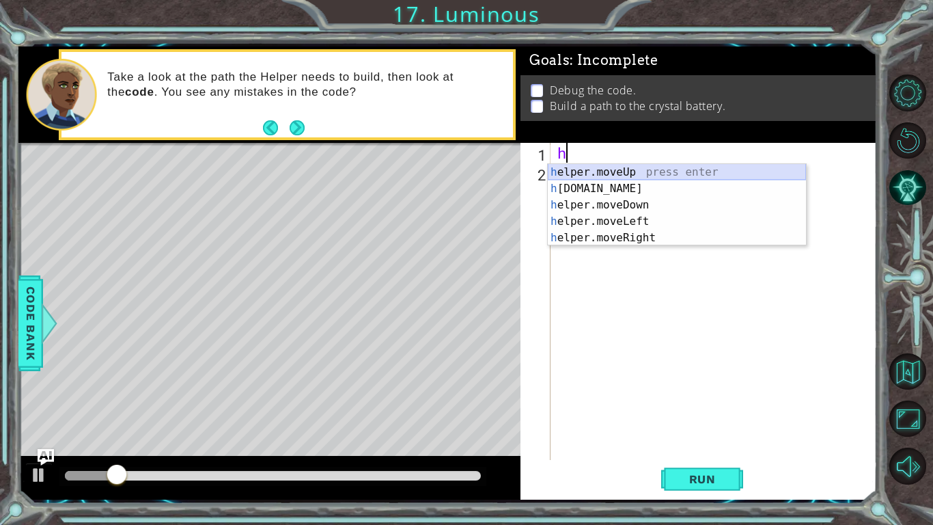
click at [639, 170] on div "h elper.moveUp press enter h [DOMAIN_NAME] press enter h elper.moveDown press e…" at bounding box center [677, 221] width 258 height 115
type textarea "helper.moveUp(1)"
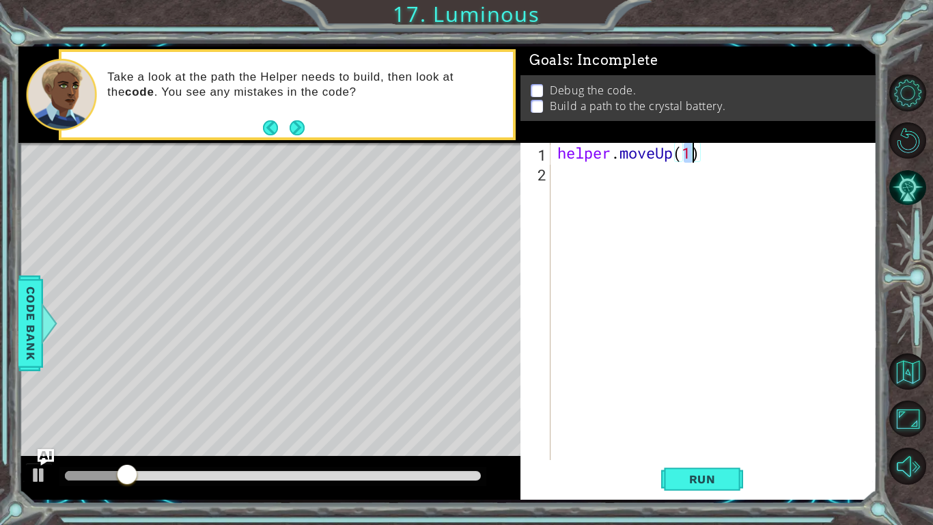
click at [635, 173] on div "helper . moveUp ( 1 )" at bounding box center [718, 321] width 326 height 357
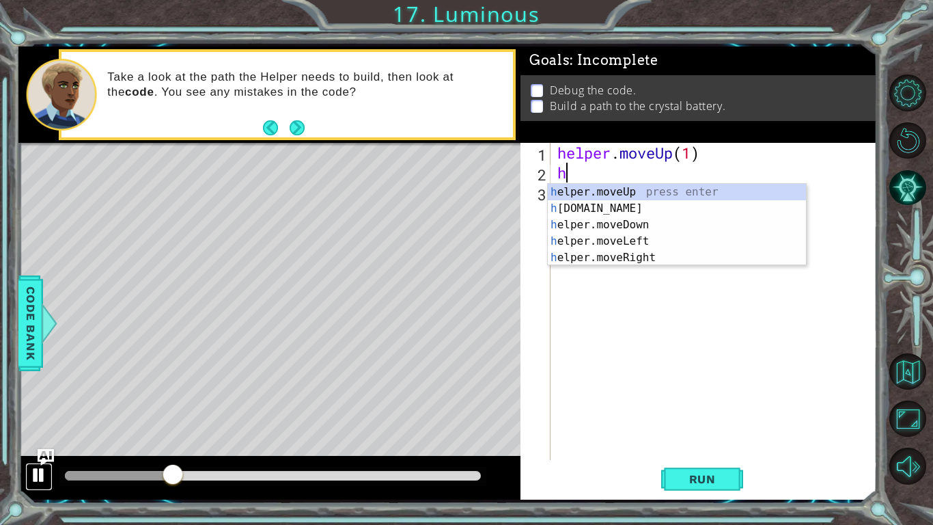
click at [33, 486] on button at bounding box center [38, 476] width 27 height 28
click at [571, 199] on div "he lper.moveUp press enter he [DOMAIN_NAME] press enter he lper.moveDown press …" at bounding box center [677, 241] width 258 height 115
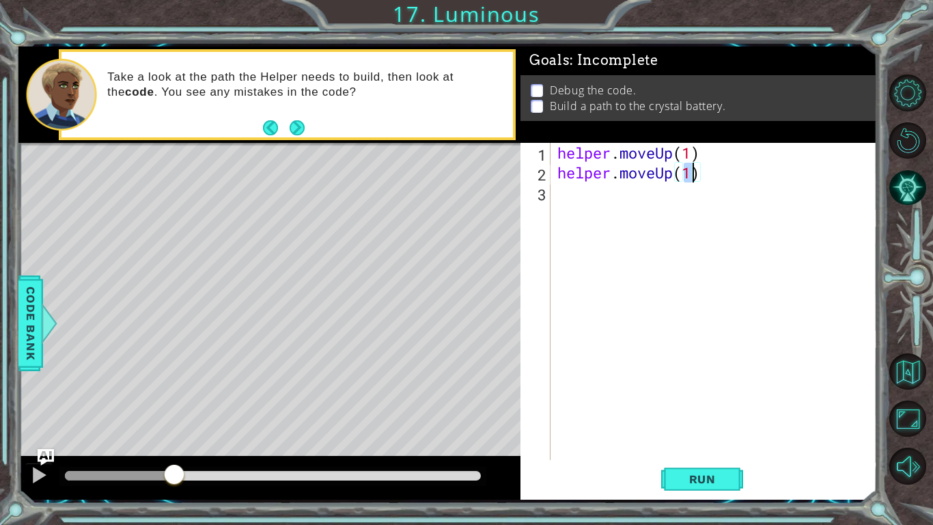
click at [671, 175] on div "helper . moveUp ( 1 ) helper . moveUp ( 1 )" at bounding box center [718, 321] width 326 height 357
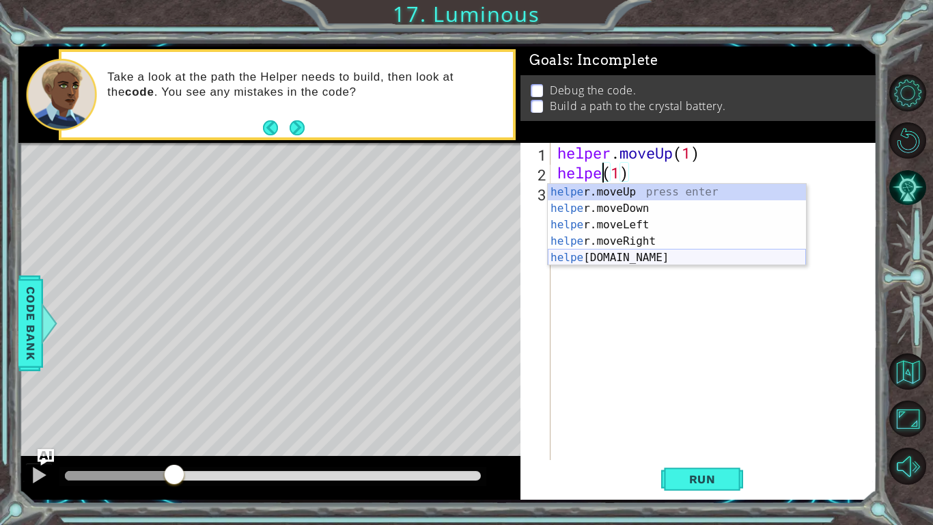
click at [642, 262] on div "helpe [PERSON_NAME]moveUp press enter helpe [PERSON_NAME]moveDown press enter h…" at bounding box center [677, 241] width 258 height 115
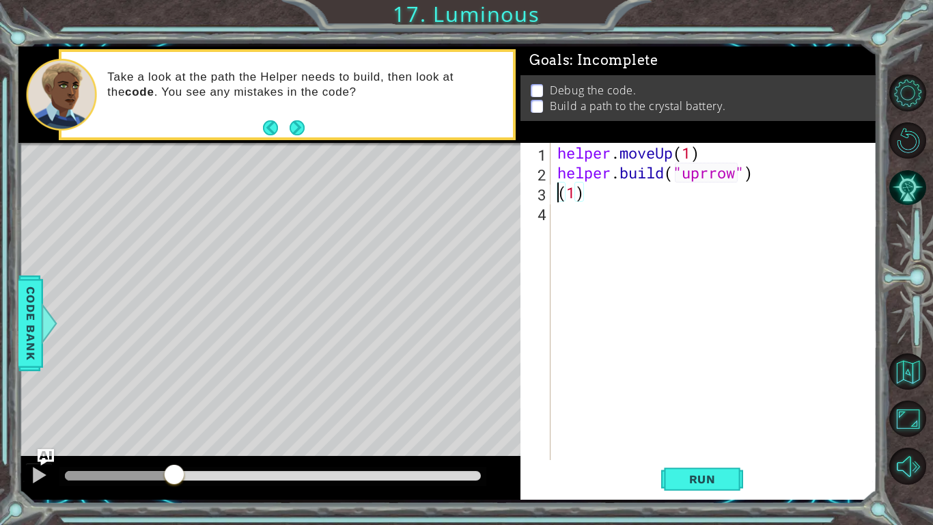
scroll to position [0, 1]
type textarea "(1)"
